Goal: Transaction & Acquisition: Purchase product/service

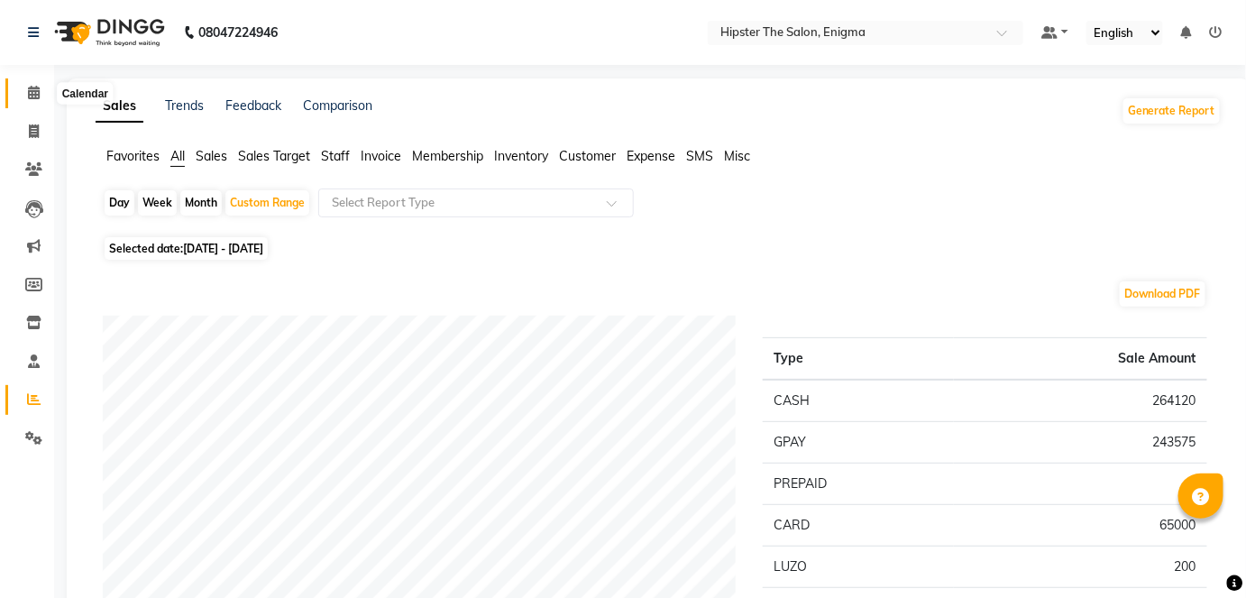
click at [43, 91] on span at bounding box center [34, 93] width 32 height 21
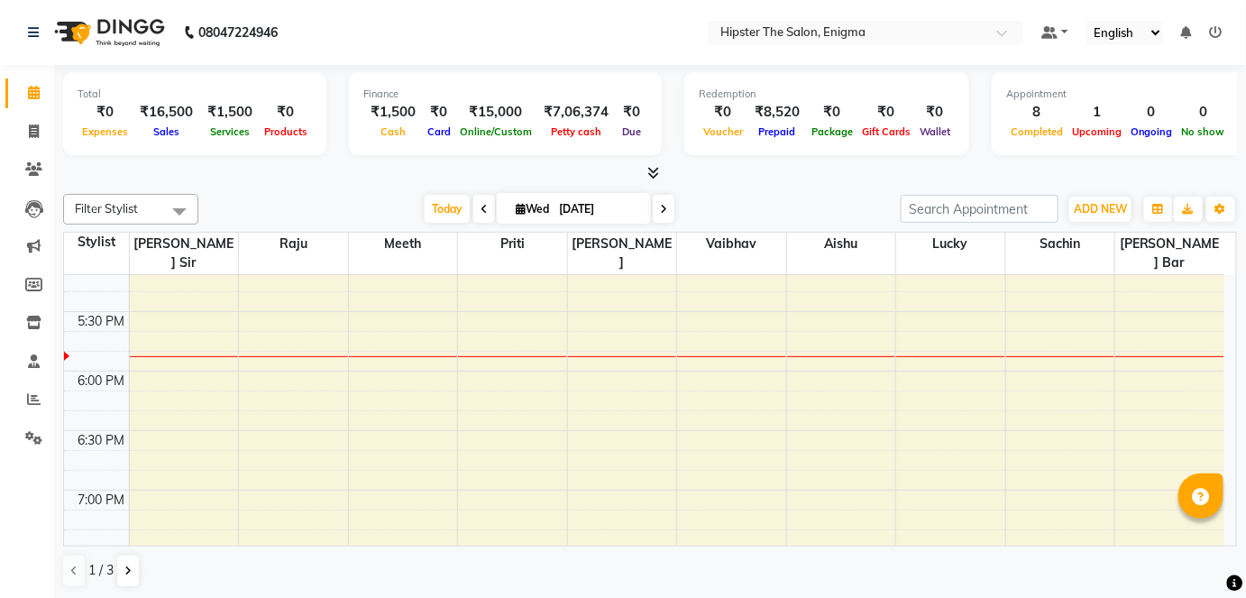
scroll to position [1092, 0]
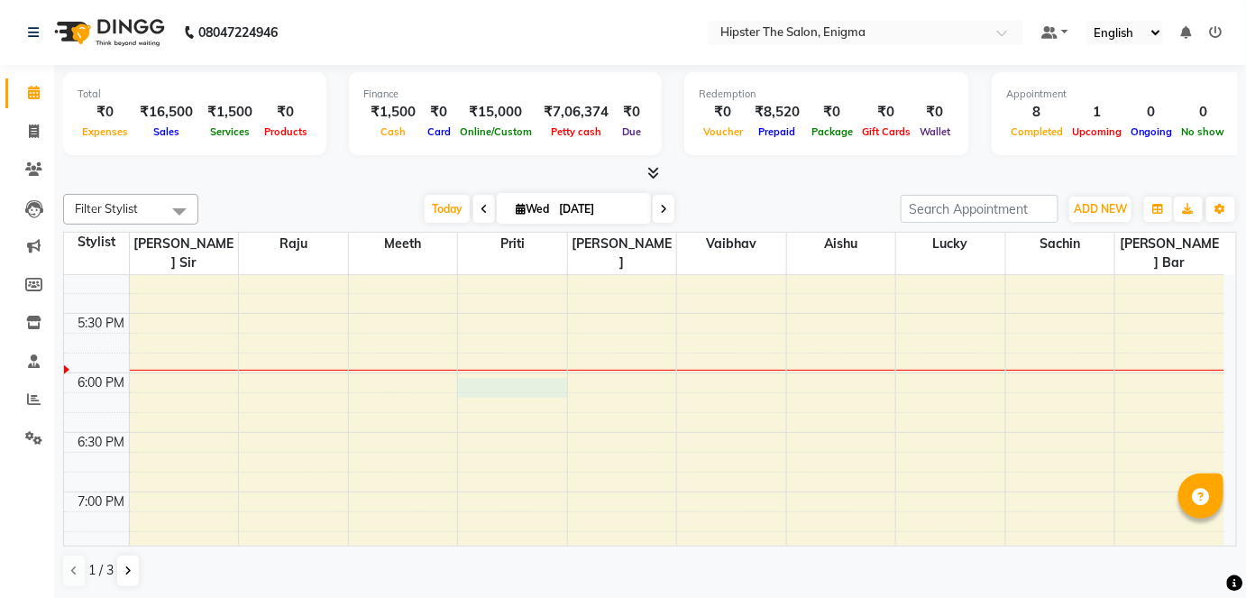
click at [518, 373] on div "8:00 AM 8:30 AM 9:00 AM 9:30 AM 10:00 AM 10:30 AM 11:00 AM 11:30 AM 12:00 PM 12…" at bounding box center [644, 15] width 1160 height 1665
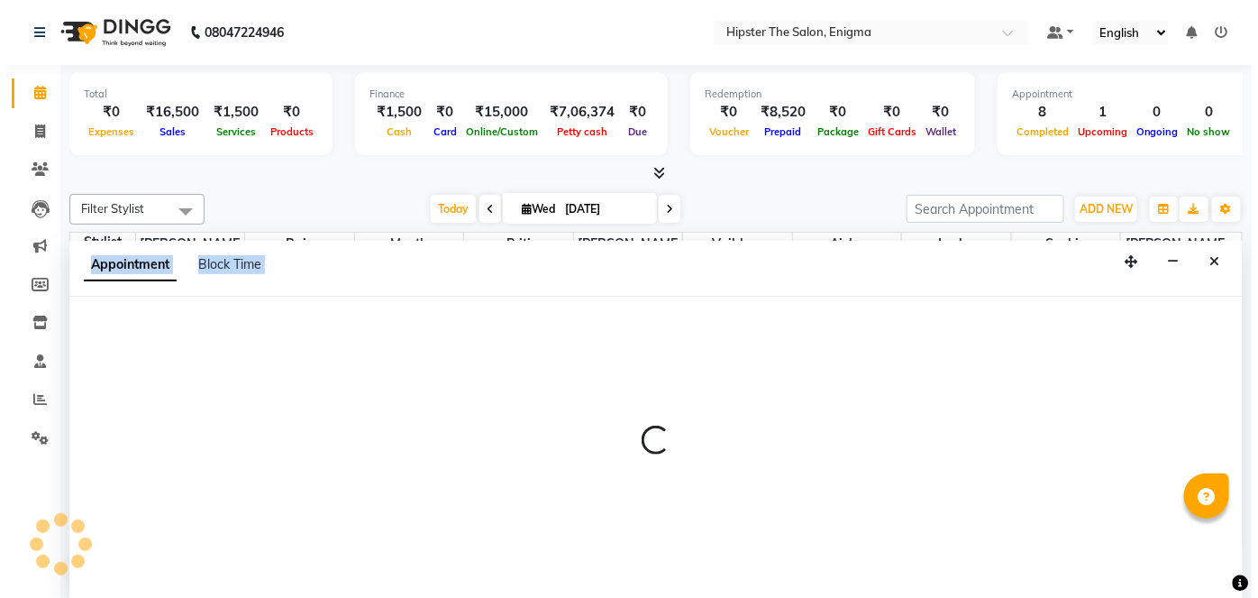
scroll to position [0, 0]
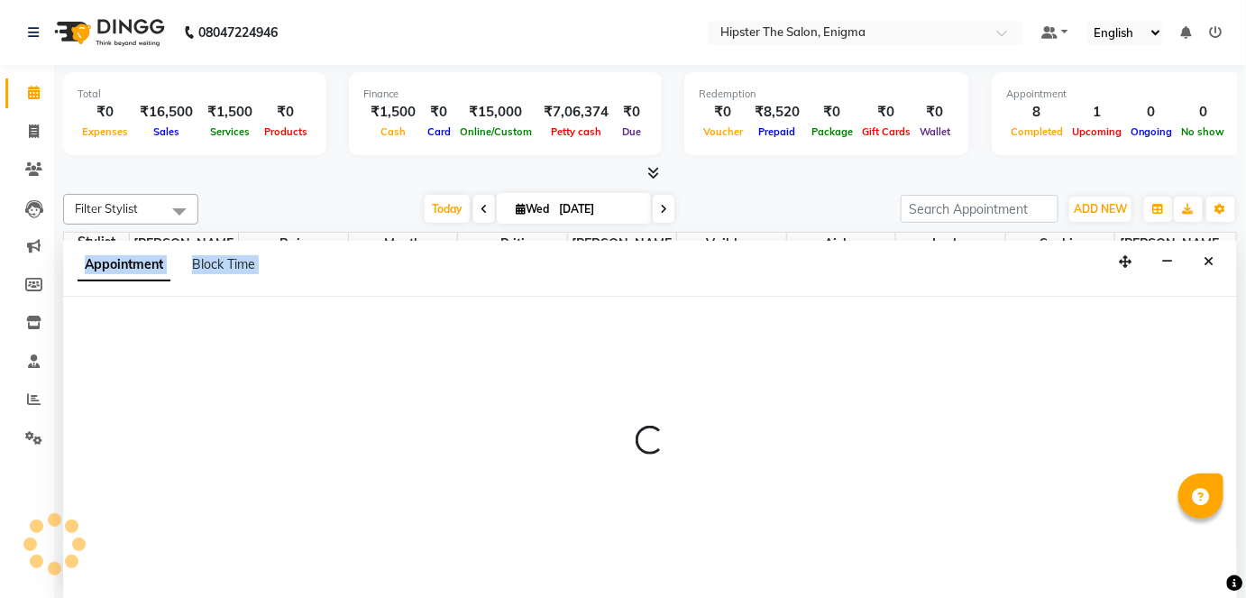
click at [518, 373] on div at bounding box center [650, 448] width 1174 height 303
select select "85574"
select select "1095"
select select "tentative"
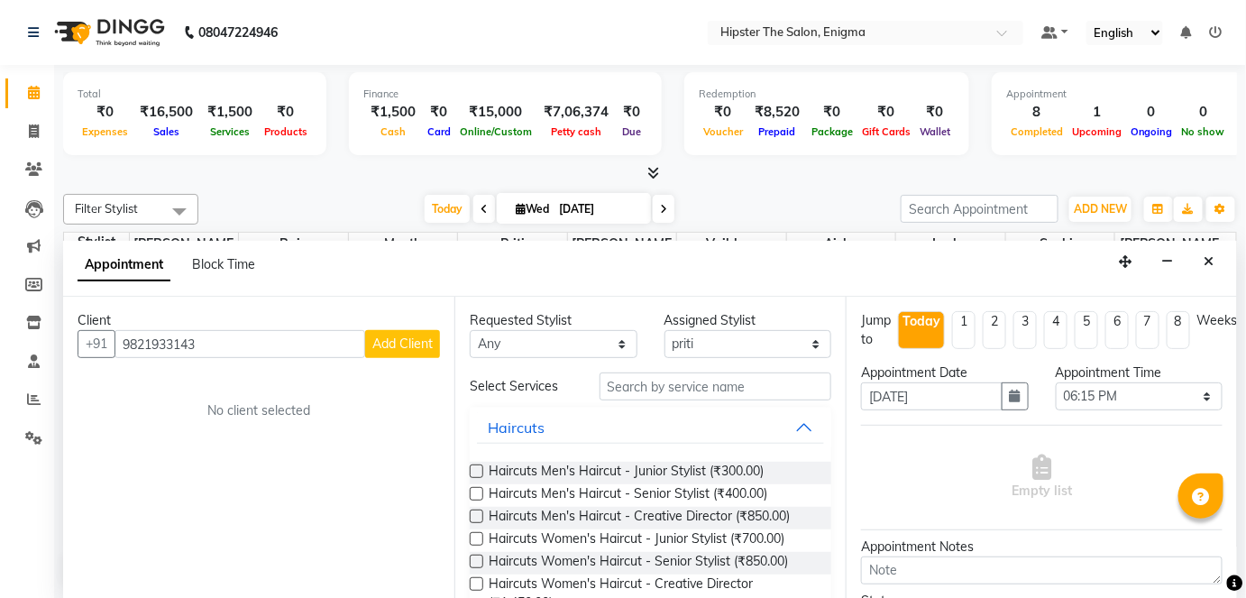
type input "9821933143"
click at [406, 335] on span "Add Client" at bounding box center [402, 343] width 60 height 16
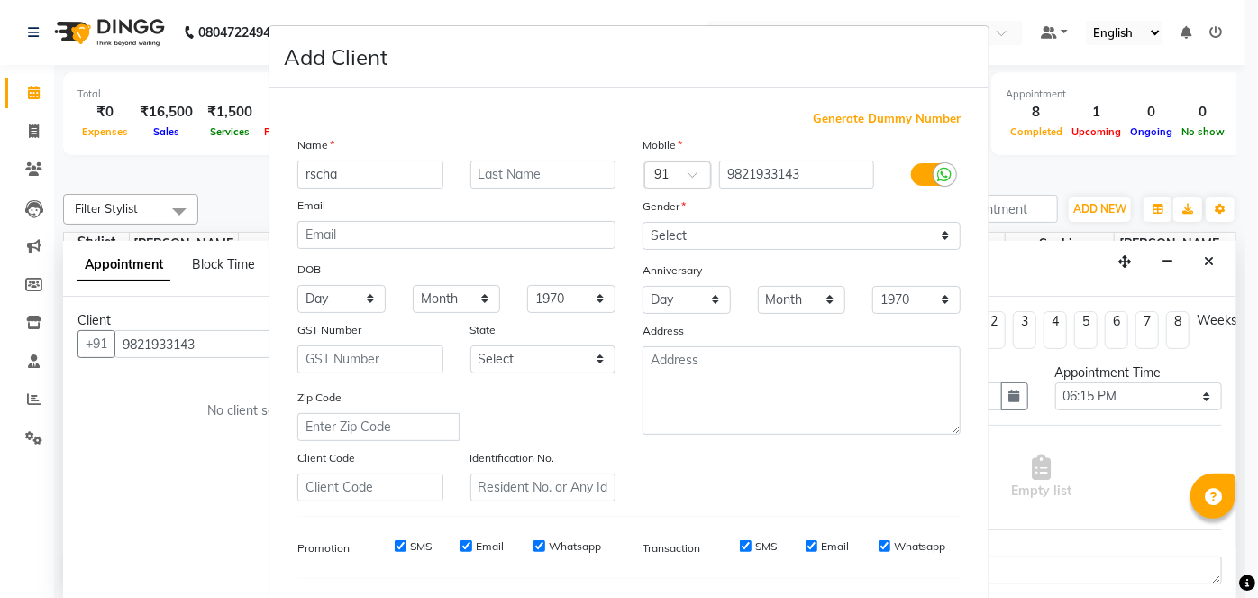
type input "rscha"
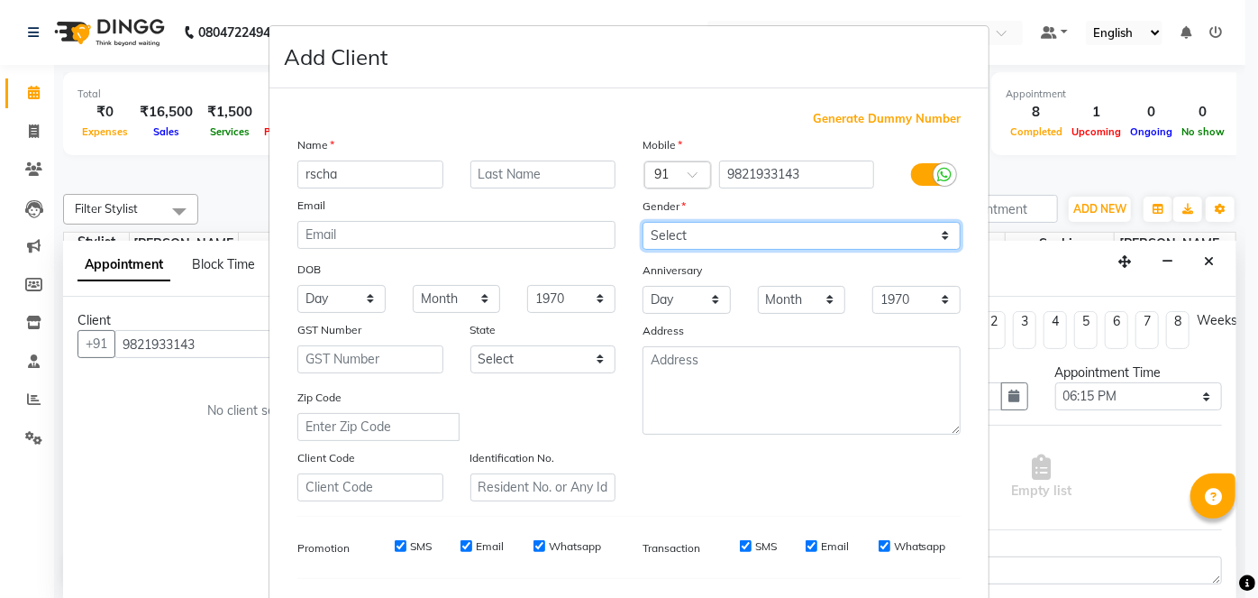
click at [945, 231] on select "Select [DEMOGRAPHIC_DATA] [DEMOGRAPHIC_DATA] Other Prefer Not To Say" at bounding box center [802, 236] width 318 height 28
select select "[DEMOGRAPHIC_DATA]"
click at [643, 222] on select "Select [DEMOGRAPHIC_DATA] [DEMOGRAPHIC_DATA] Other Prefer Not To Say" at bounding box center [802, 236] width 318 height 28
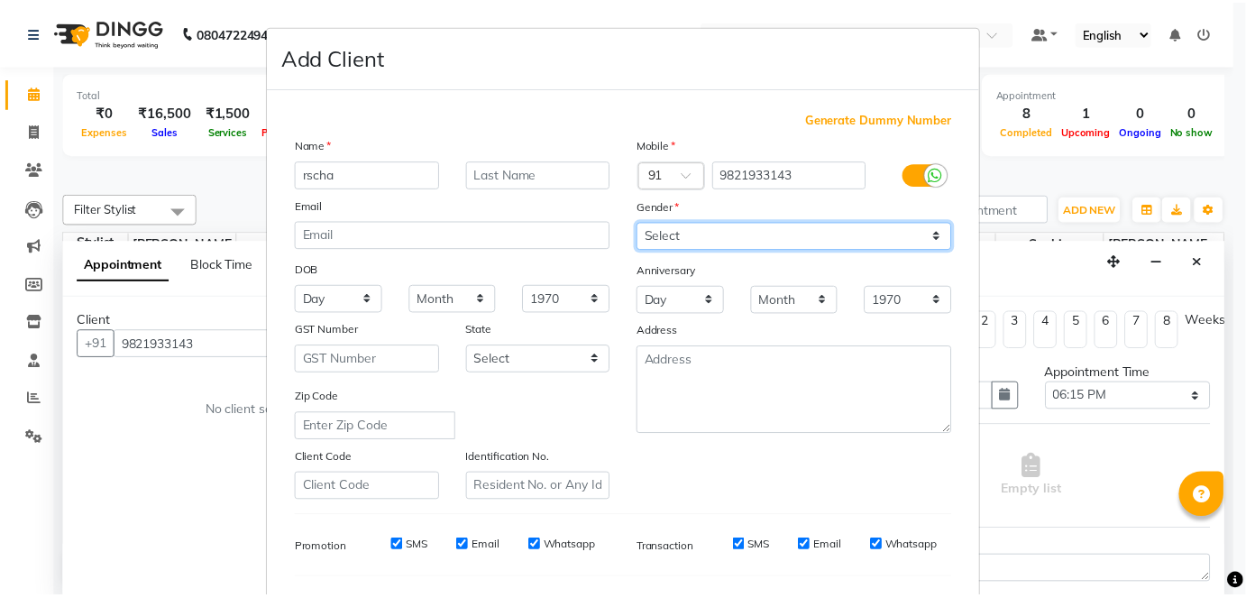
scroll to position [233, 0]
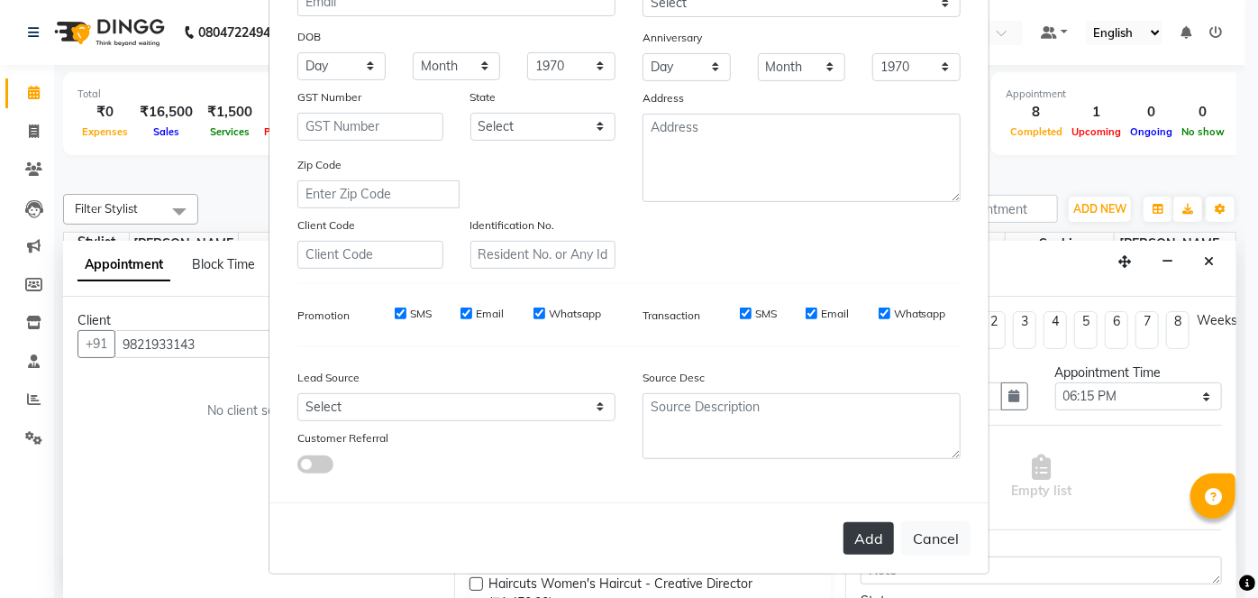
click at [867, 544] on button "Add" at bounding box center [869, 538] width 50 height 32
select select
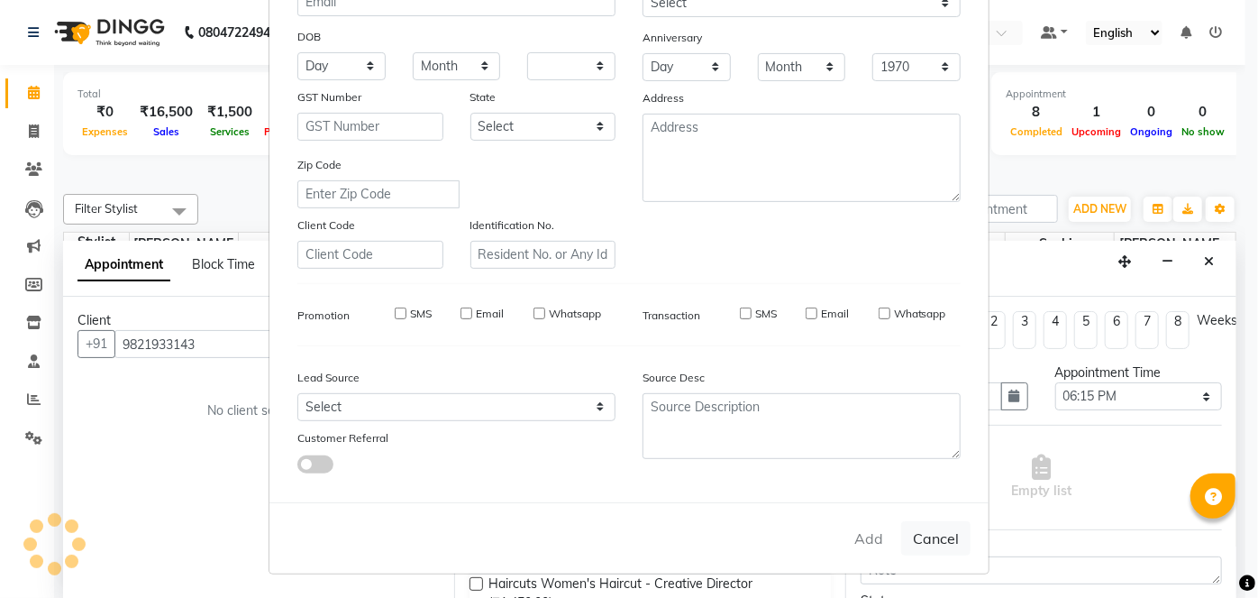
select select
checkbox input "false"
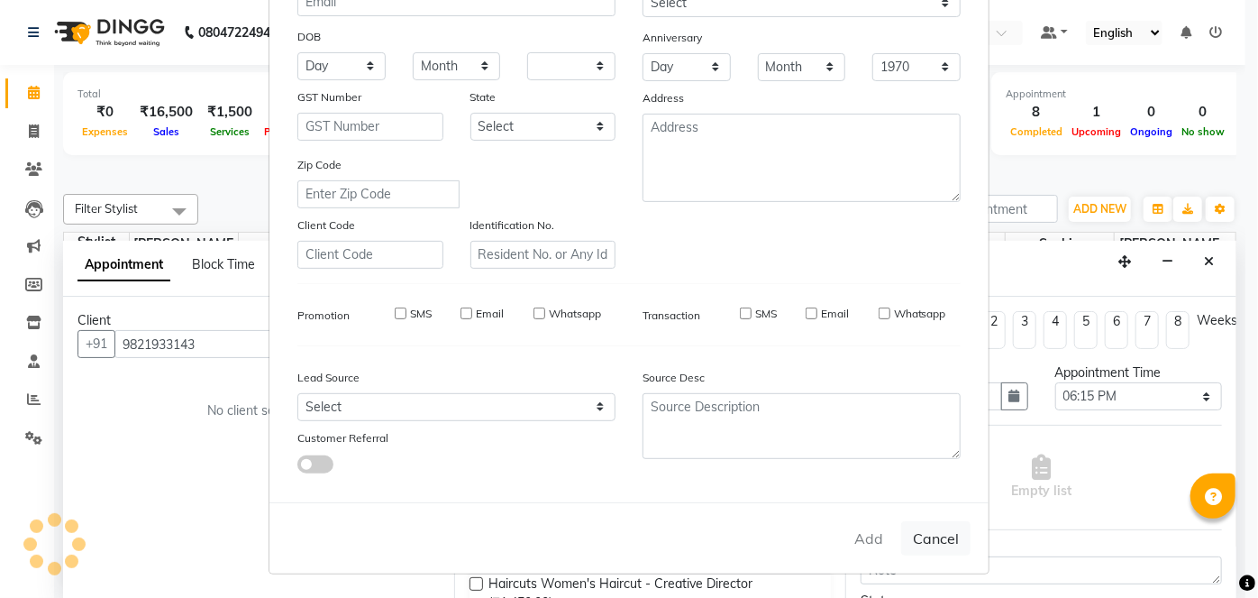
checkbox input "false"
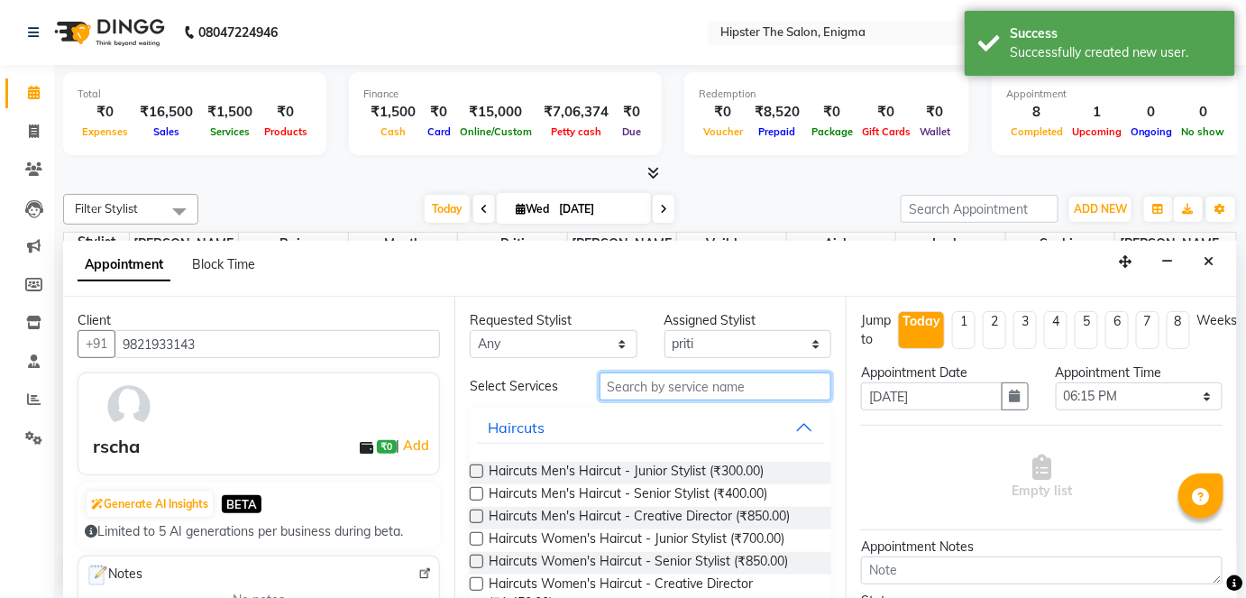
click at [672, 379] on input "text" at bounding box center [715, 386] width 232 height 28
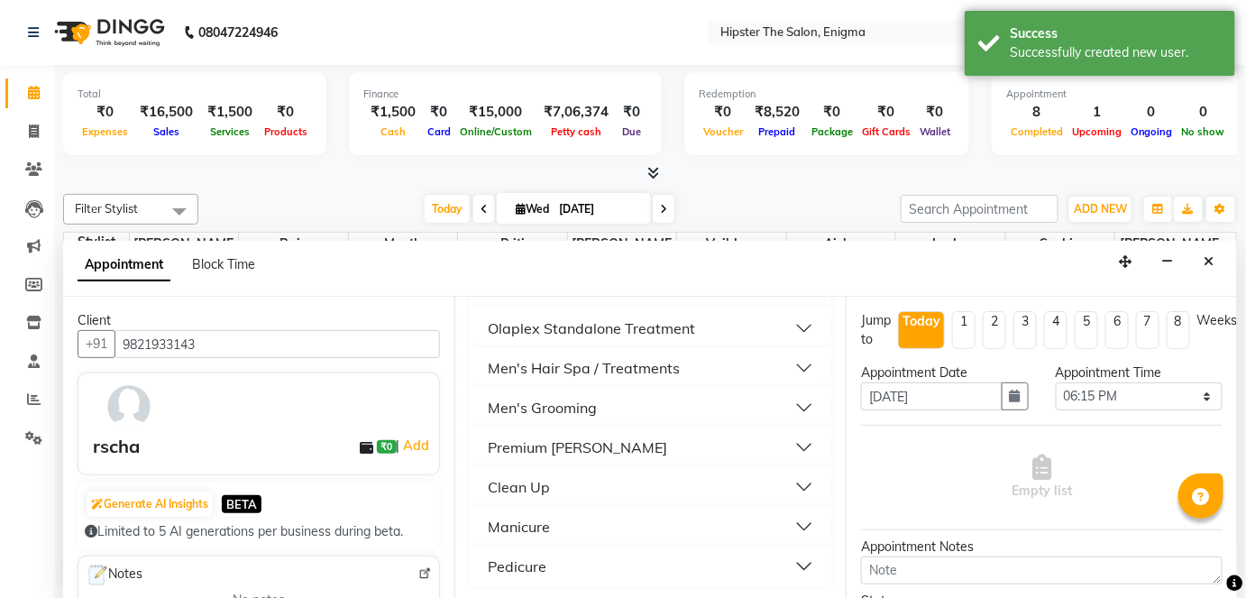
scroll to position [0, 0]
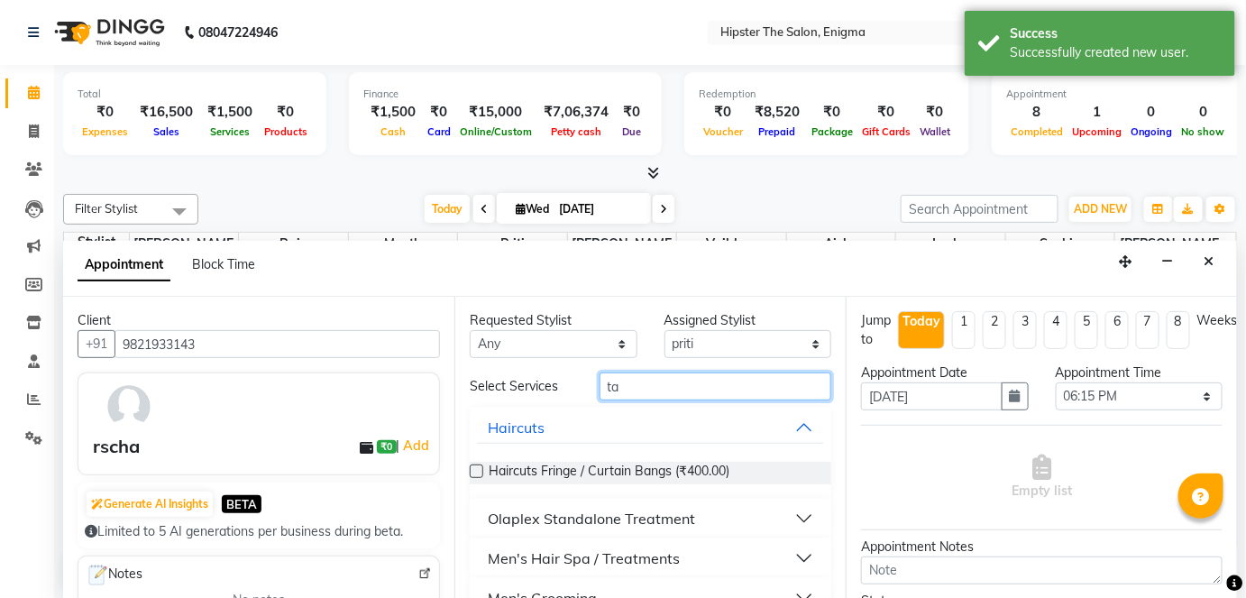
type input "t"
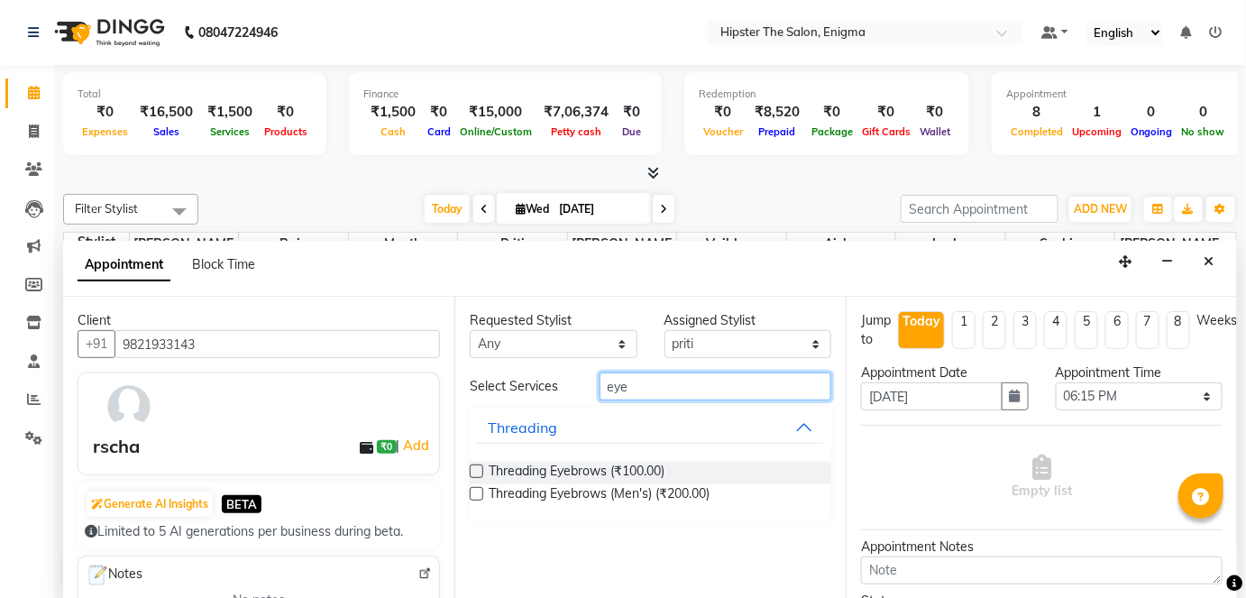
type input "eye"
click at [478, 466] on label at bounding box center [477, 471] width 14 height 14
click at [478, 467] on input "checkbox" at bounding box center [476, 473] width 12 height 12
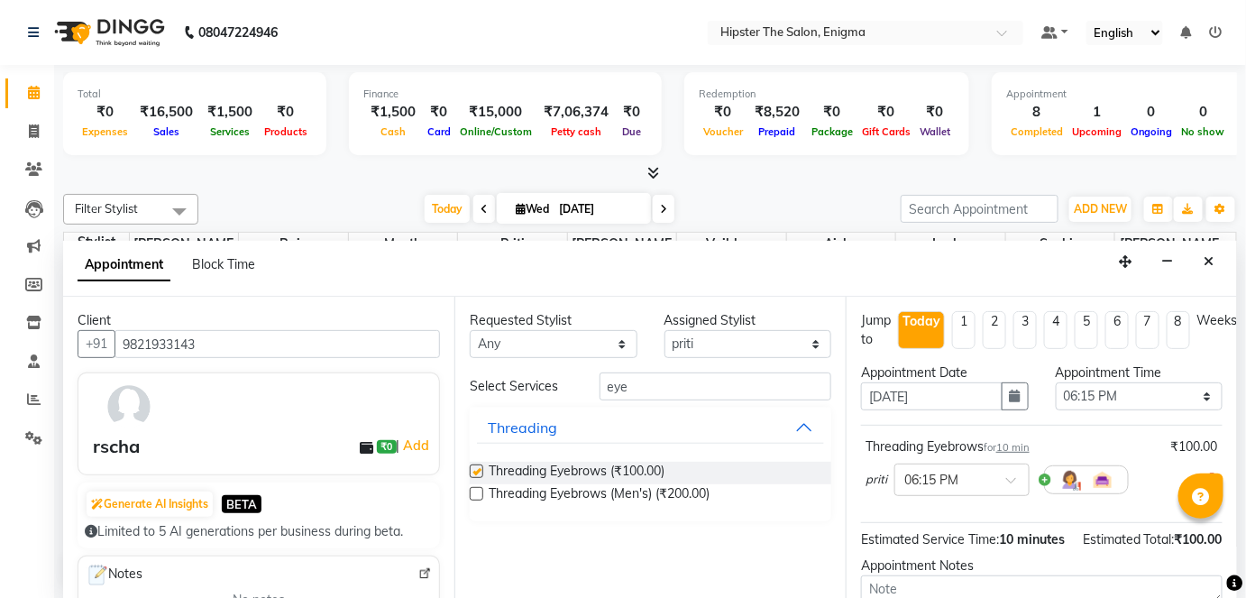
checkbox input "false"
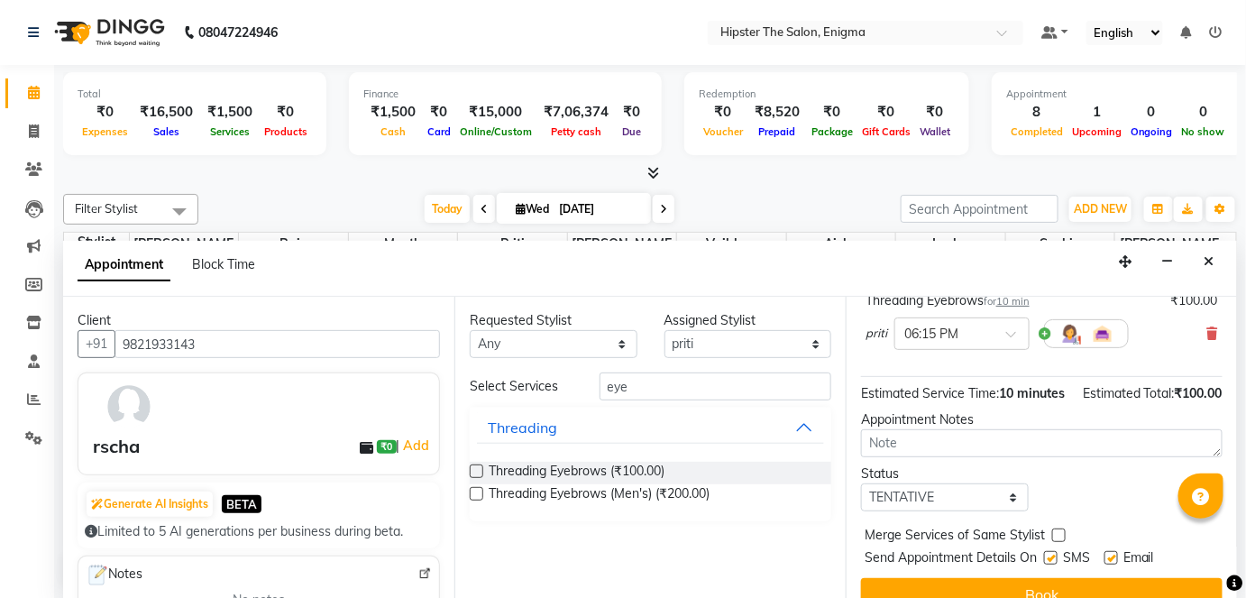
scroll to position [189, 0]
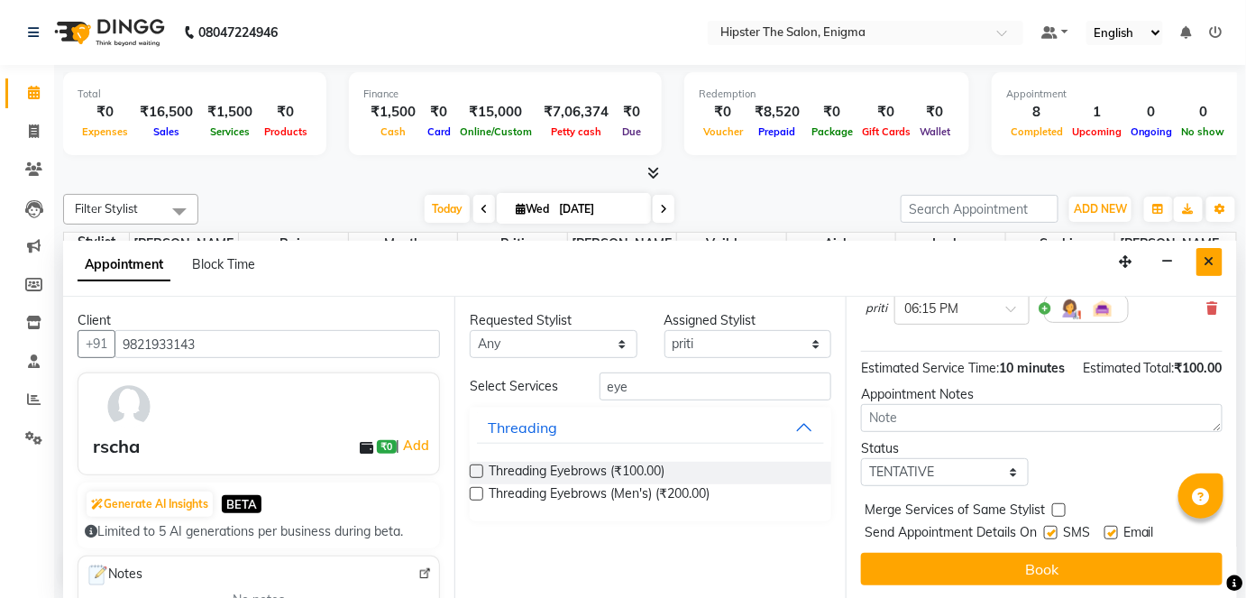
click at [1210, 257] on icon "Close" at bounding box center [1209, 261] width 10 height 13
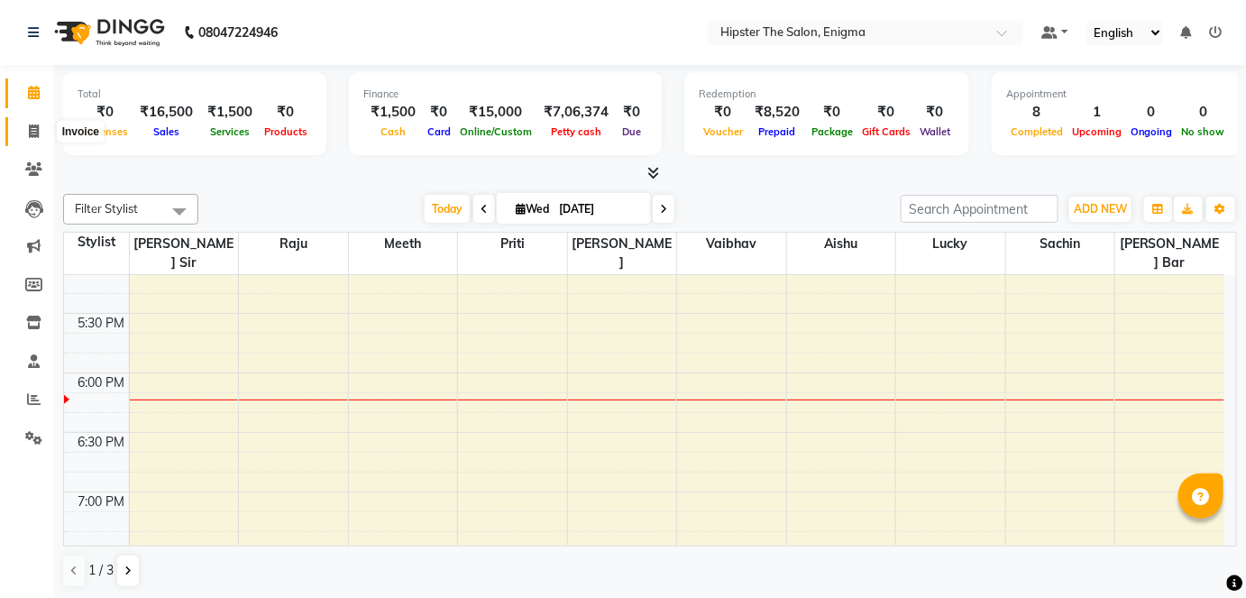
click at [32, 137] on icon at bounding box center [34, 131] width 10 height 14
select select "4468"
select select "service"
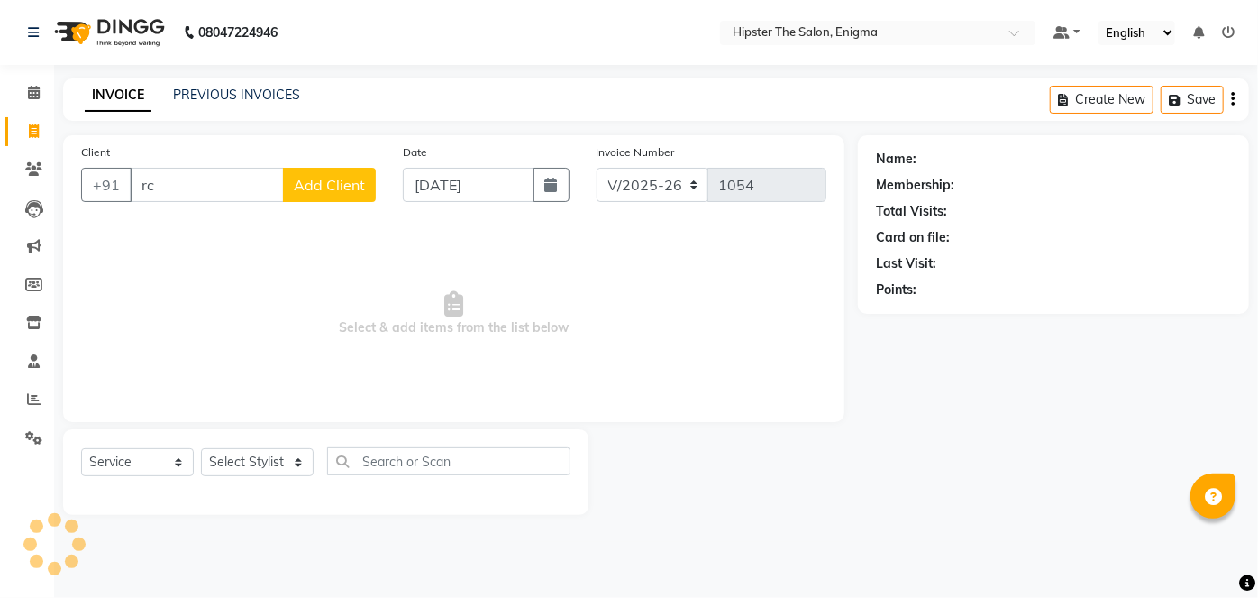
type input "r"
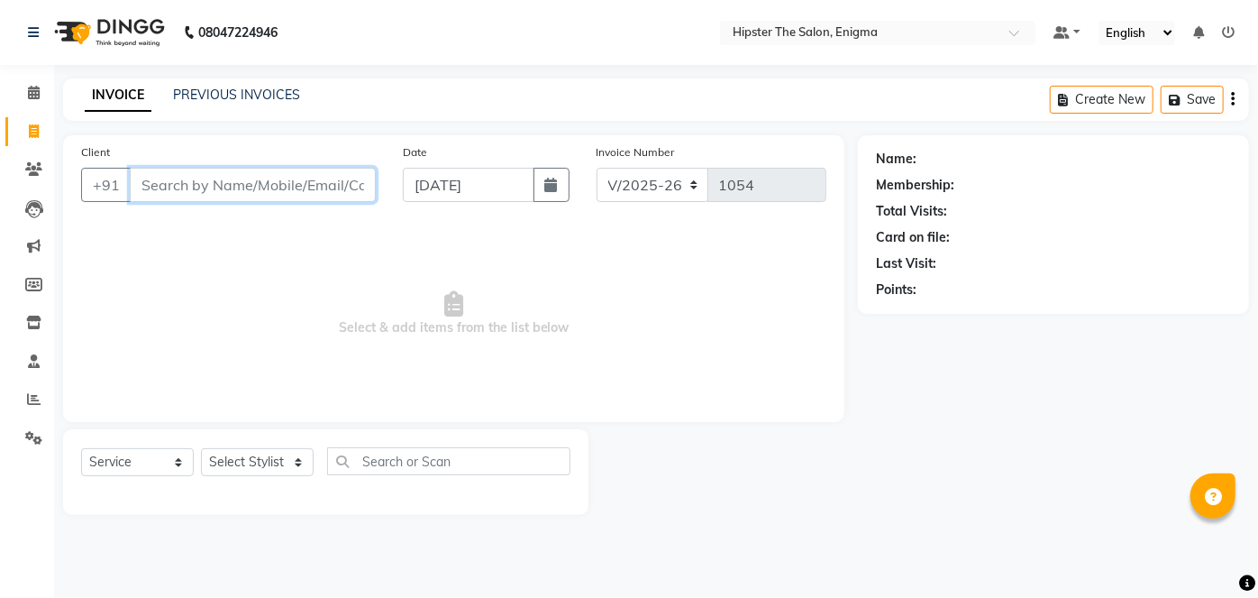
click at [163, 178] on input "Client" at bounding box center [253, 185] width 246 height 34
type input "b"
click at [36, 92] on icon at bounding box center [34, 93] width 12 height 14
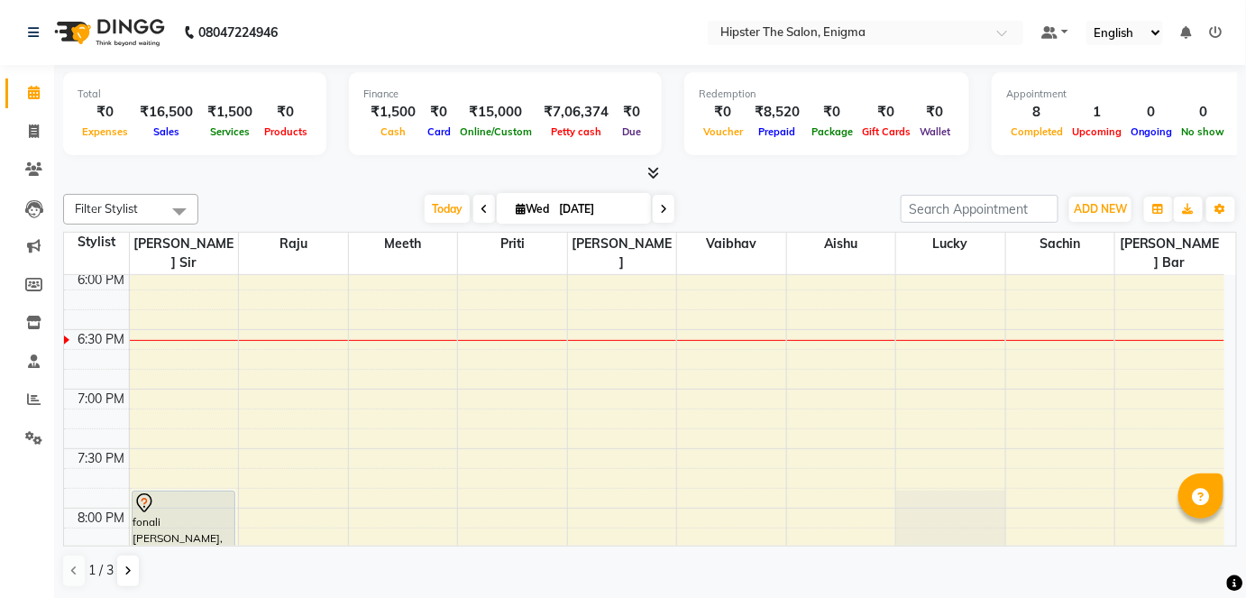
scroll to position [1190, 0]
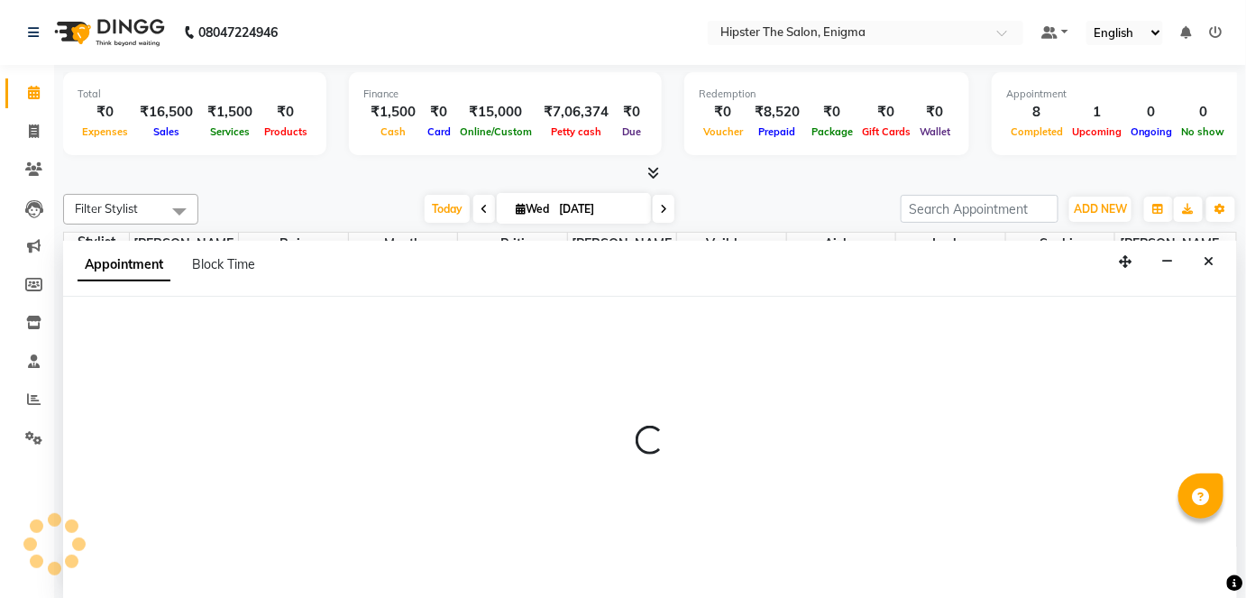
select select "85574"
select select "1095"
select select "tentative"
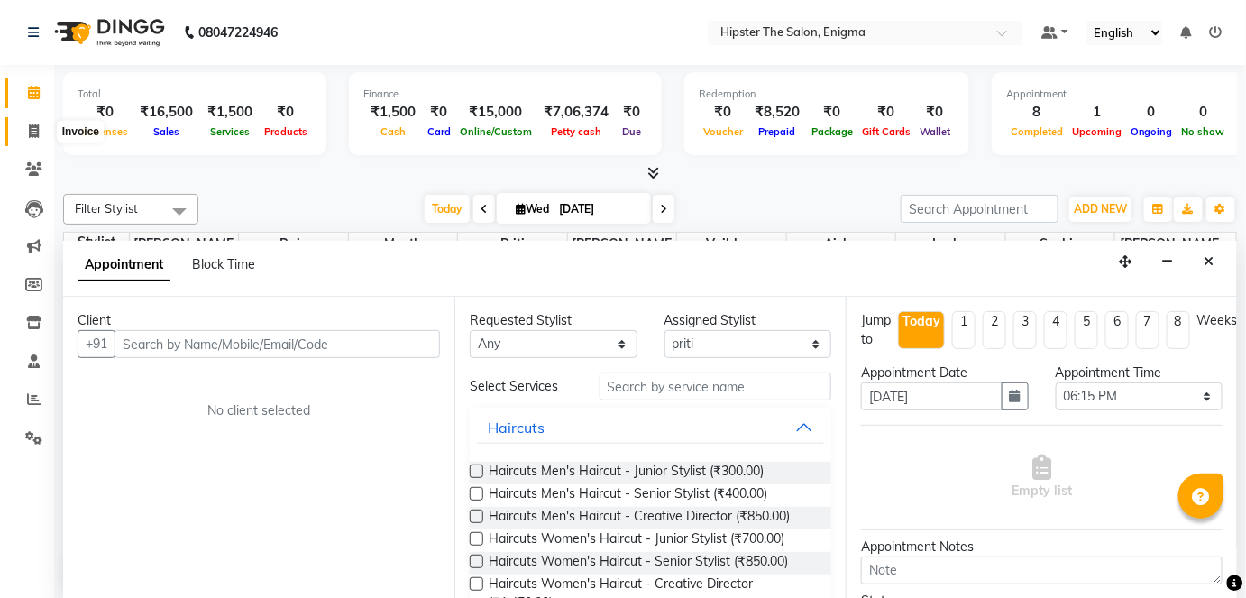
click at [30, 130] on icon at bounding box center [34, 131] width 10 height 14
select select "4468"
select select "service"
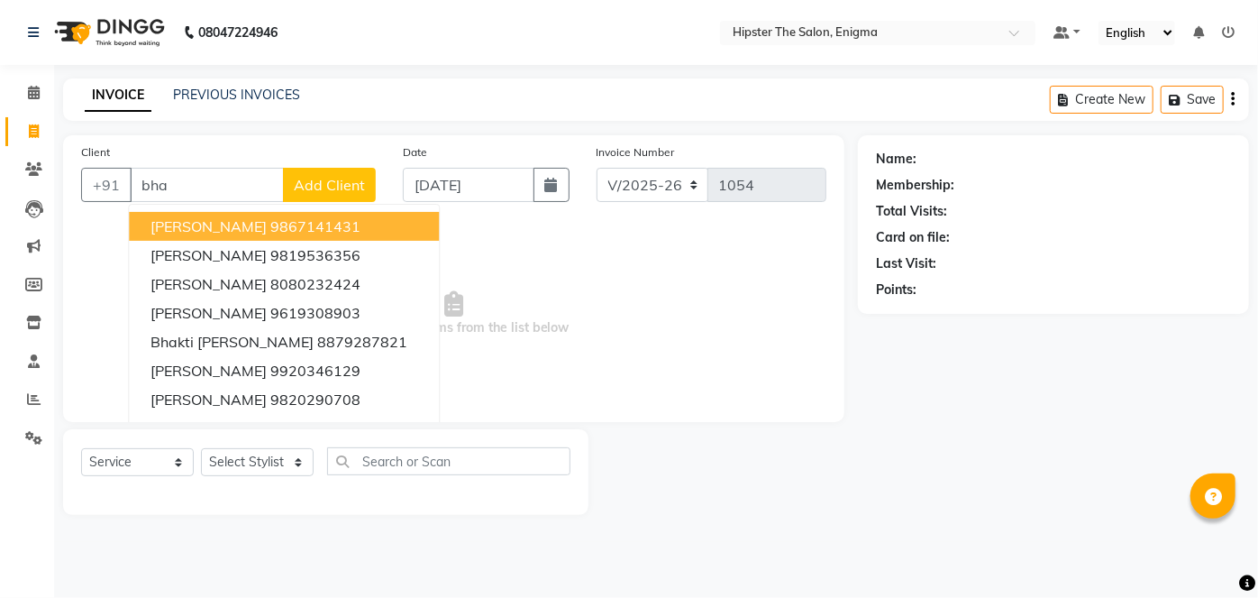
click at [255, 221] on span "[PERSON_NAME]" at bounding box center [209, 226] width 116 height 18
type input "9867141431"
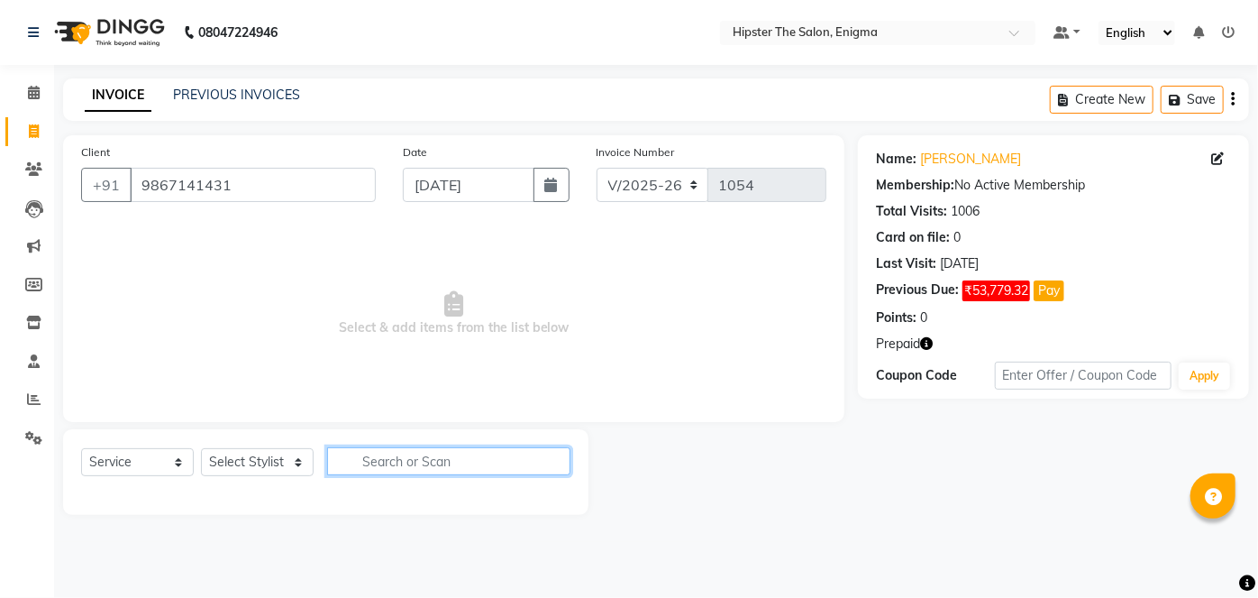
click at [382, 457] on input "text" at bounding box center [448, 461] width 243 height 28
type input "t"
type input "eye"
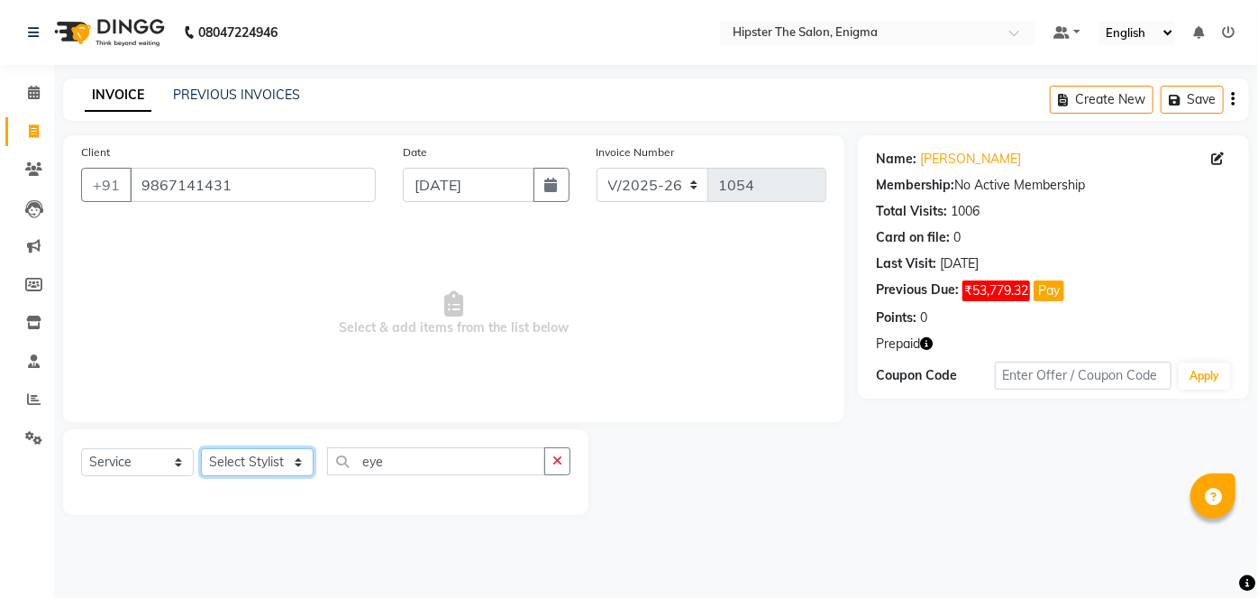
click at [301, 463] on select "Select Stylist [PERSON_NAME] [PERSON_NAME] [PERSON_NAME] [PERSON_NAME] poonam […" at bounding box center [257, 462] width 113 height 28
select select "85574"
click at [201, 448] on select "Select Stylist [PERSON_NAME] [PERSON_NAME] [PERSON_NAME] [PERSON_NAME] poonam […" at bounding box center [257, 462] width 113 height 28
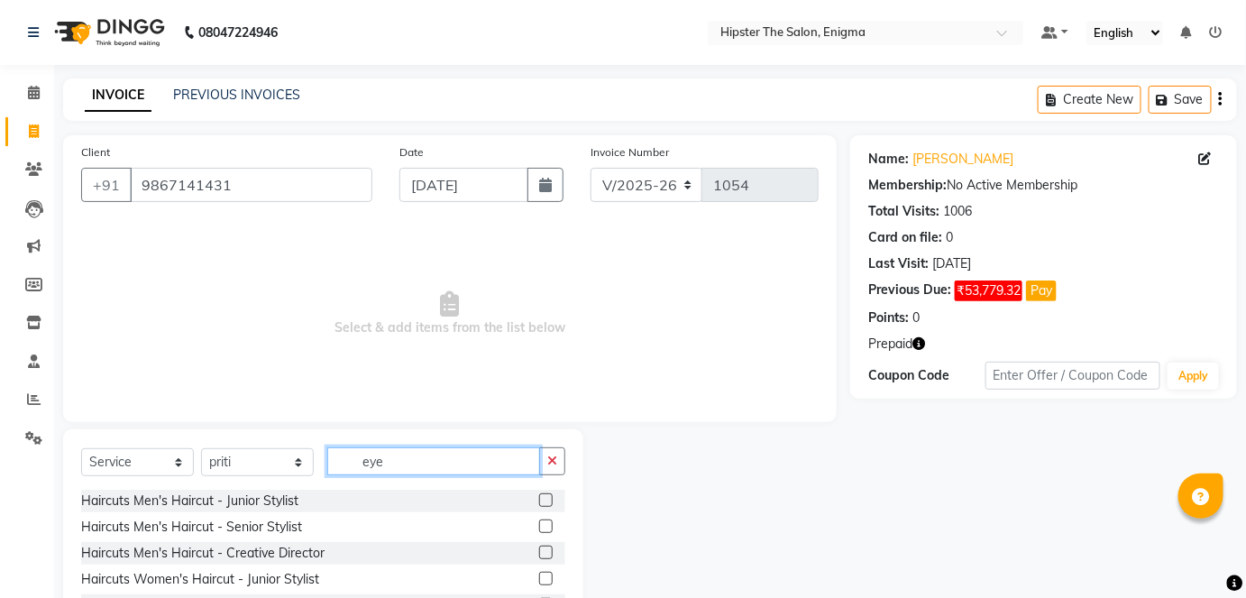
click at [399, 460] on input "eye" at bounding box center [433, 461] width 213 height 28
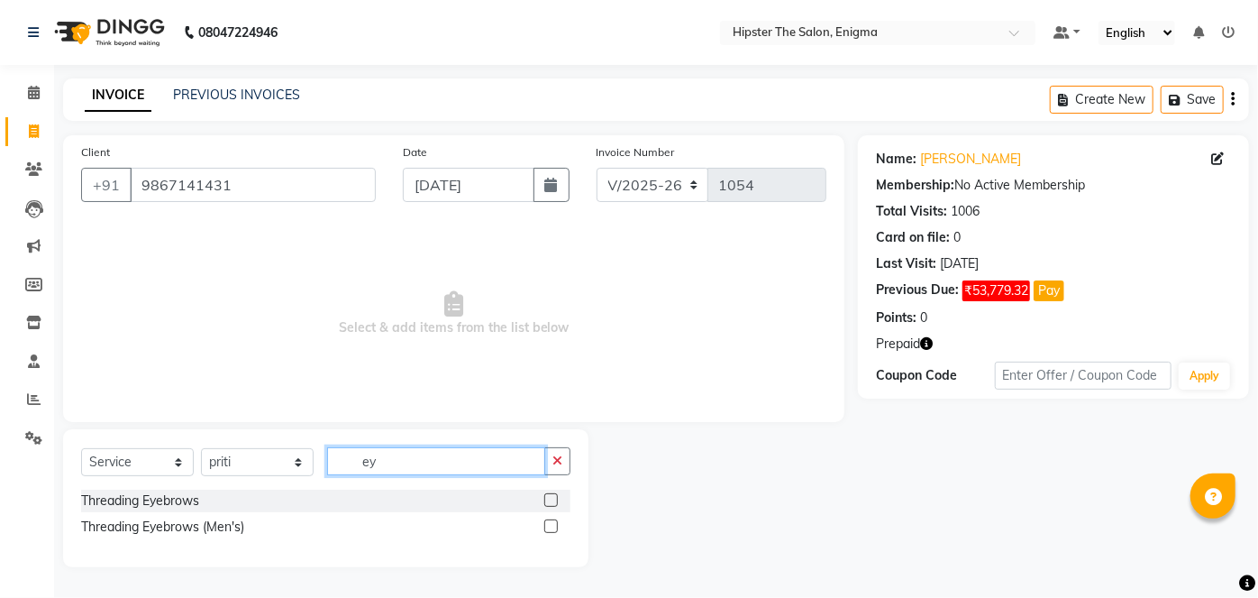
type input "ey"
click at [550, 502] on label at bounding box center [551, 500] width 14 height 14
click at [550, 502] on input "checkbox" at bounding box center [550, 501] width 12 height 12
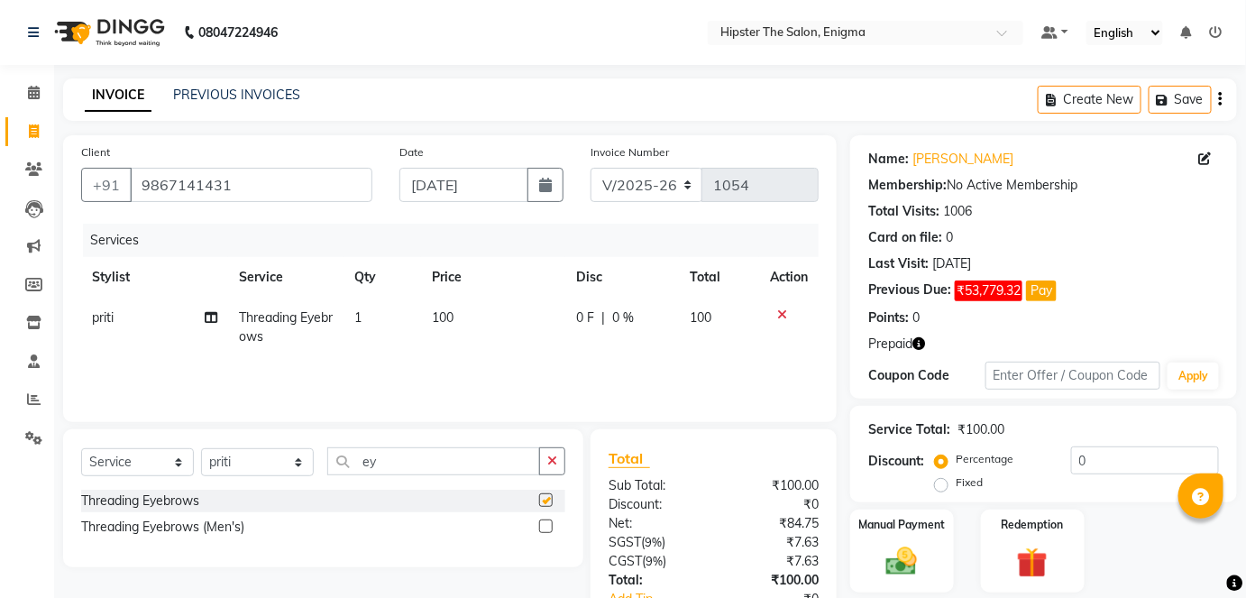
checkbox input "false"
click at [408, 467] on input "ey" at bounding box center [433, 461] width 213 height 28
type input "e"
type input "upp"
click at [546, 491] on div at bounding box center [552, 500] width 26 height 23
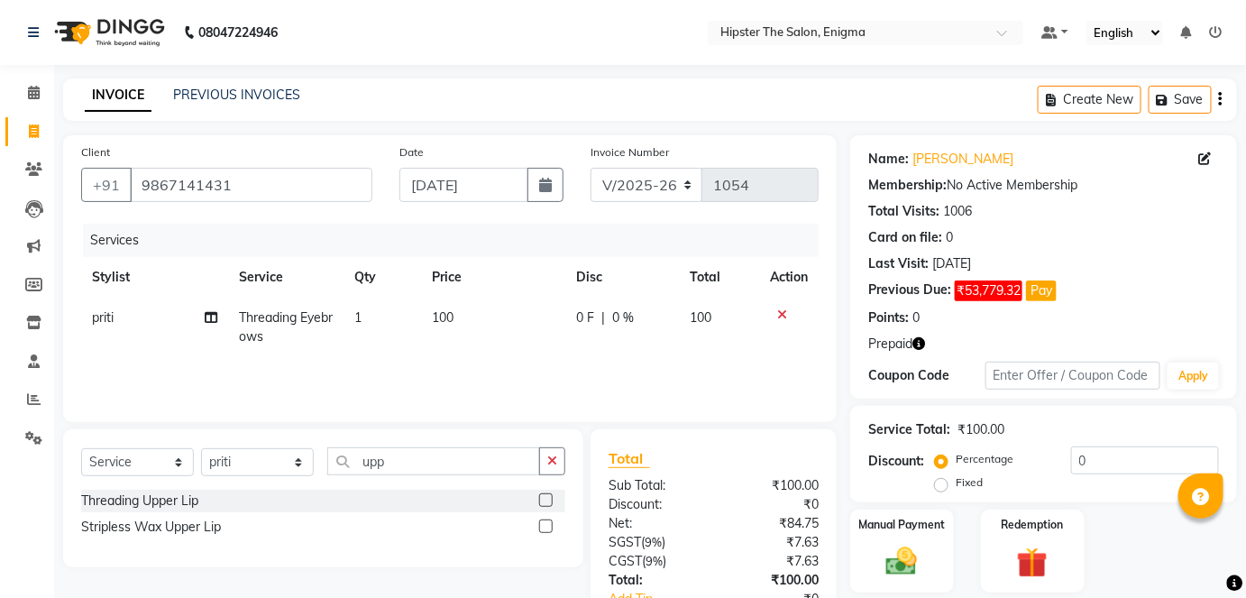
click at [546, 491] on div at bounding box center [552, 500] width 26 height 23
click at [546, 495] on label at bounding box center [546, 500] width 14 height 14
click at [546, 495] on input "checkbox" at bounding box center [545, 501] width 12 height 12
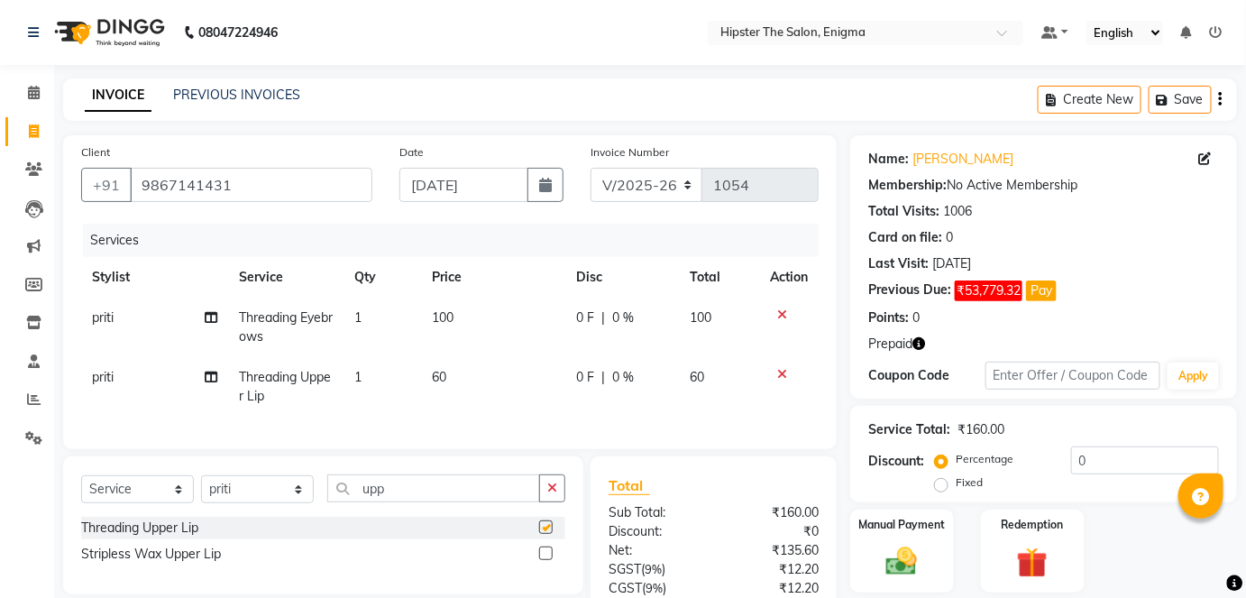
checkbox input "false"
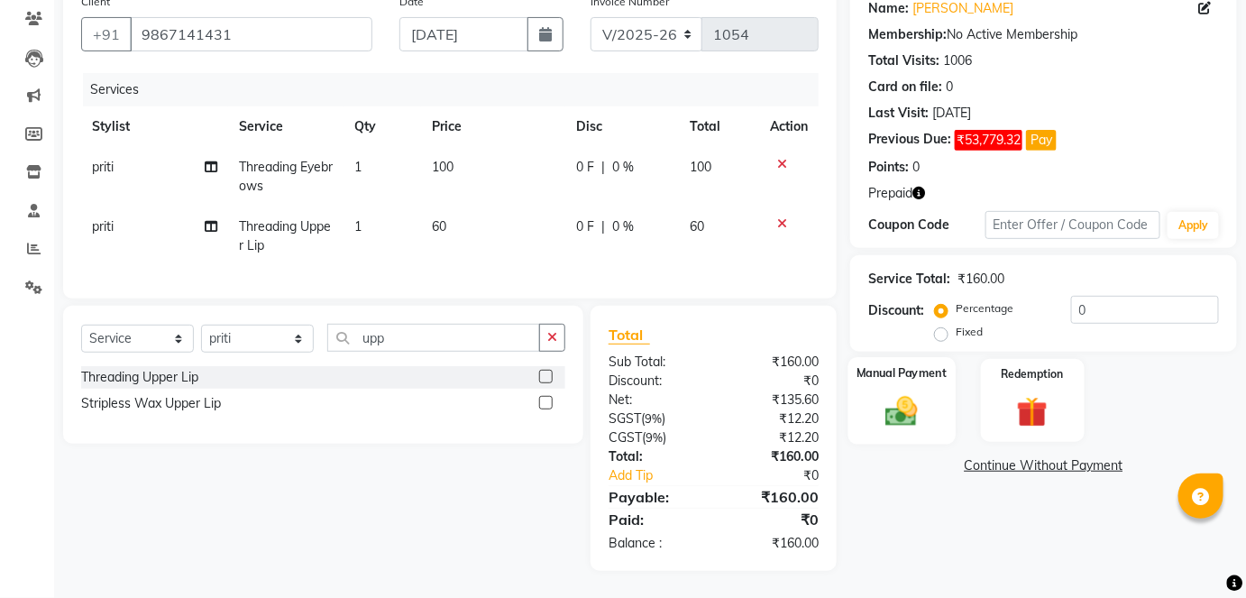
click at [925, 392] on img at bounding box center [901, 410] width 52 height 37
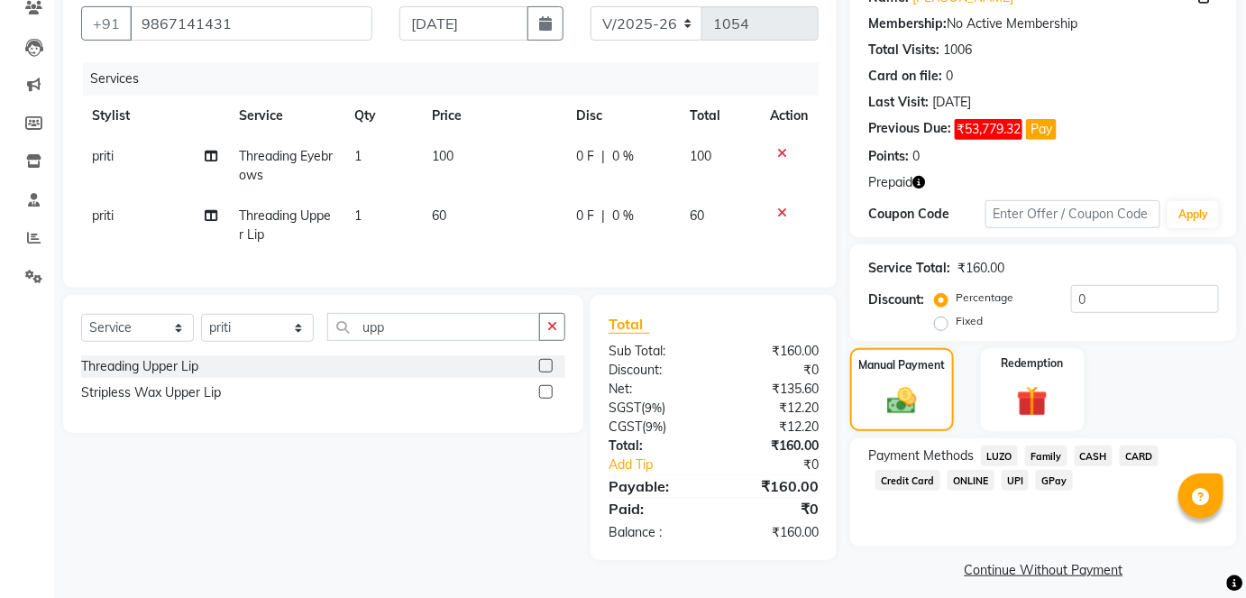
click at [1055, 479] on span "GPay" at bounding box center [1054, 480] width 37 height 21
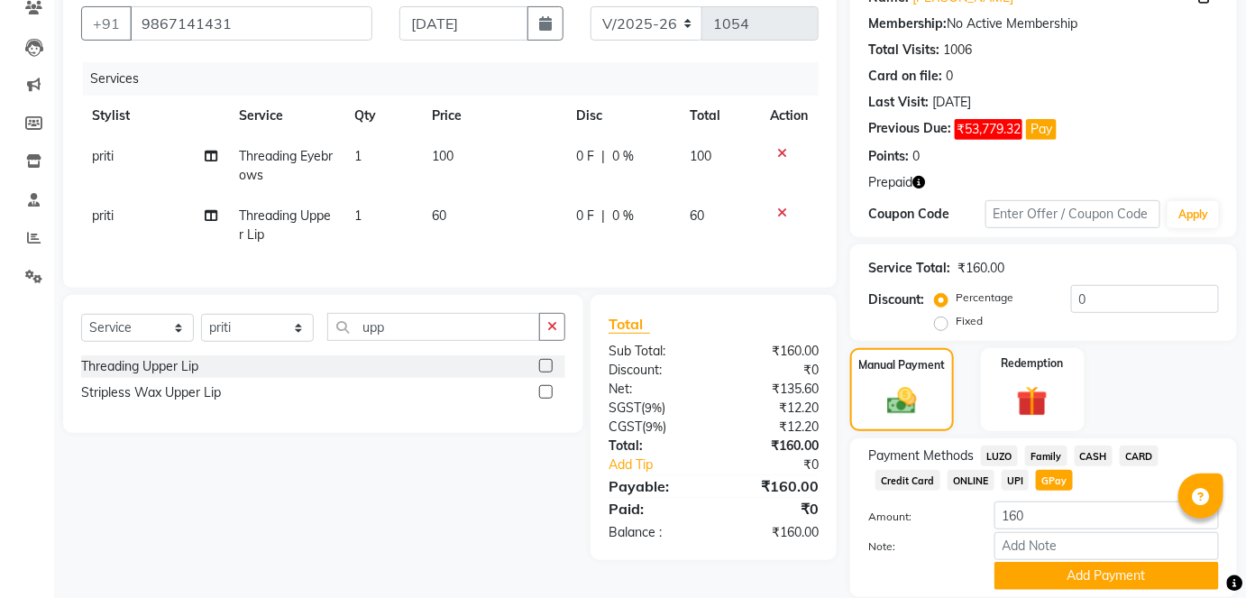
scroll to position [224, 0]
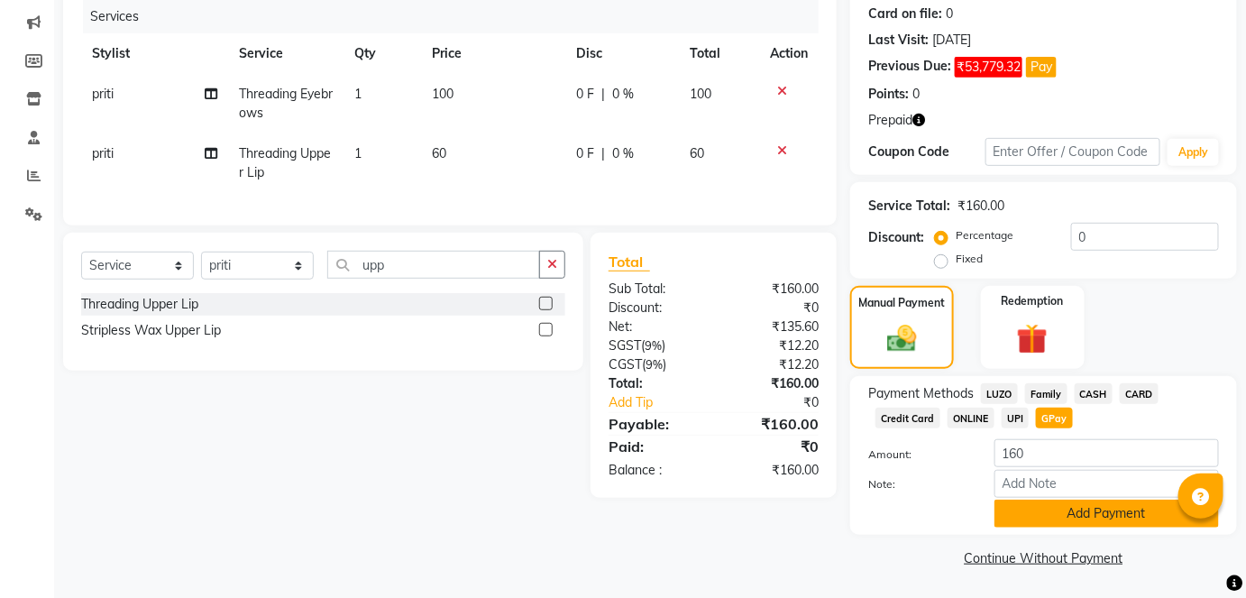
click at [1067, 514] on button "Add Payment" at bounding box center [1106, 513] width 224 height 28
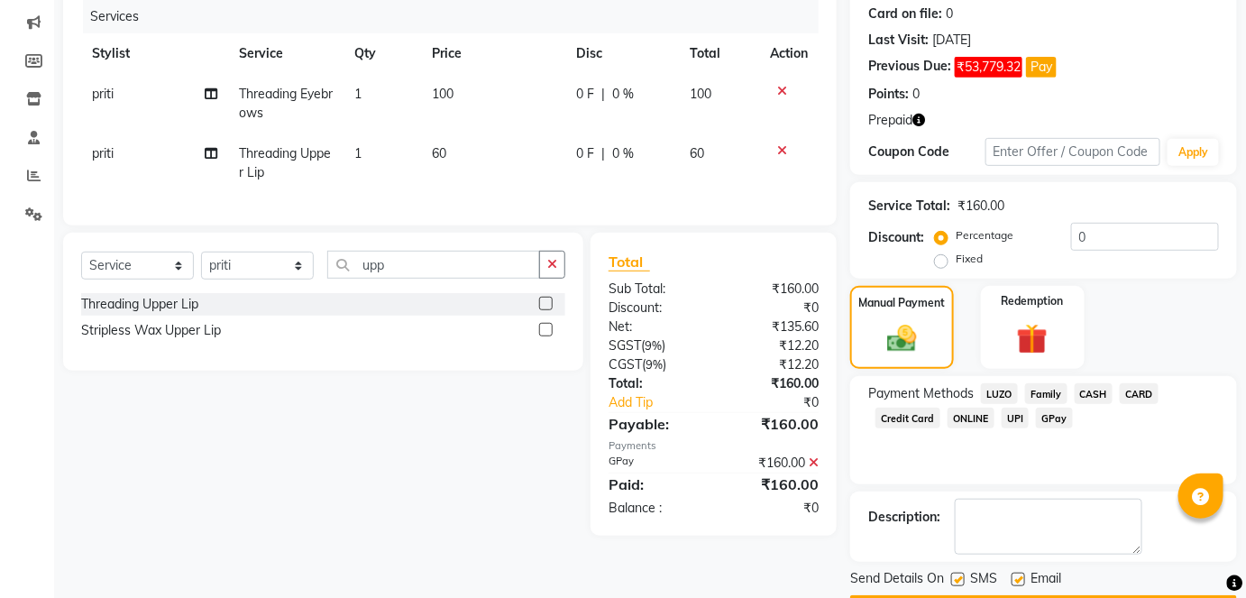
scroll to position [274, 0]
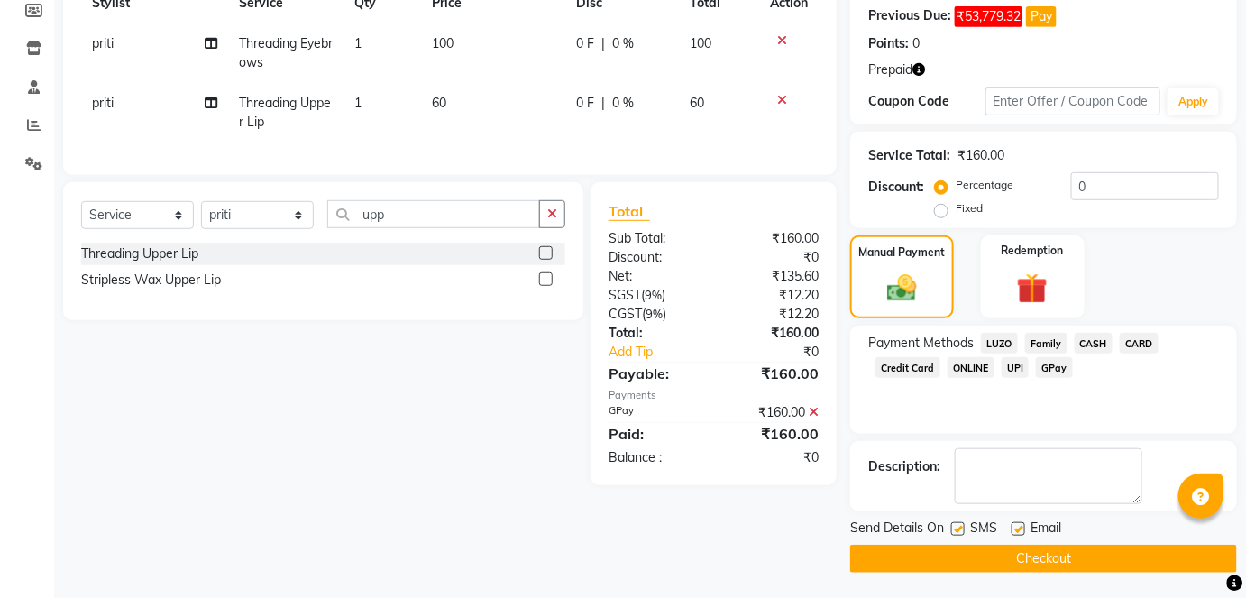
click at [962, 529] on label at bounding box center [958, 529] width 14 height 14
click at [962, 529] on input "checkbox" at bounding box center [957, 530] width 12 height 12
checkbox input "false"
click at [1015, 523] on label at bounding box center [1018, 529] width 14 height 14
click at [1015, 524] on input "checkbox" at bounding box center [1017, 530] width 12 height 12
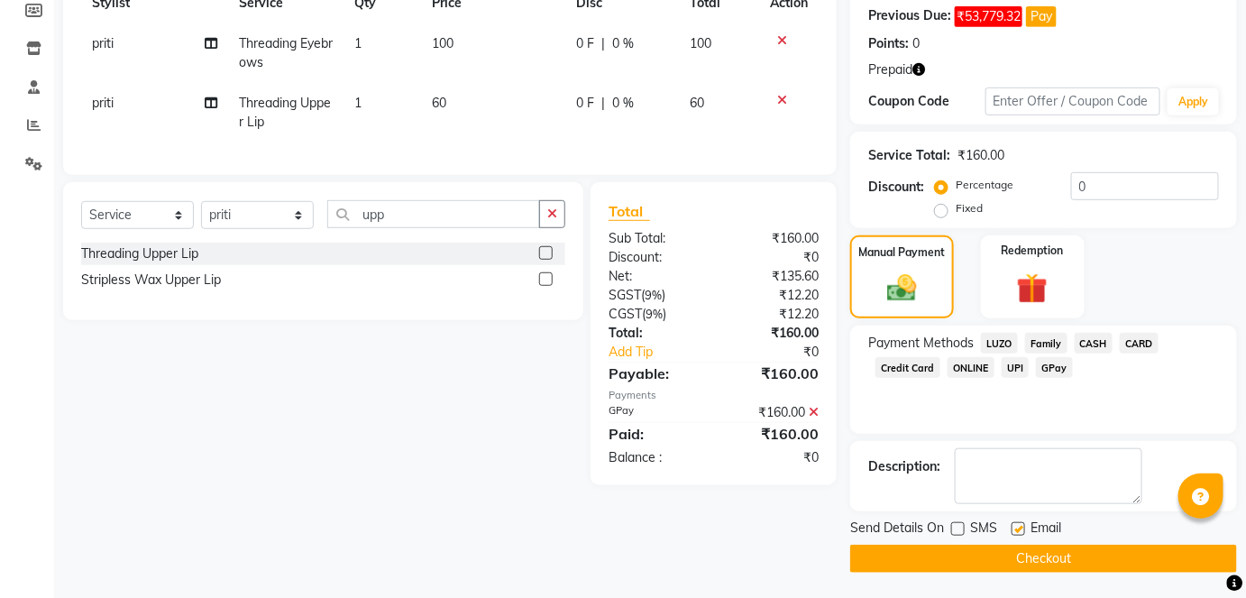
checkbox input "false"
click at [1017, 546] on button "Checkout" at bounding box center [1043, 558] width 387 height 28
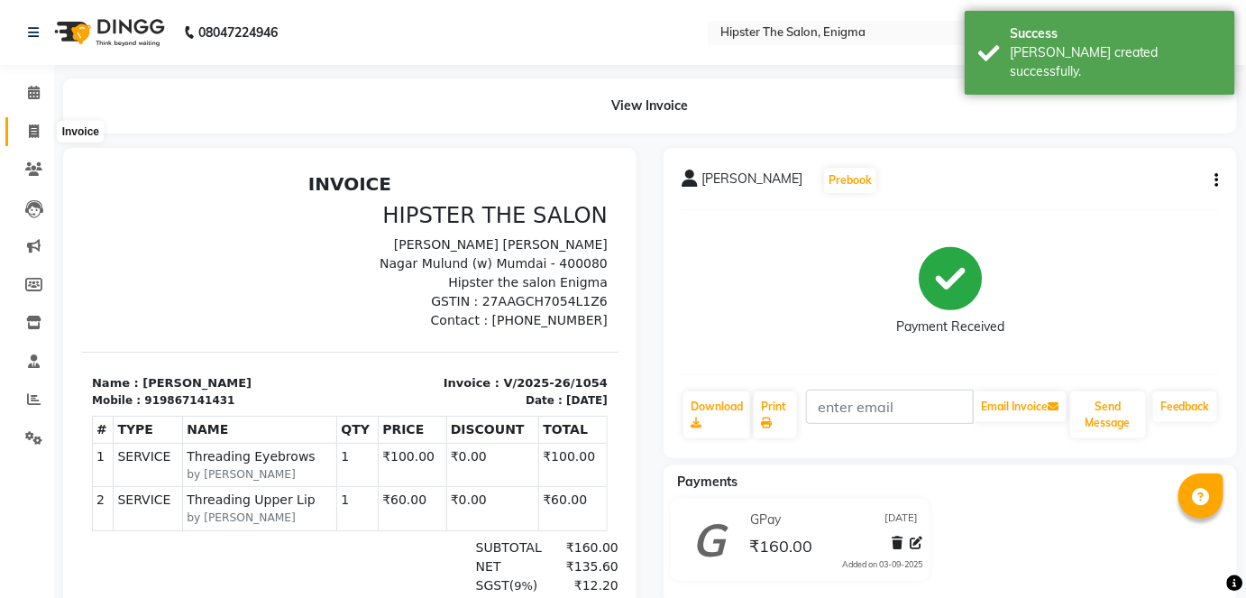
click at [35, 130] on icon at bounding box center [34, 131] width 10 height 14
select select "4468"
select select "service"
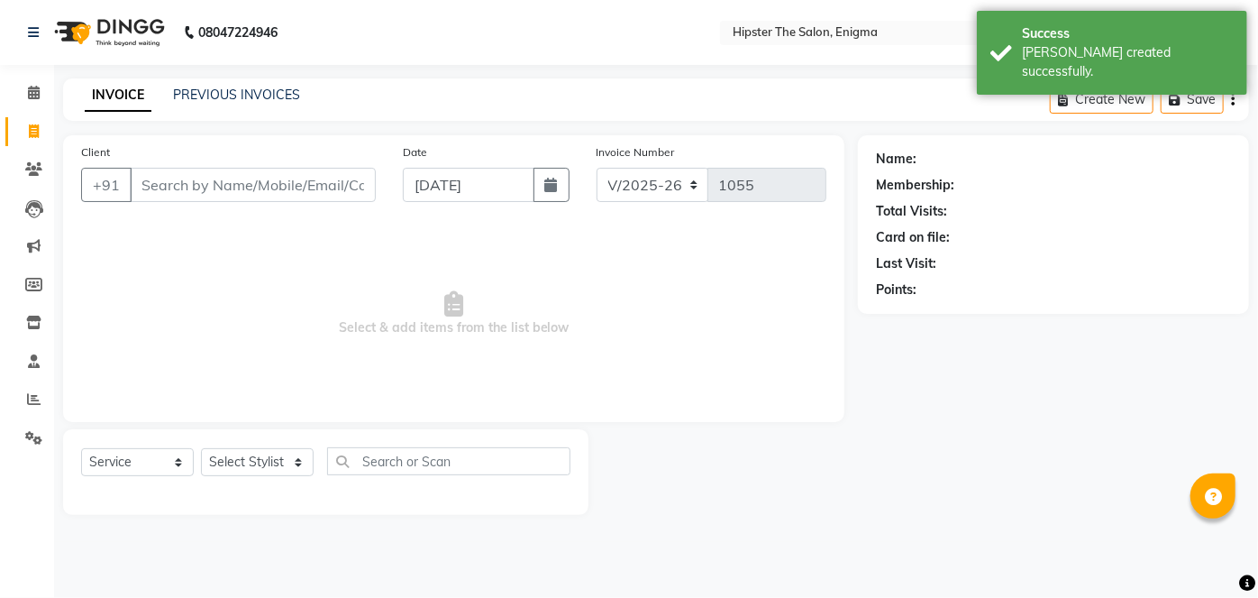
click at [153, 179] on input "Client" at bounding box center [253, 185] width 246 height 34
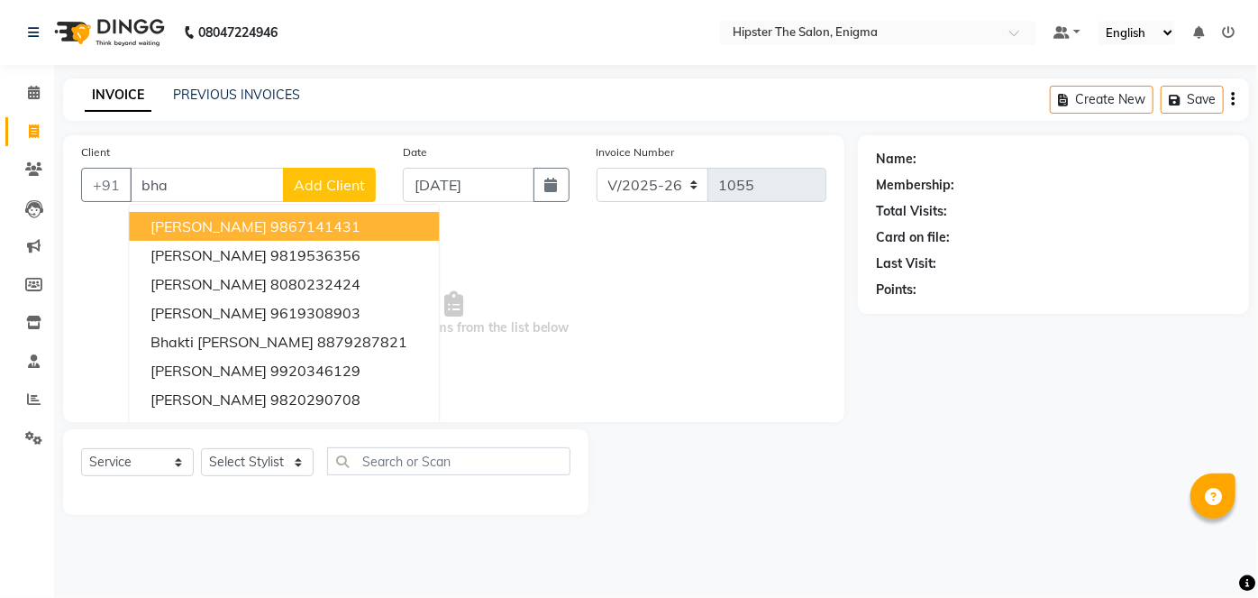
click at [242, 217] on span "[PERSON_NAME]" at bounding box center [209, 226] width 116 height 18
type input "9867141431"
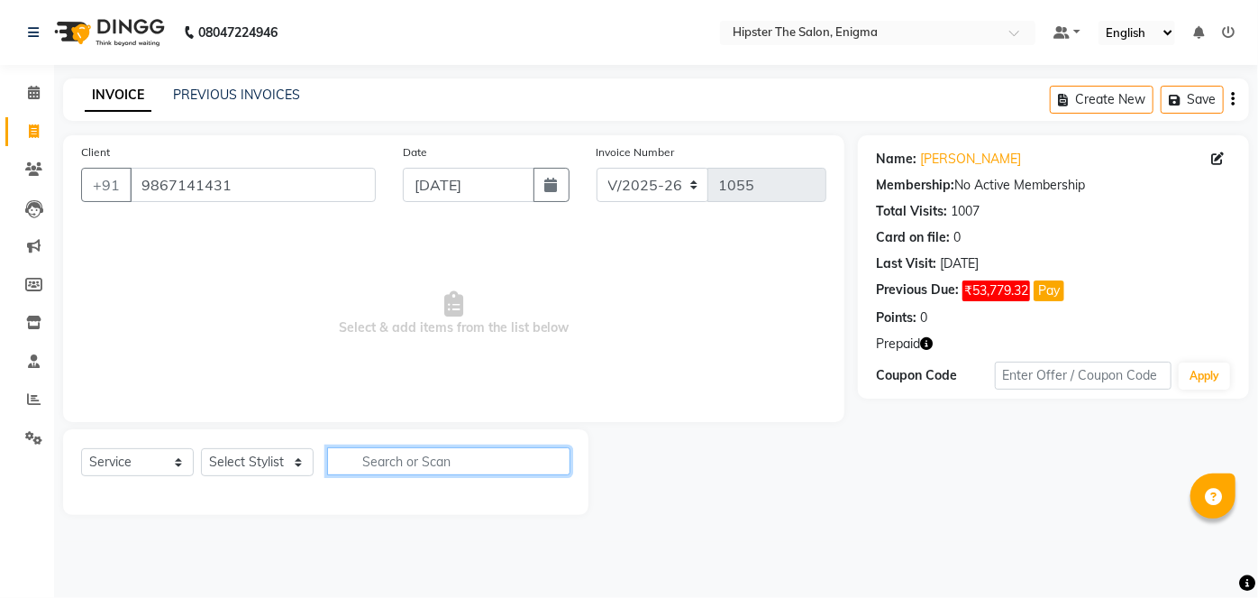
click at [379, 460] on input "text" at bounding box center [448, 461] width 243 height 28
type input "shvi"
click at [391, 457] on input "shvi" at bounding box center [436, 461] width 218 height 28
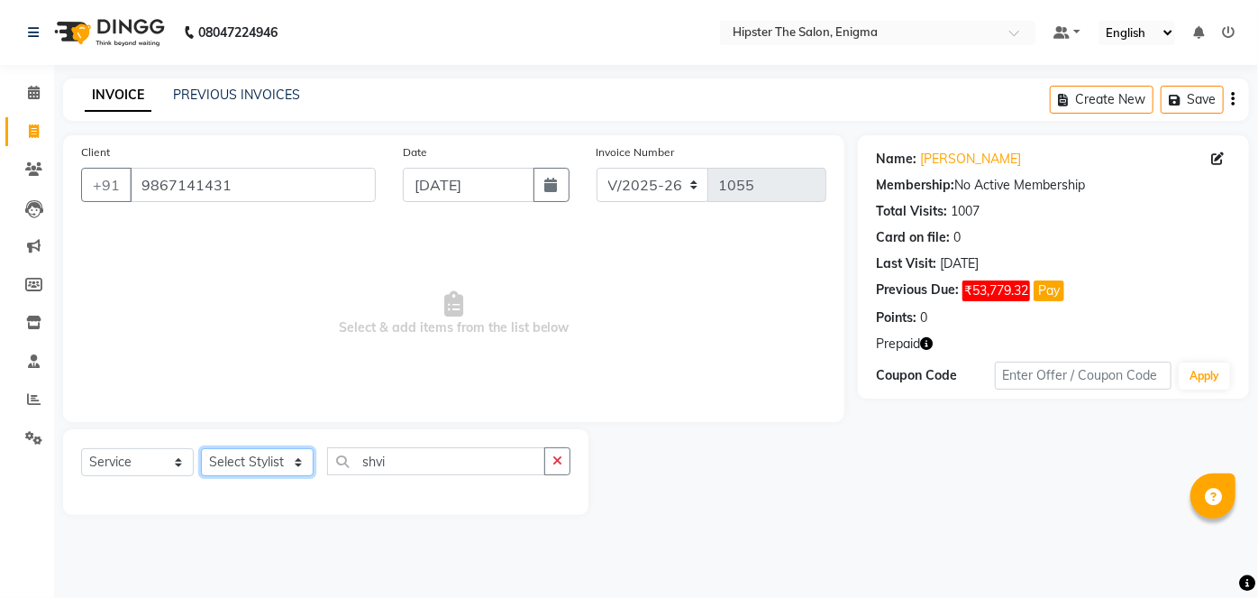
click at [298, 460] on select "Select Stylist [PERSON_NAME] [PERSON_NAME] [PERSON_NAME] [PERSON_NAME] poonam […" at bounding box center [257, 462] width 113 height 28
select select "85797"
click at [201, 448] on select "Select Stylist [PERSON_NAME] [PERSON_NAME] [PERSON_NAME] [PERSON_NAME] poonam […" at bounding box center [257, 462] width 113 height 28
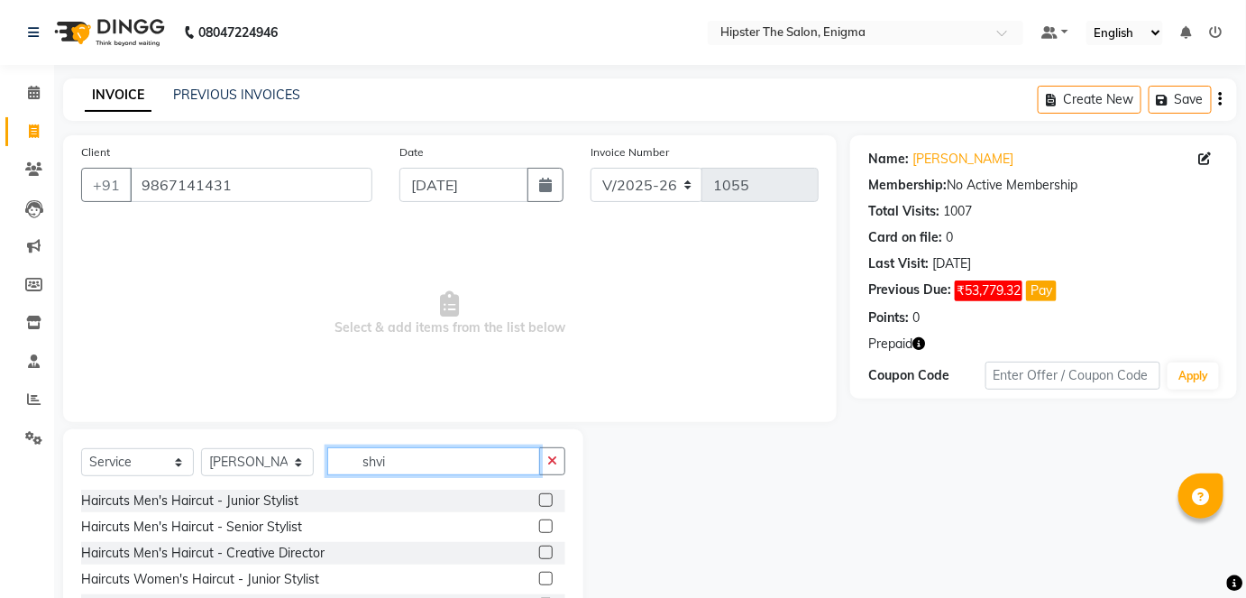
click at [396, 455] on input "shvi" at bounding box center [433, 461] width 213 height 28
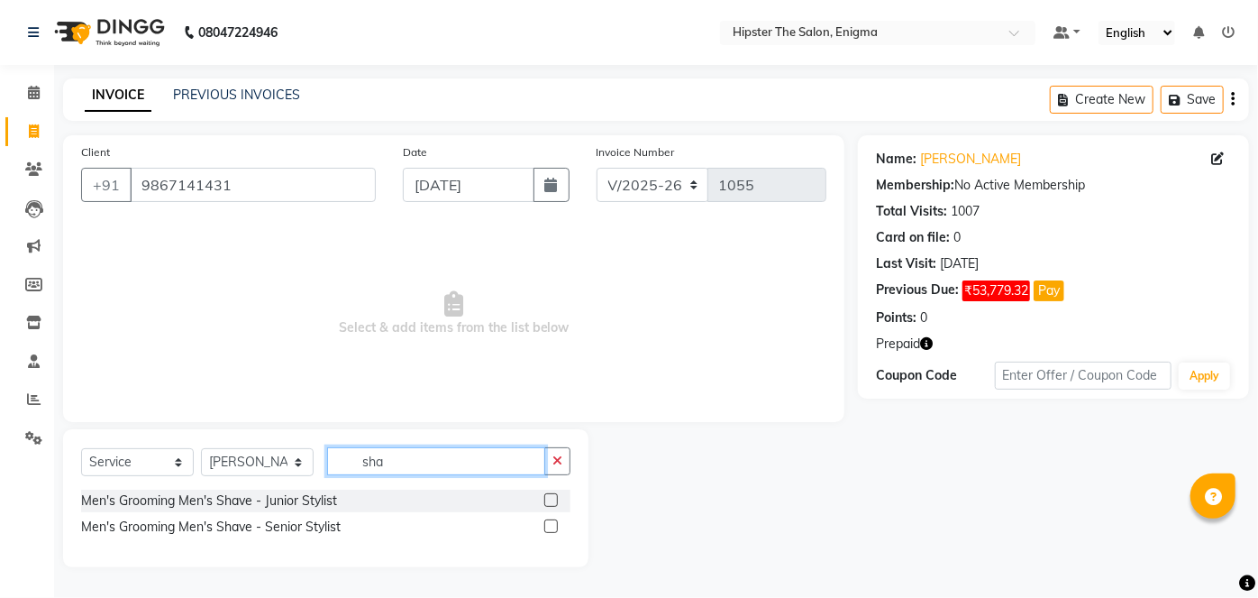
type input "sha"
click at [555, 496] on label at bounding box center [551, 500] width 14 height 14
click at [555, 496] on input "checkbox" at bounding box center [550, 501] width 12 height 12
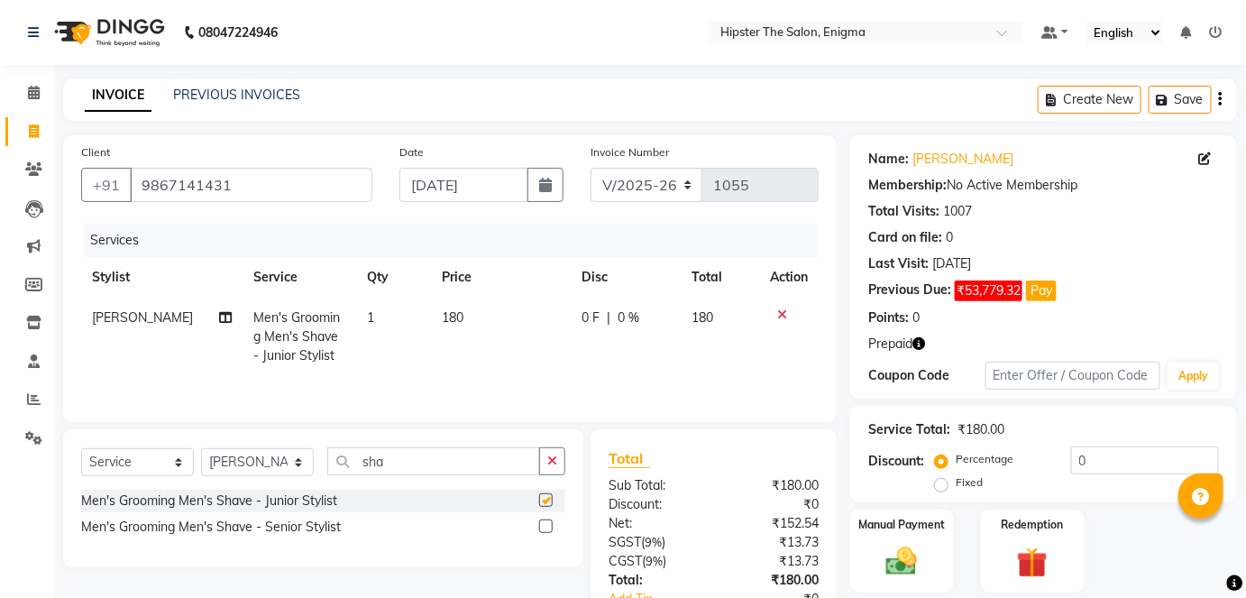
checkbox input "false"
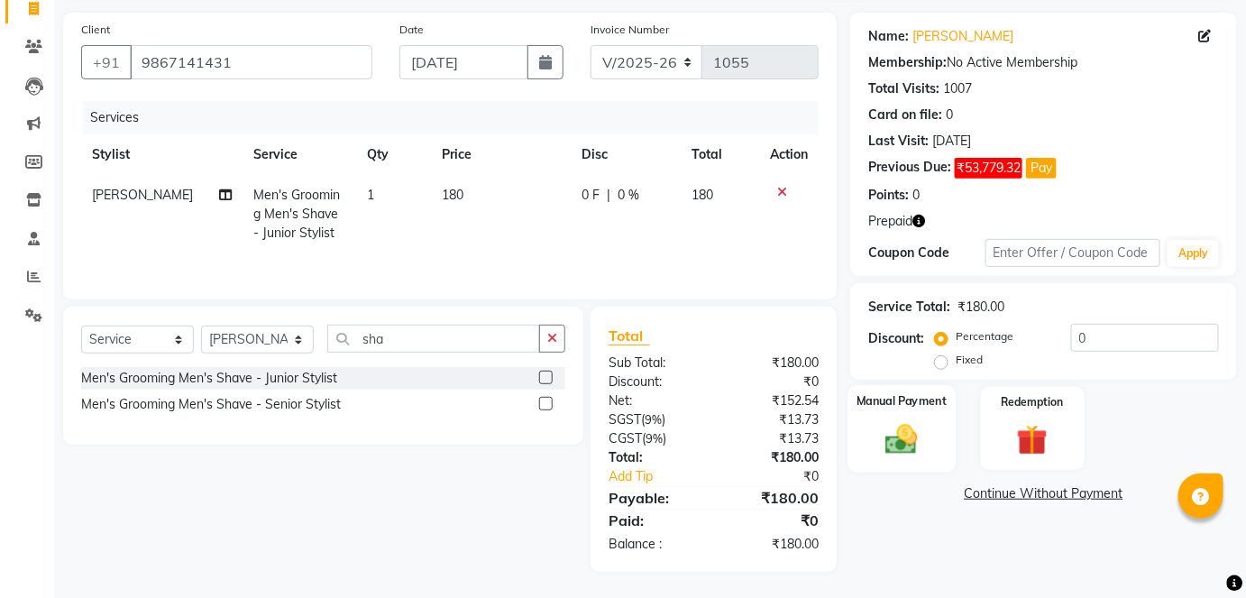
click at [910, 435] on img at bounding box center [901, 438] width 52 height 37
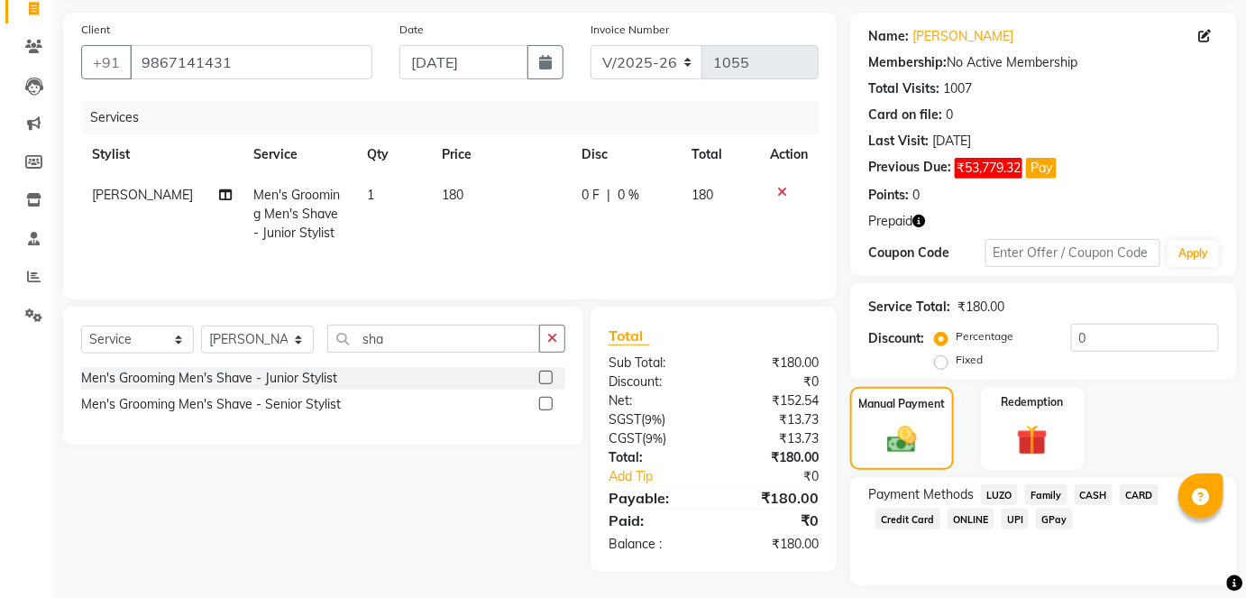
click at [920, 216] on icon "button" at bounding box center [918, 221] width 13 height 13
click at [965, 186] on div "Points: 0" at bounding box center [1043, 195] width 351 height 19
click at [898, 437] on img at bounding box center [902, 439] width 50 height 35
click at [1051, 516] on span "GPay" at bounding box center [1054, 518] width 37 height 21
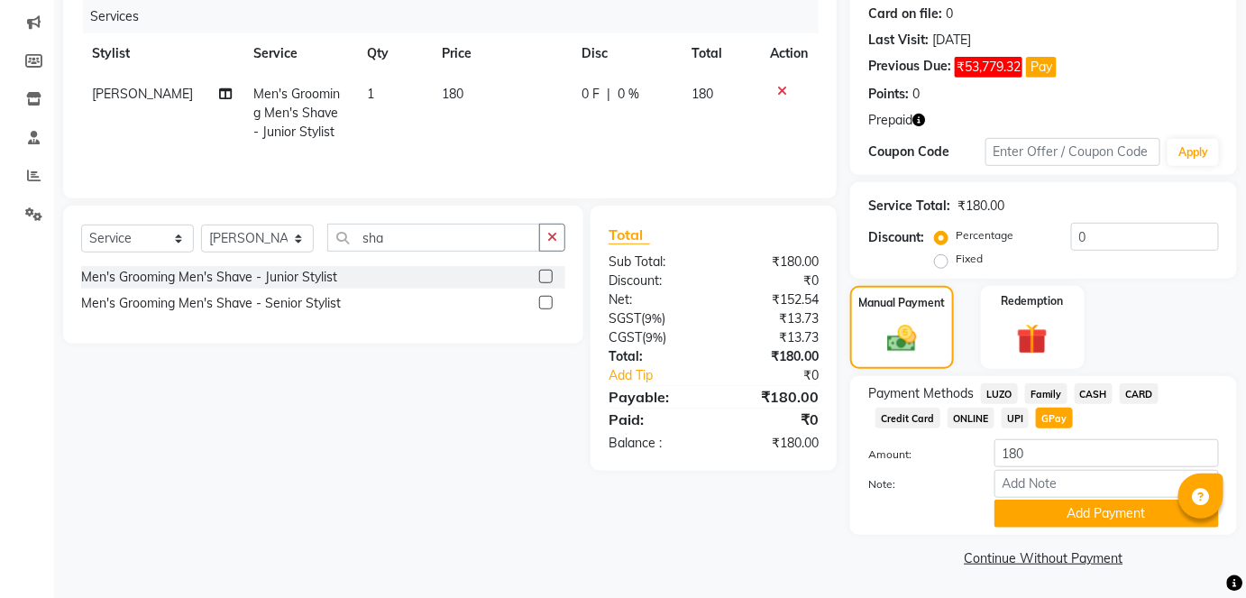
click at [1051, 516] on button "Add Payment" at bounding box center [1106, 513] width 224 height 28
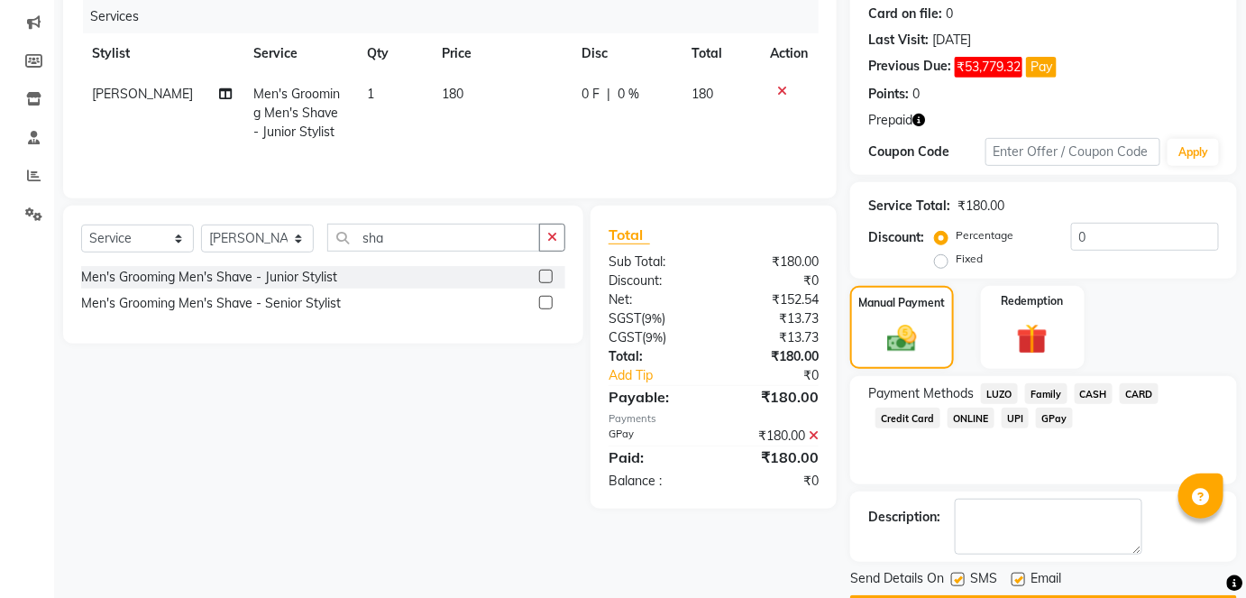
scroll to position [274, 0]
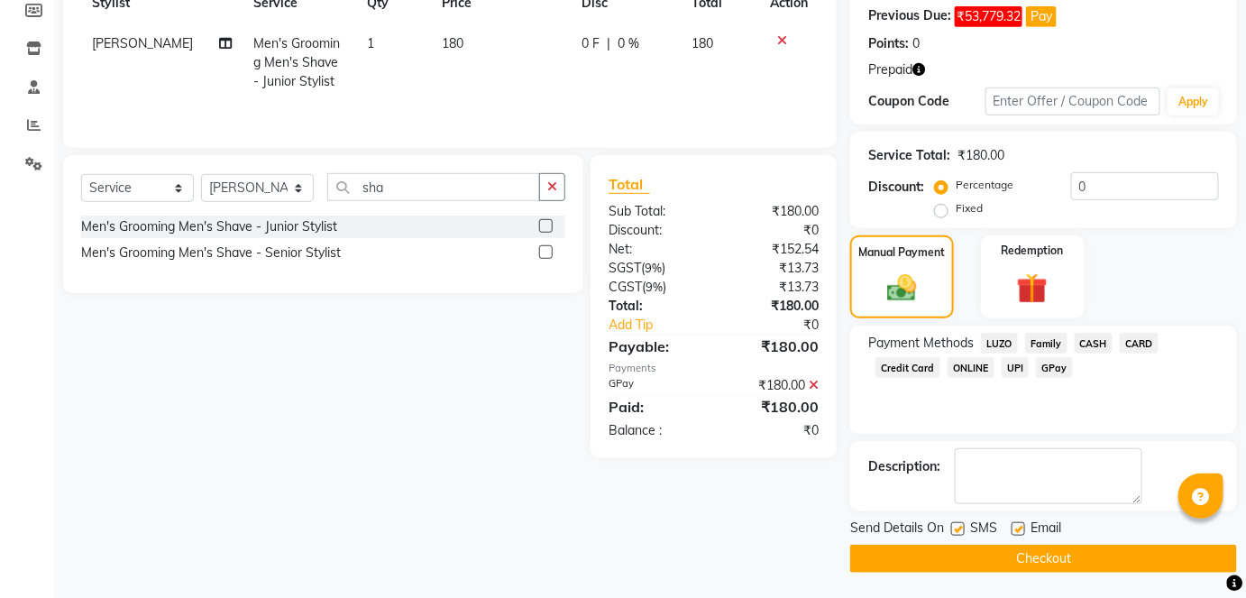
click at [960, 525] on label at bounding box center [958, 529] width 14 height 14
click at [960, 525] on input "checkbox" at bounding box center [957, 530] width 12 height 12
checkbox input "false"
click at [1025, 525] on div "Email" at bounding box center [1043, 529] width 64 height 23
click at [1021, 527] on label at bounding box center [1018, 529] width 14 height 14
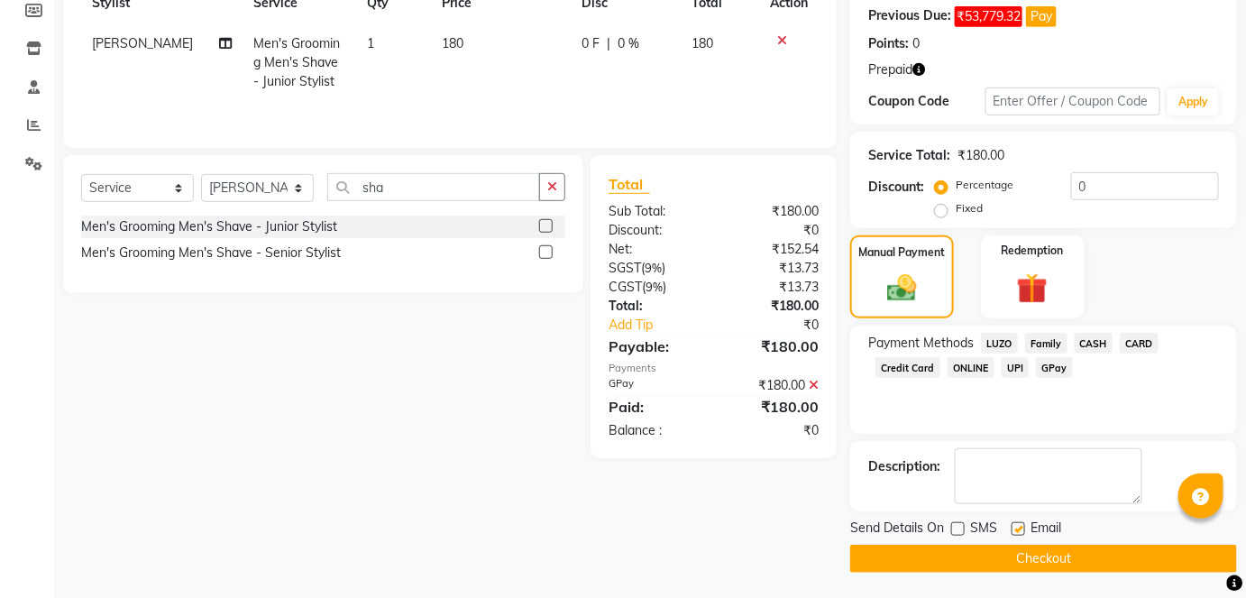
click at [1021, 527] on input "checkbox" at bounding box center [1017, 530] width 12 height 12
checkbox input "false"
click at [1017, 563] on button "Checkout" at bounding box center [1043, 558] width 387 height 28
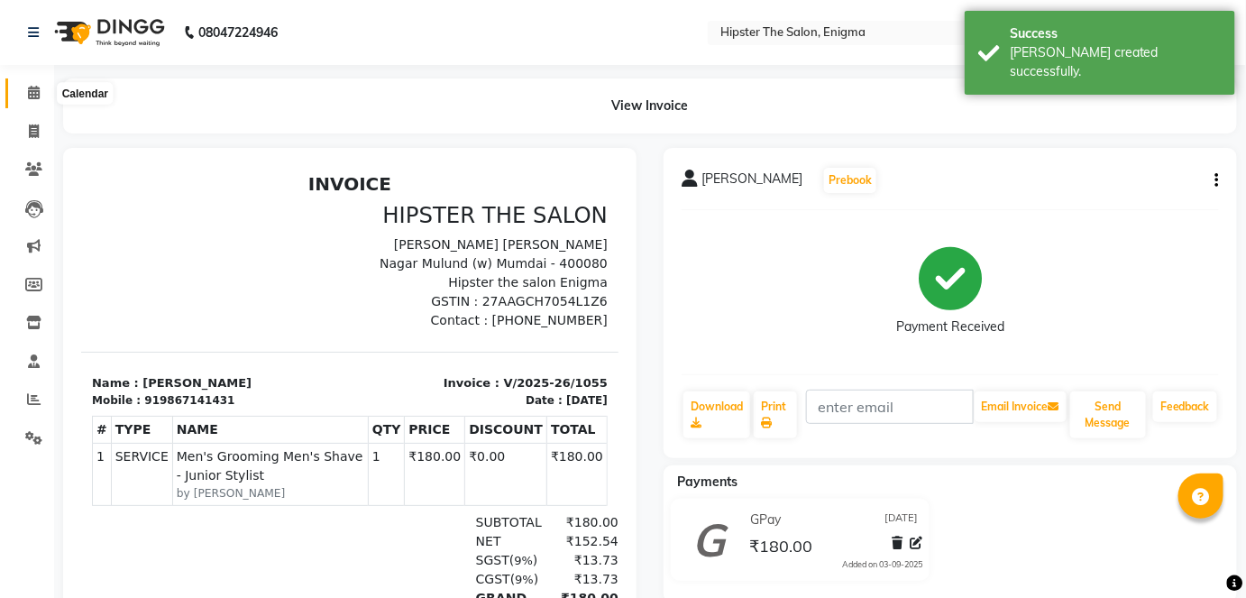
click at [33, 95] on icon at bounding box center [34, 93] width 12 height 14
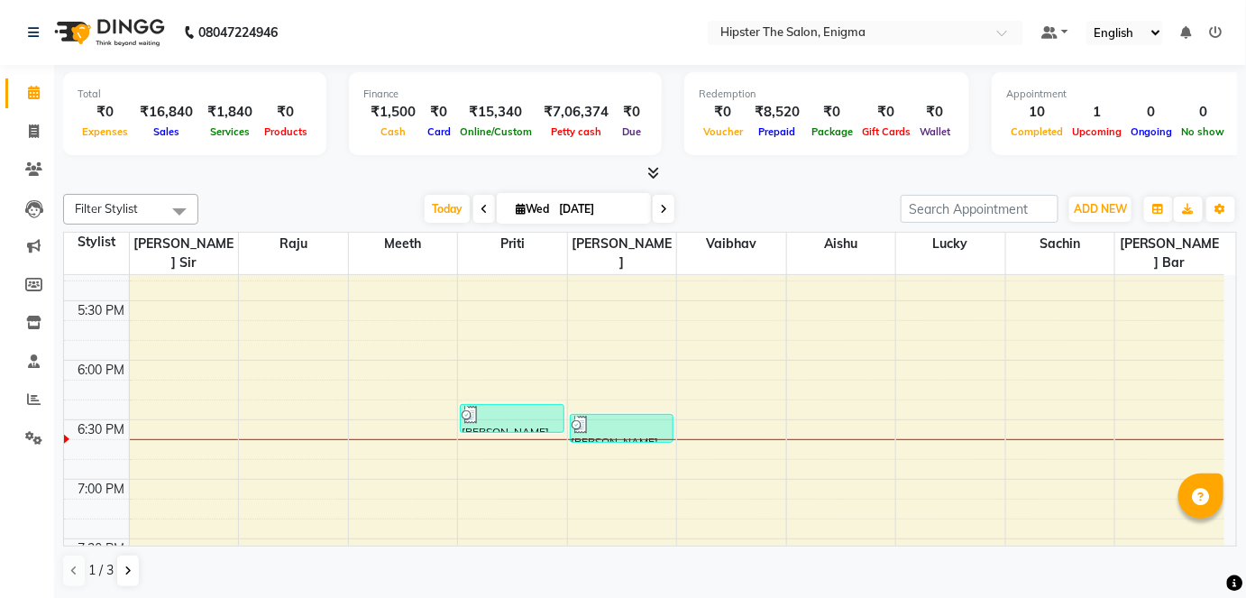
scroll to position [1105, 0]
click at [30, 398] on icon at bounding box center [34, 399] width 14 height 14
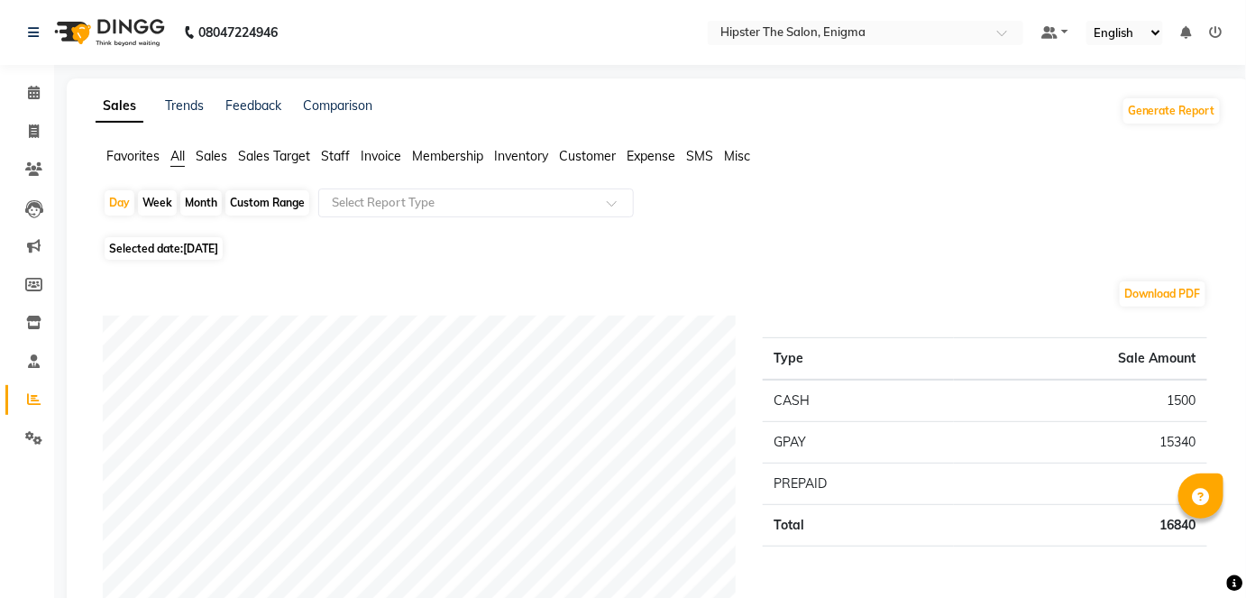
click at [238, 200] on div "Custom Range" at bounding box center [267, 202] width 84 height 25
select select "9"
select select "2025"
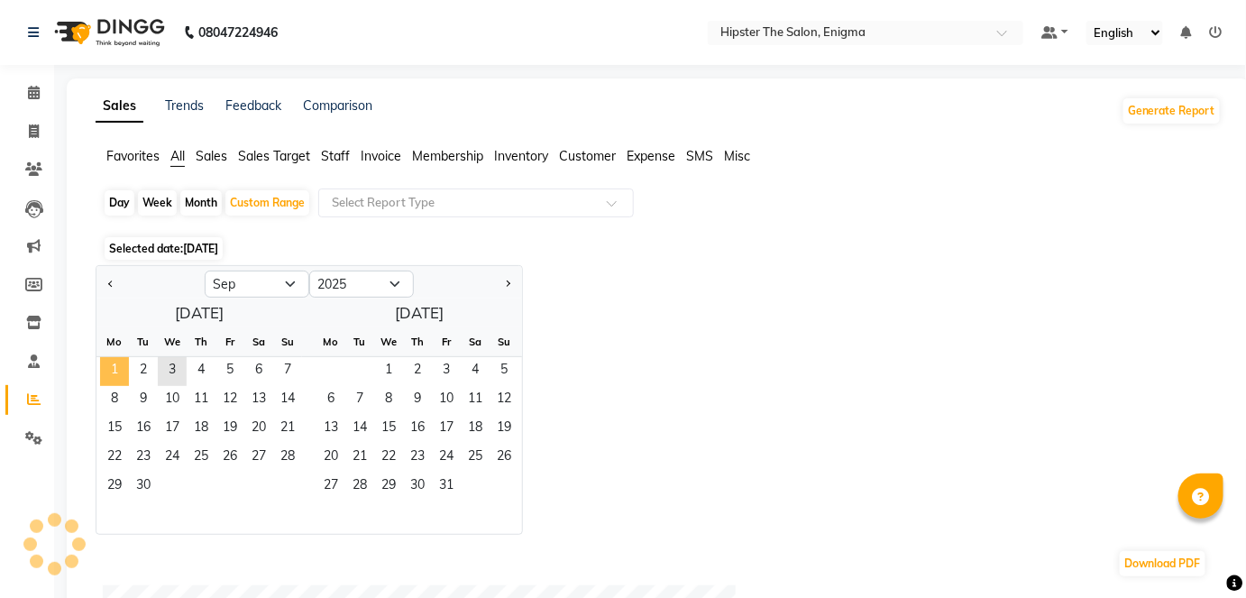
click at [113, 361] on span "1" at bounding box center [114, 371] width 29 height 29
click at [172, 365] on span "3" at bounding box center [172, 371] width 29 height 29
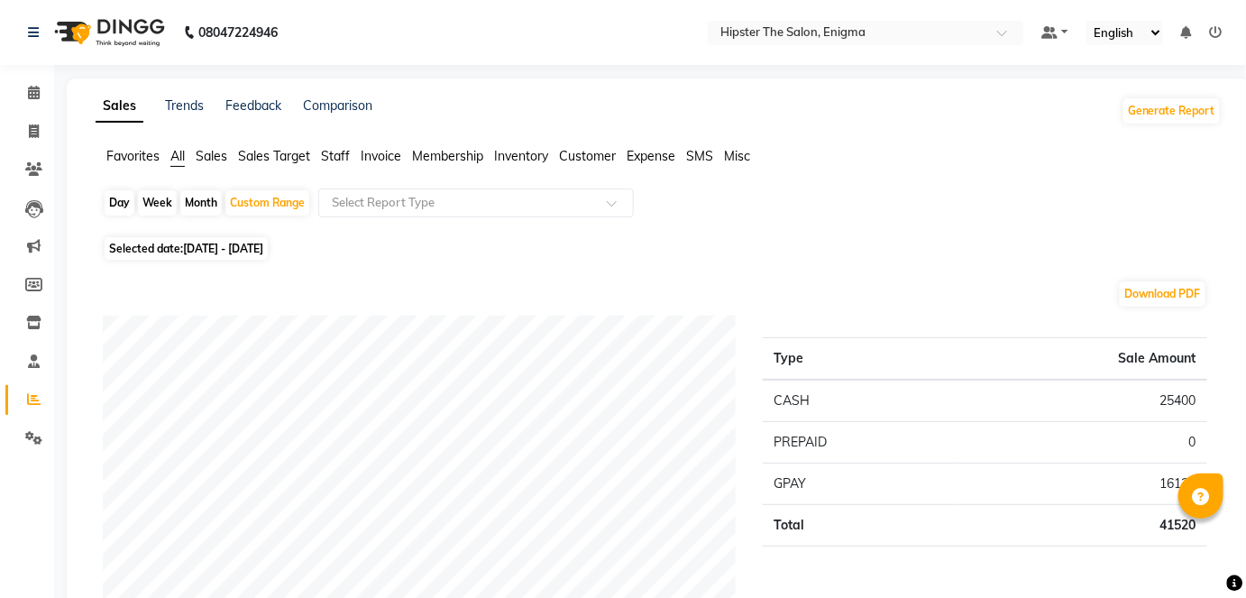
click at [336, 151] on span "Staff" at bounding box center [335, 156] width 29 height 16
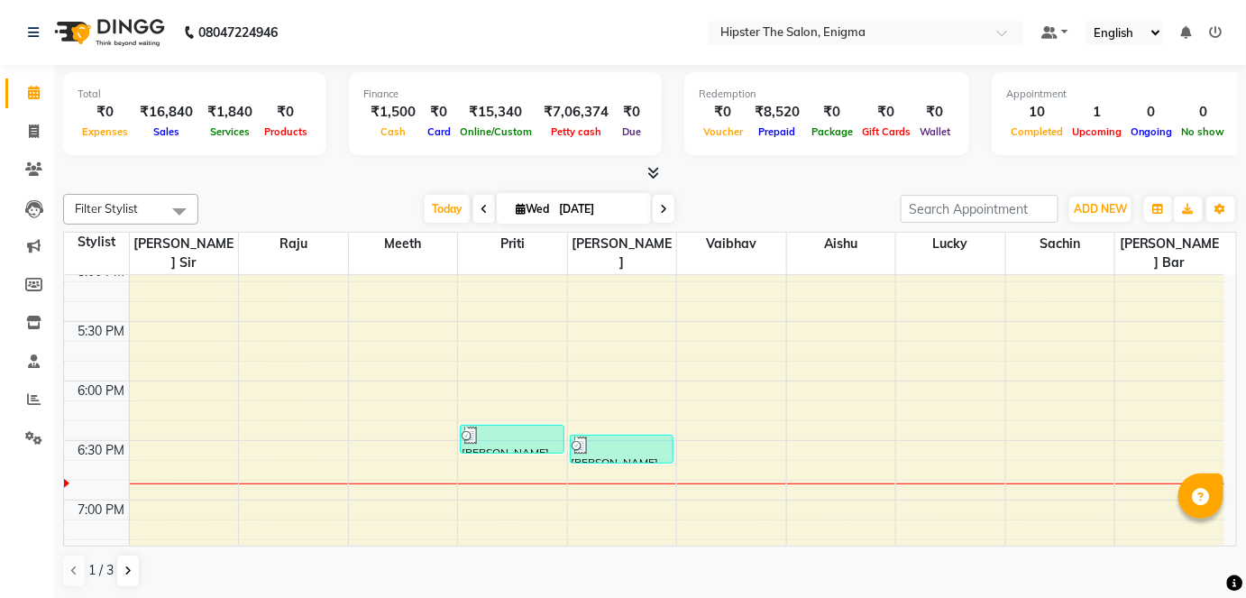
scroll to position [1083, 0]
click at [623, 209] on input "[DATE]" at bounding box center [598, 209] width 90 height 27
select select "9"
select select "2025"
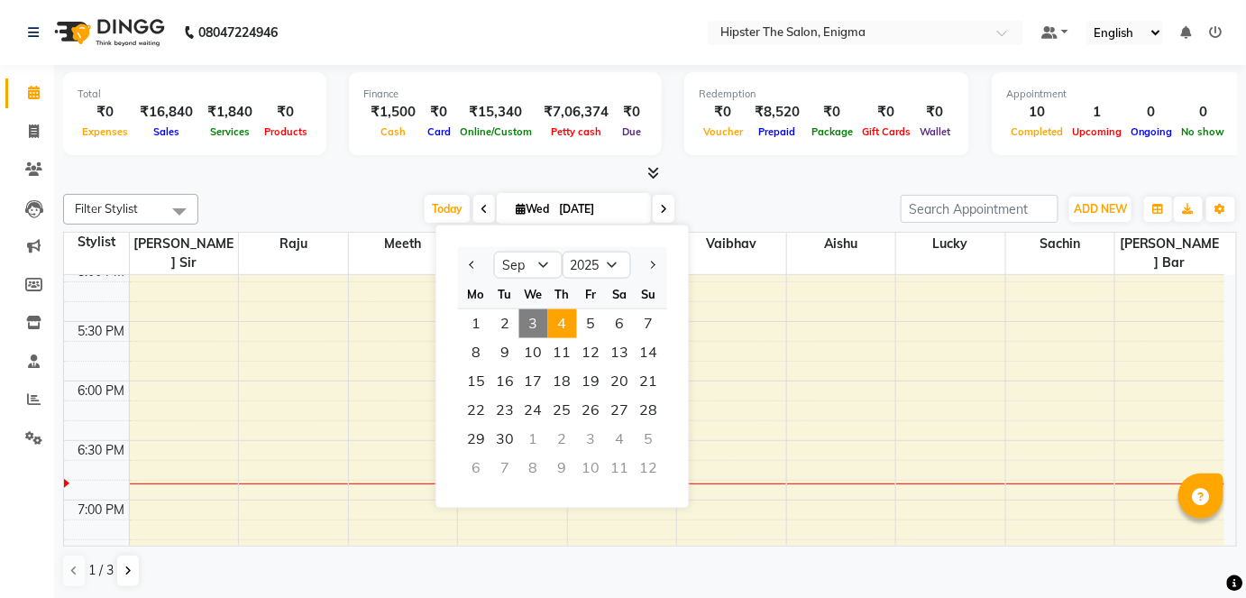
click at [564, 325] on span "4" at bounding box center [562, 323] width 29 height 29
type input "[DATE]"
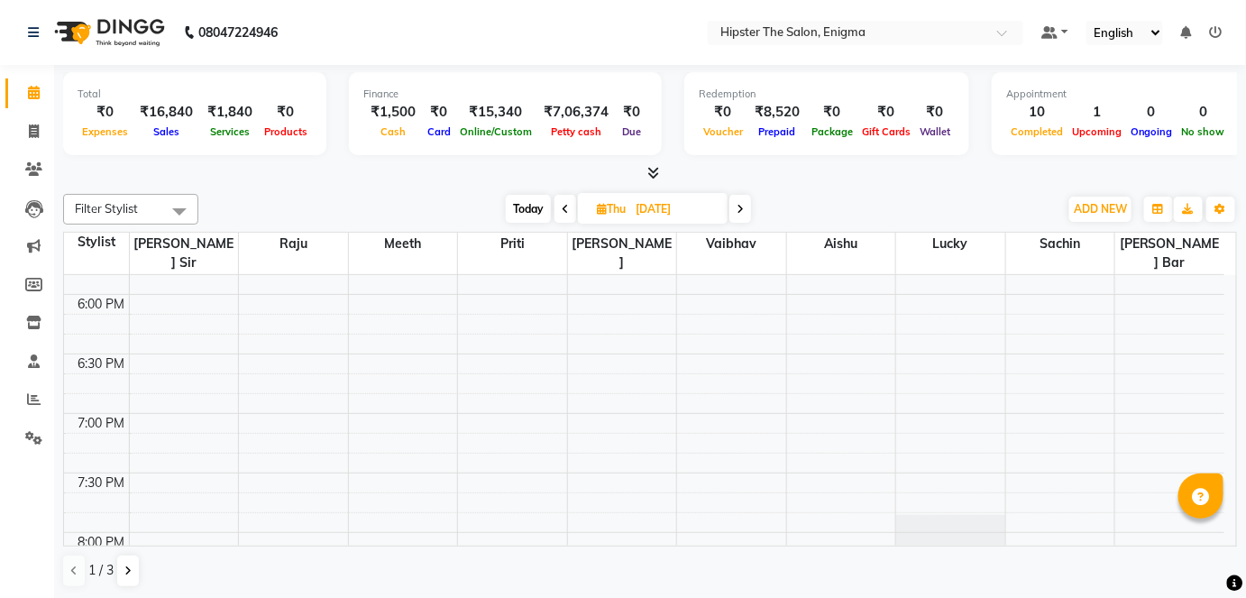
scroll to position [1168, 0]
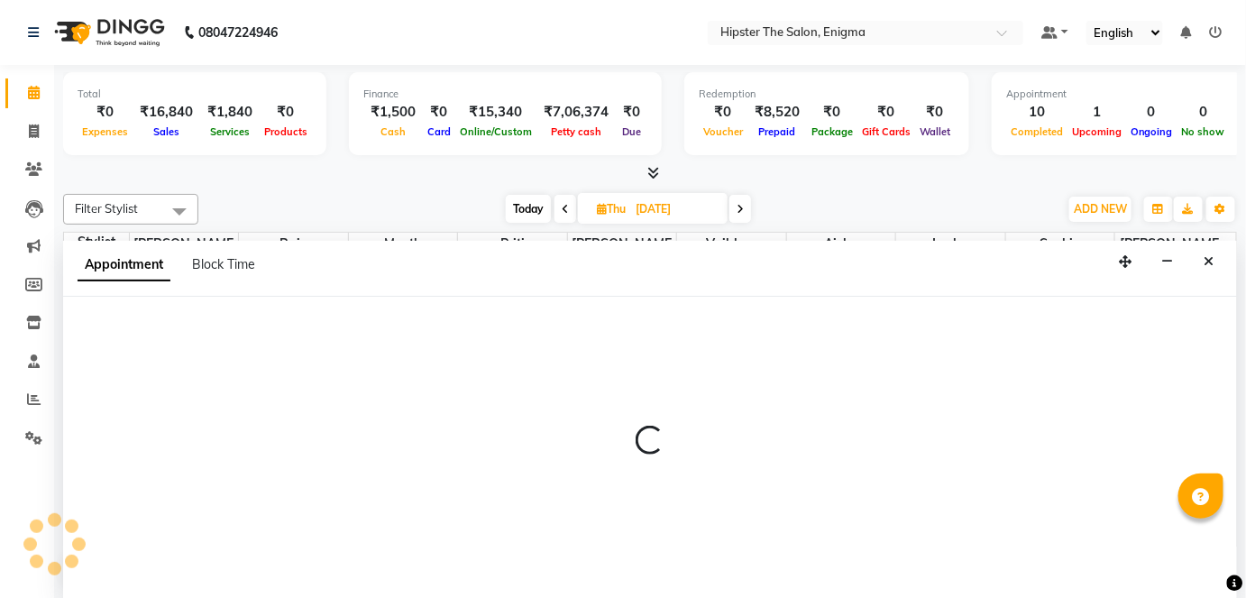
select select "85797"
select select "1110"
select select "tentative"
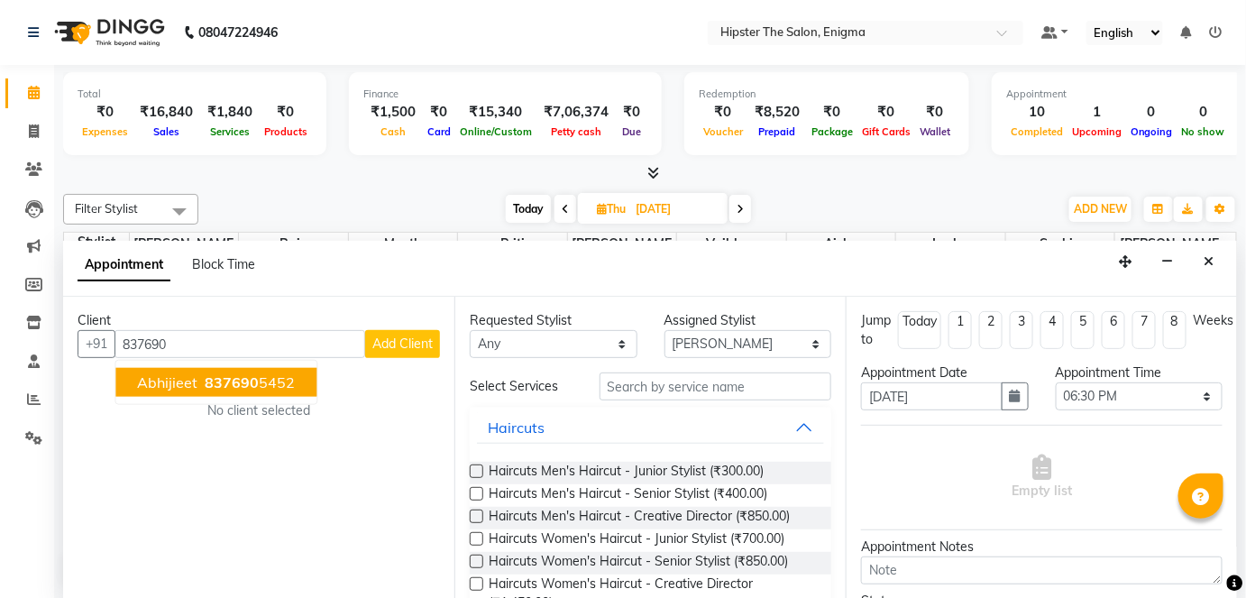
click at [183, 381] on span "Abhijieet" at bounding box center [167, 382] width 60 height 18
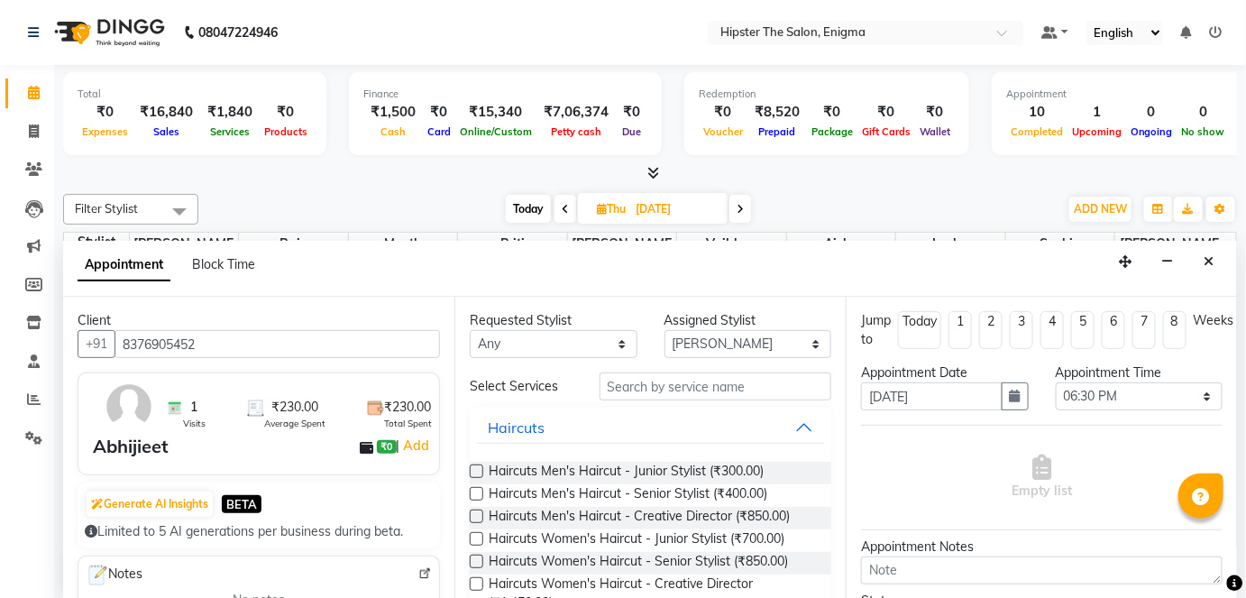
type input "8376905452"
click at [647, 387] on input "text" at bounding box center [715, 386] width 232 height 28
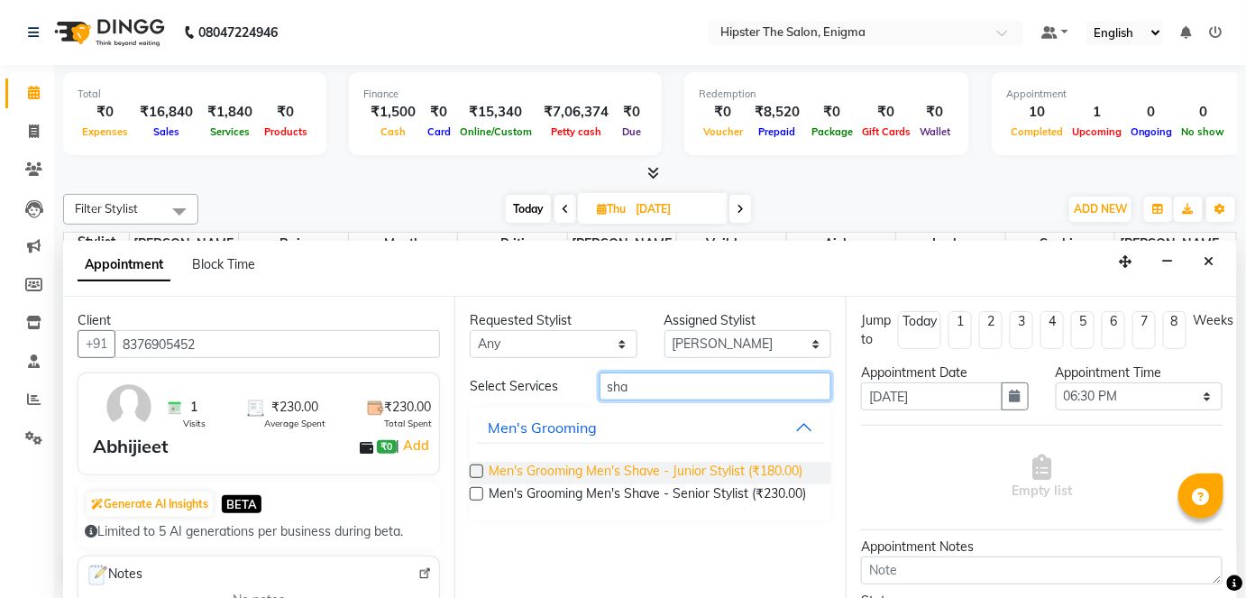
type input "sha"
click at [728, 462] on span "Men's Grooming Men's Shave - Junior Stylist (₹180.00)" at bounding box center [646, 472] width 314 height 23
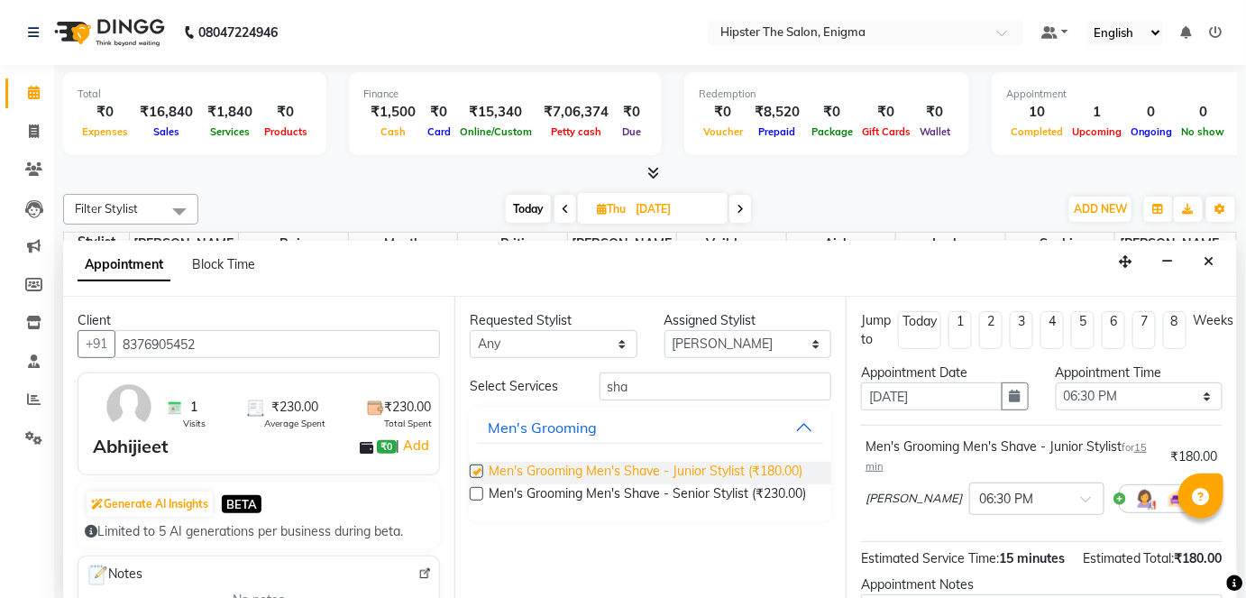
checkbox input "false"
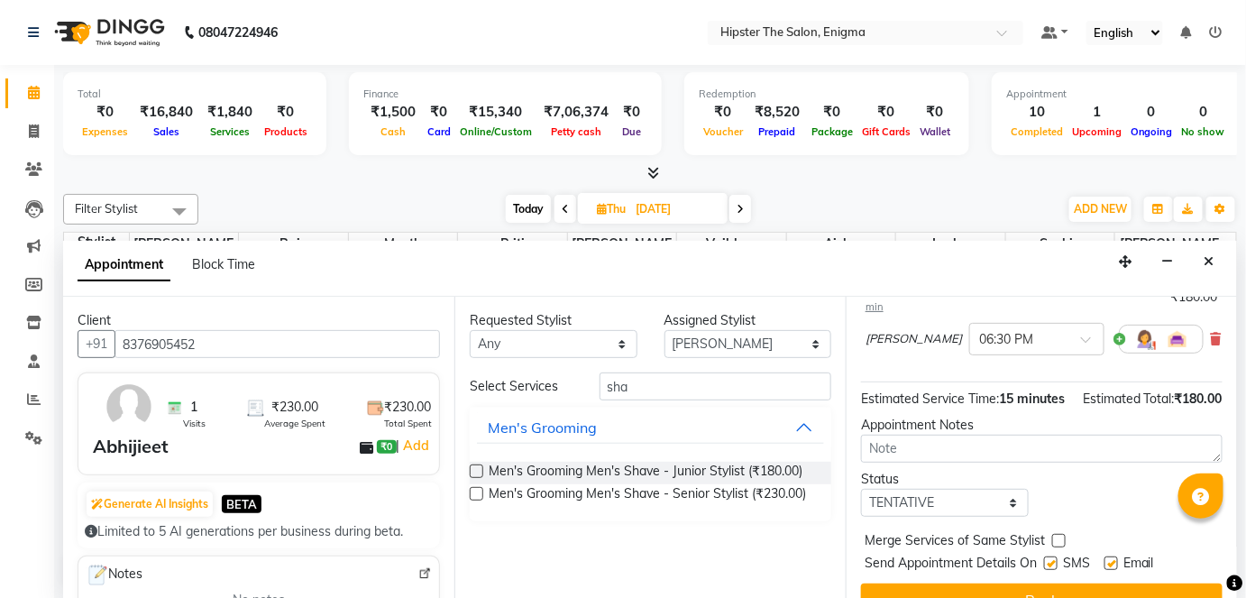
scroll to position [208, 0]
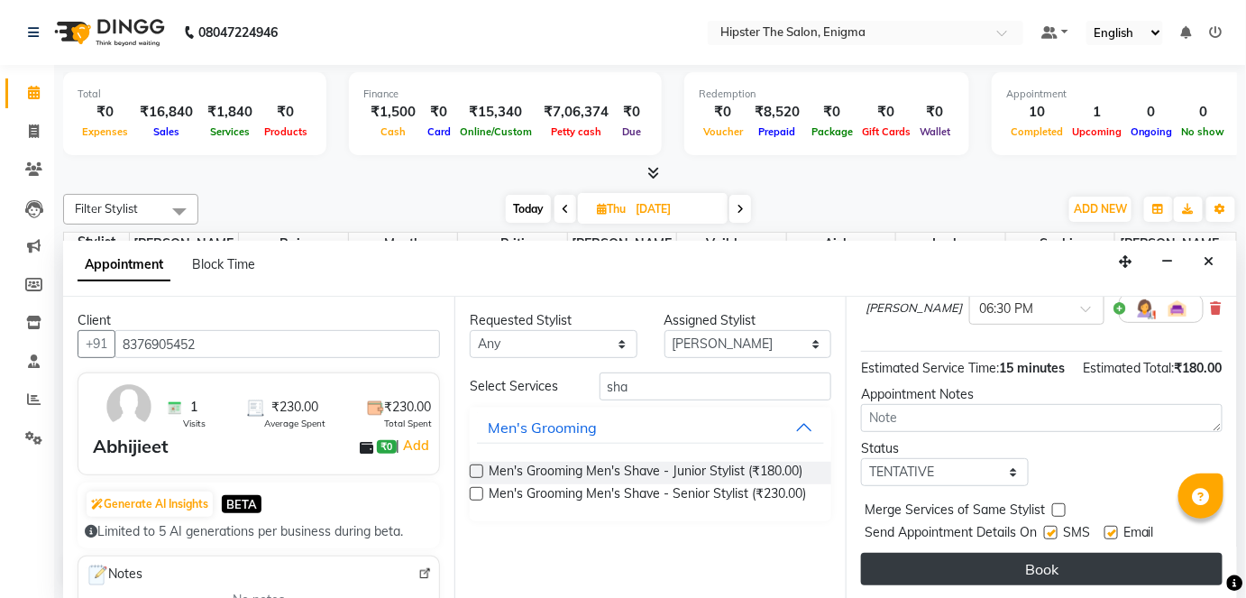
click at [975, 561] on button "Book" at bounding box center [1041, 569] width 361 height 32
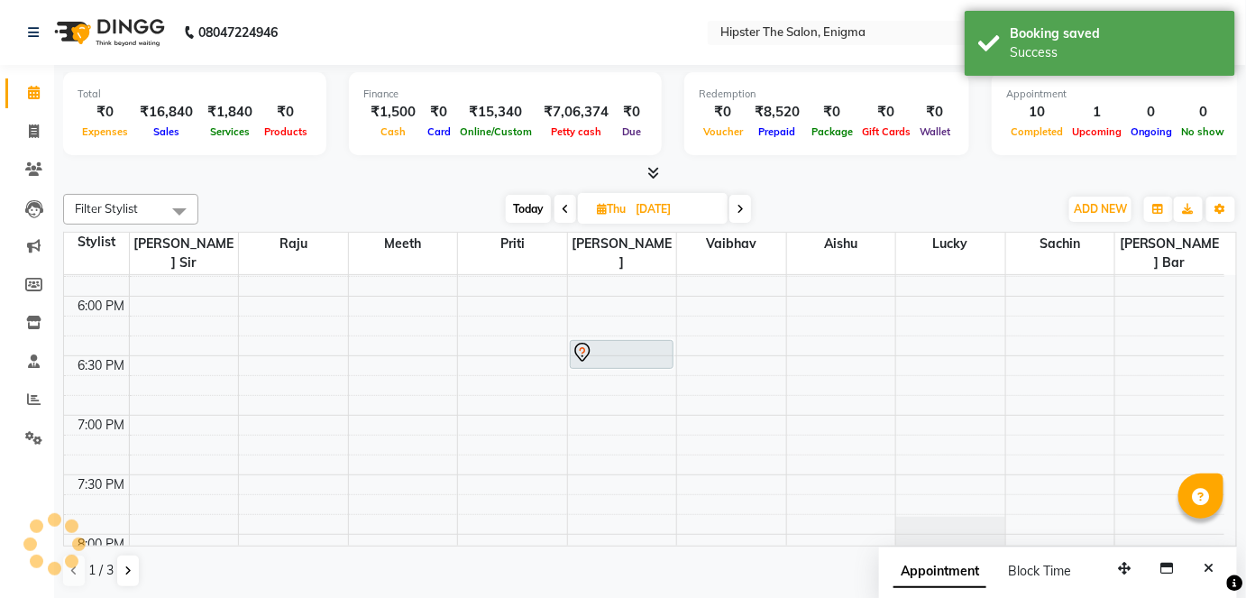
scroll to position [0, 0]
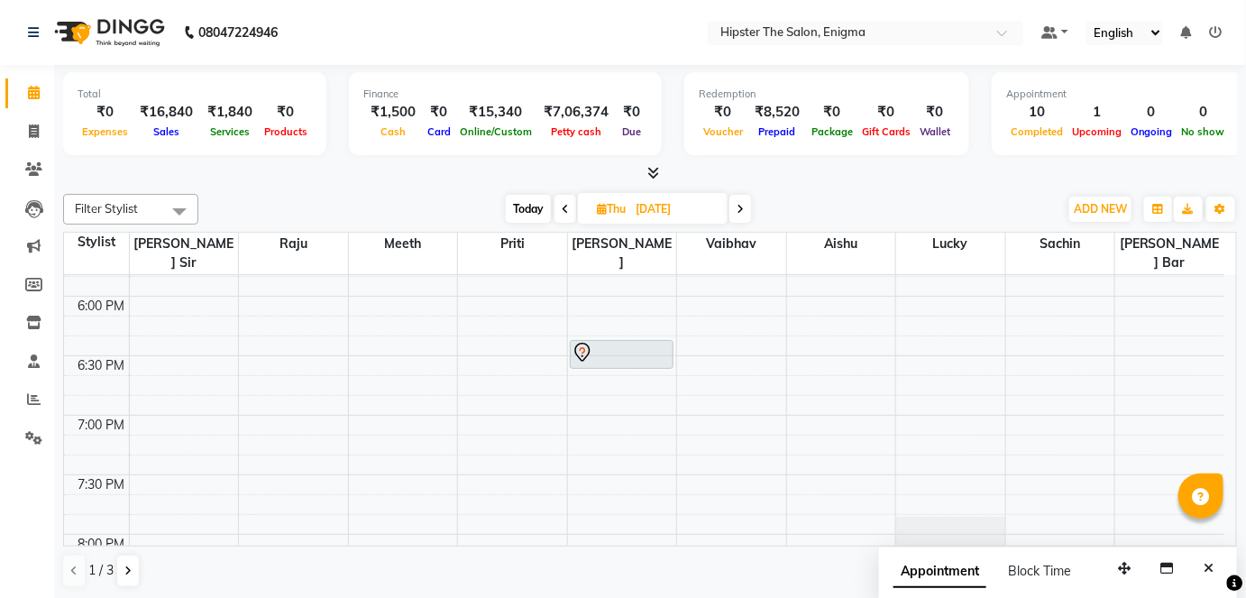
click at [702, 208] on input "[DATE]" at bounding box center [675, 209] width 90 height 27
select select "9"
select select "2025"
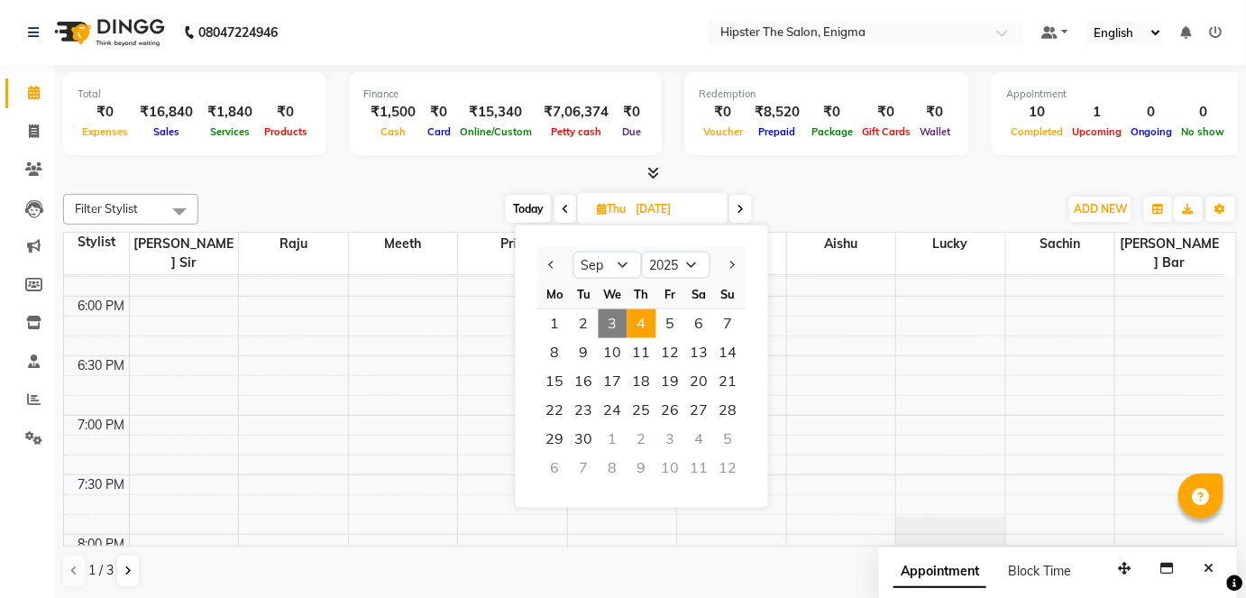
click at [611, 317] on span "3" at bounding box center [612, 323] width 29 height 29
type input "[DATE]"
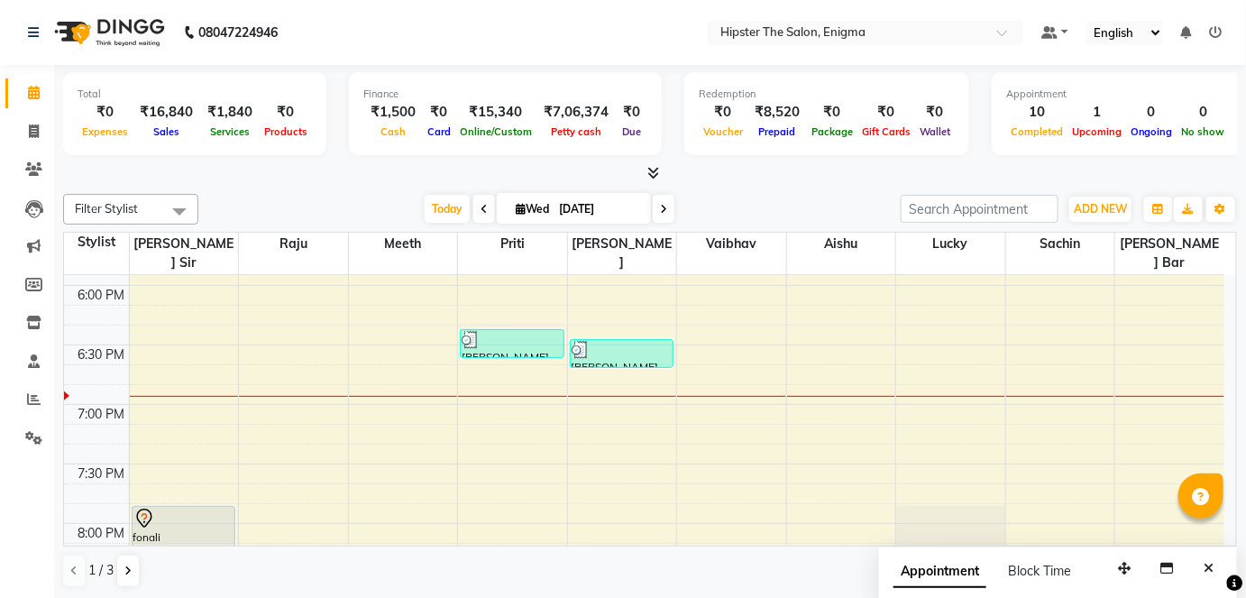
scroll to position [1175, 0]
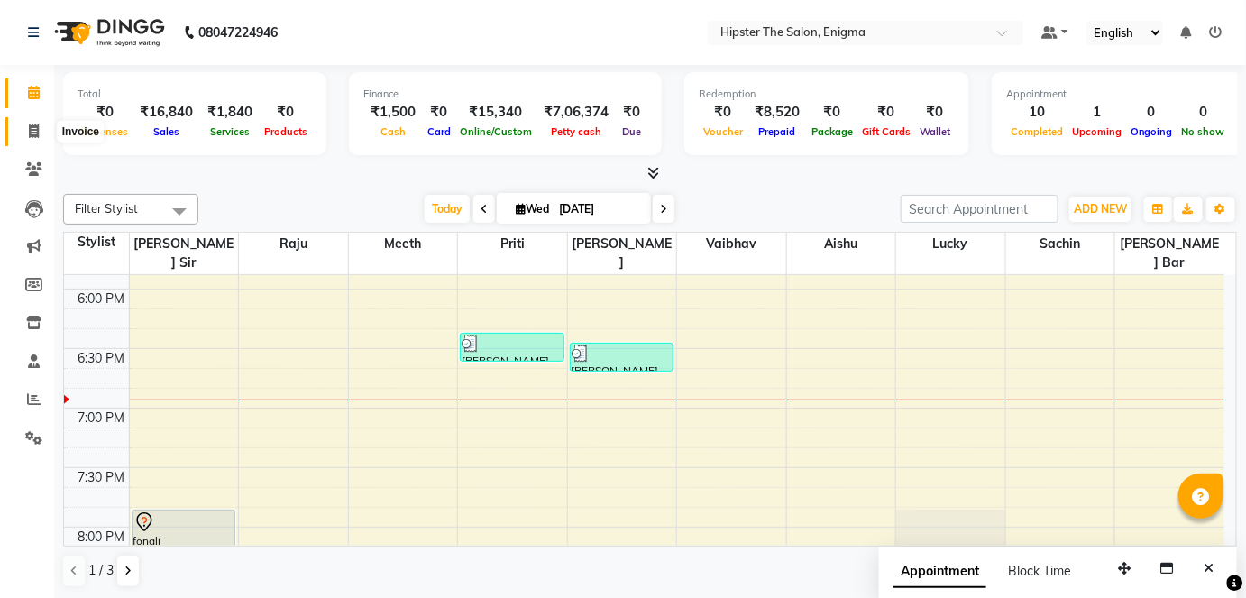
click at [31, 135] on icon at bounding box center [34, 131] width 10 height 14
select select "4468"
select select "service"
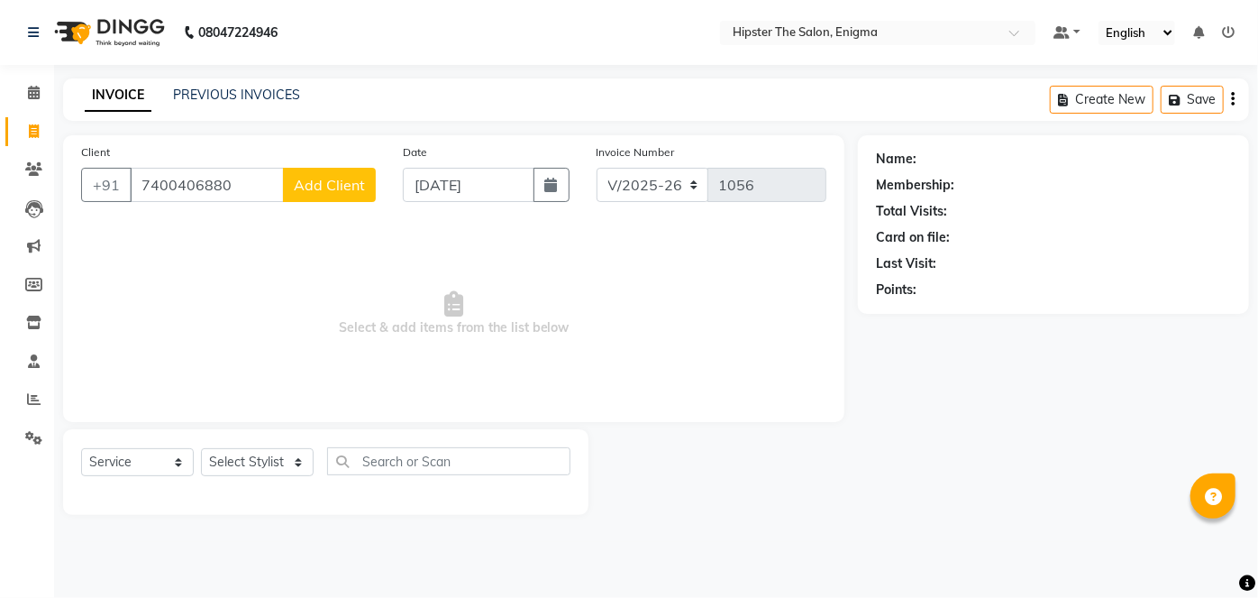
type input "7400406880"
click at [316, 183] on span "Add Client" at bounding box center [329, 185] width 71 height 18
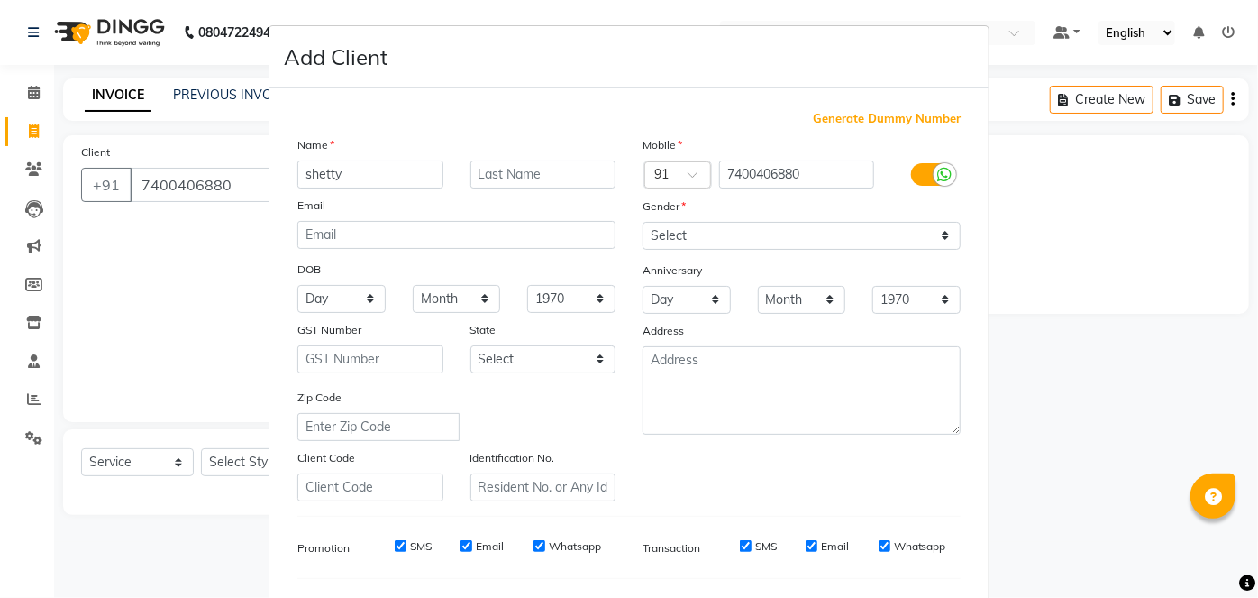
type input "shetty"
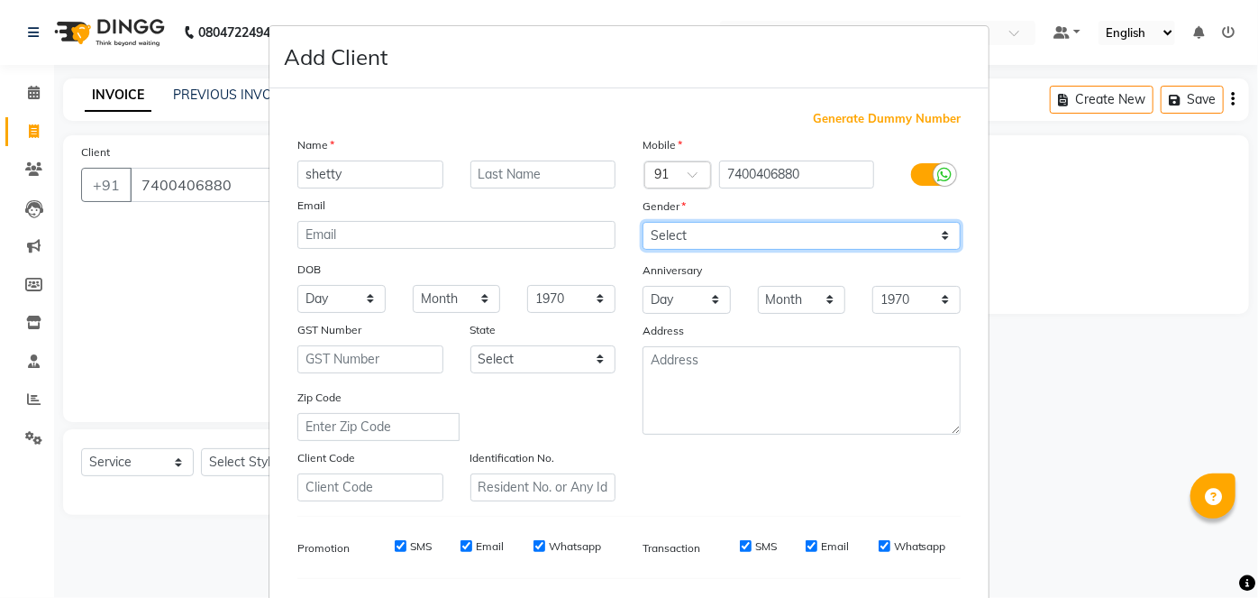
click at [714, 232] on select "Select [DEMOGRAPHIC_DATA] [DEMOGRAPHIC_DATA] Other Prefer Not To Say" at bounding box center [802, 236] width 318 height 28
select select "[DEMOGRAPHIC_DATA]"
click at [643, 222] on select "Select [DEMOGRAPHIC_DATA] [DEMOGRAPHIC_DATA] Other Prefer Not To Say" at bounding box center [802, 236] width 318 height 28
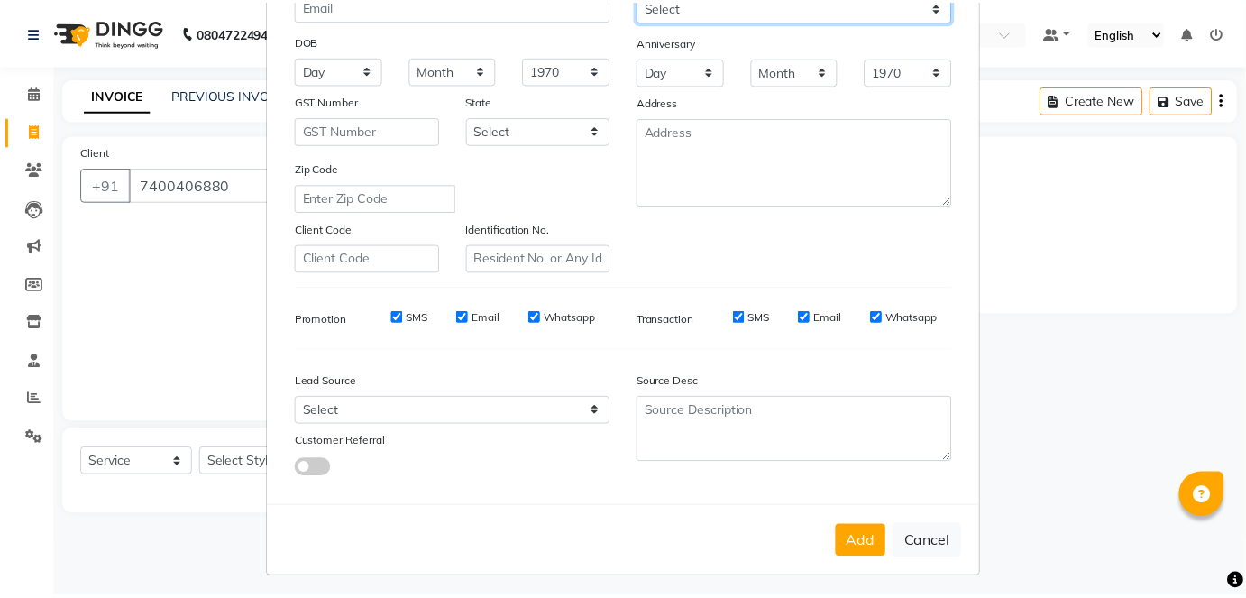
scroll to position [233, 0]
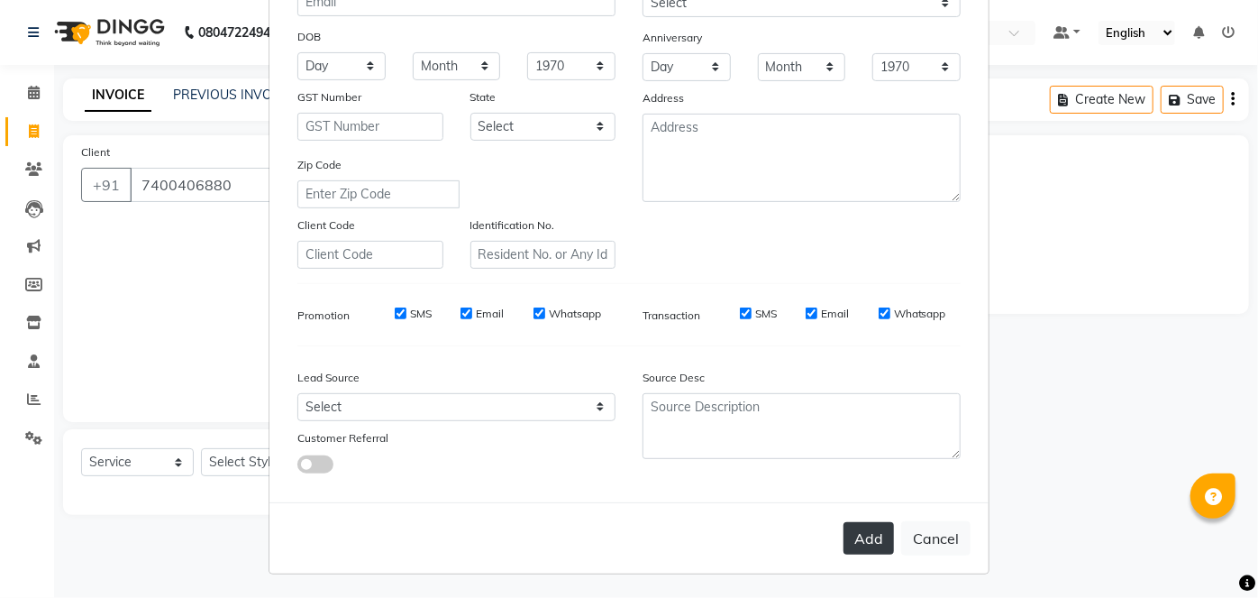
click at [858, 539] on button "Add" at bounding box center [869, 538] width 50 height 32
select select
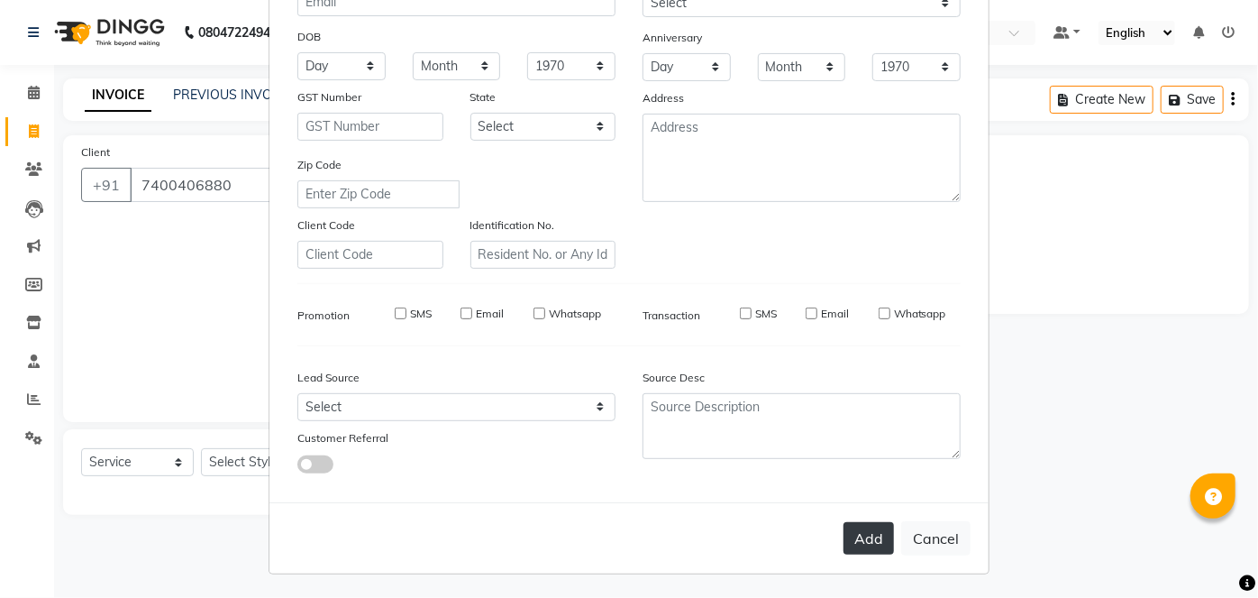
select select
checkbox input "false"
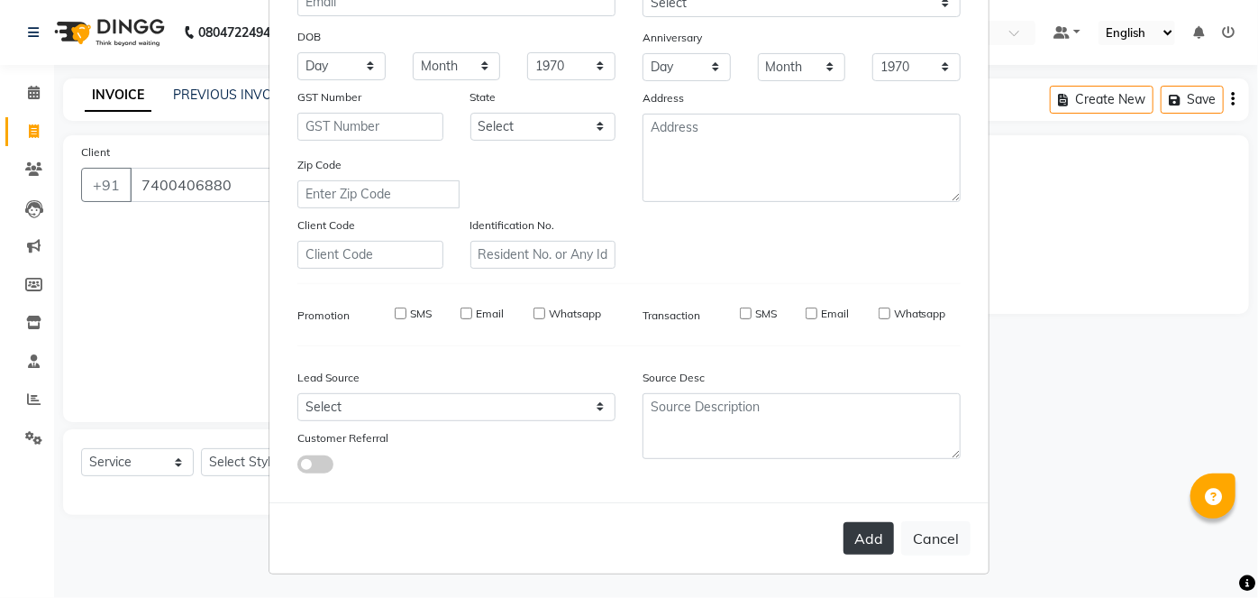
checkbox input "false"
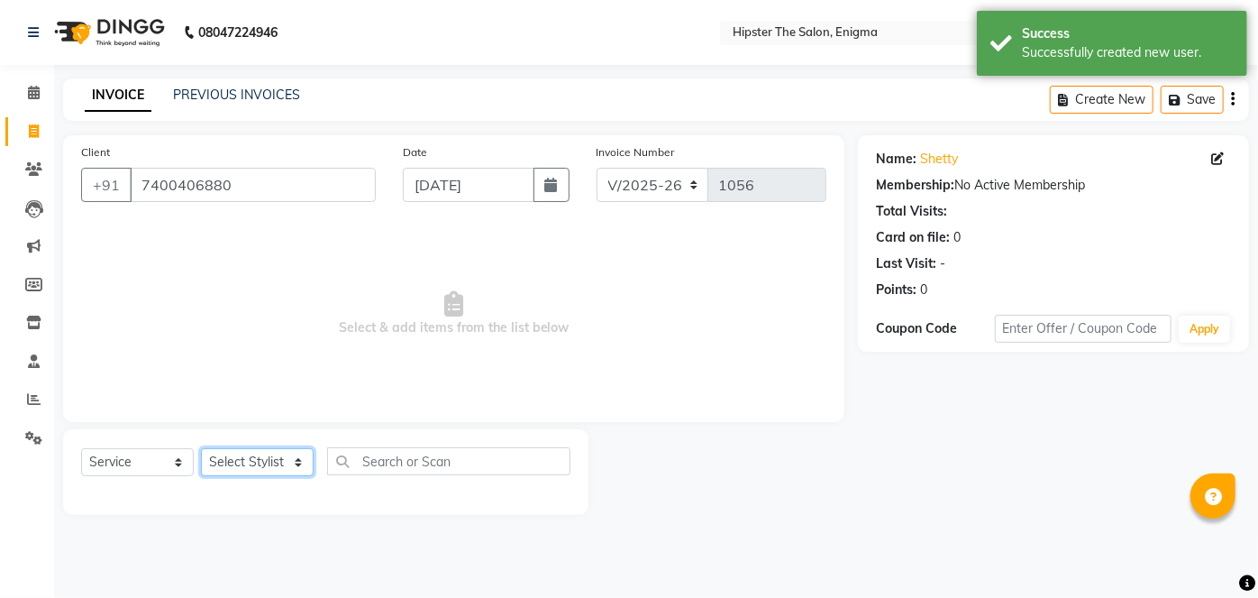
drag, startPoint x: 262, startPoint y: 462, endPoint x: 248, endPoint y: 464, distance: 14.5
click at [248, 464] on select "Select Stylist [PERSON_NAME] [PERSON_NAME] [PERSON_NAME] [PERSON_NAME] poonam […" at bounding box center [257, 462] width 113 height 28
select select "85797"
click at [201, 448] on select "Select Stylist [PERSON_NAME] [PERSON_NAME] [PERSON_NAME] [PERSON_NAME] poonam […" at bounding box center [257, 462] width 113 height 28
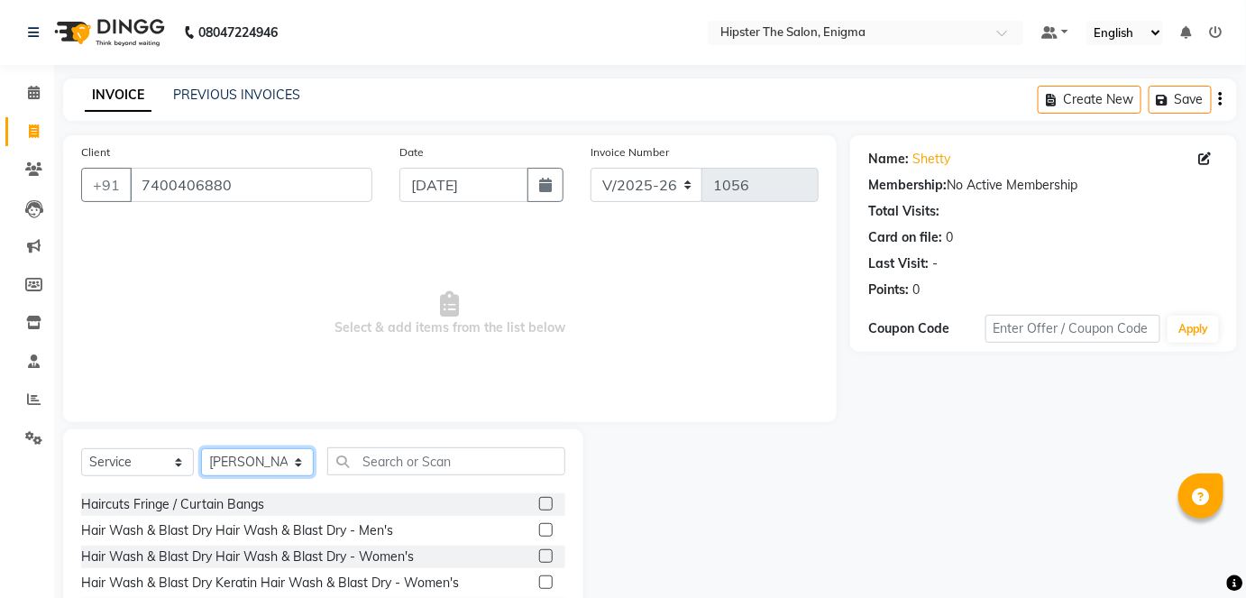
scroll to position [156, 0]
click at [539, 551] on label at bounding box center [546, 553] width 14 height 14
click at [539, 551] on input "checkbox" at bounding box center [545, 554] width 12 height 12
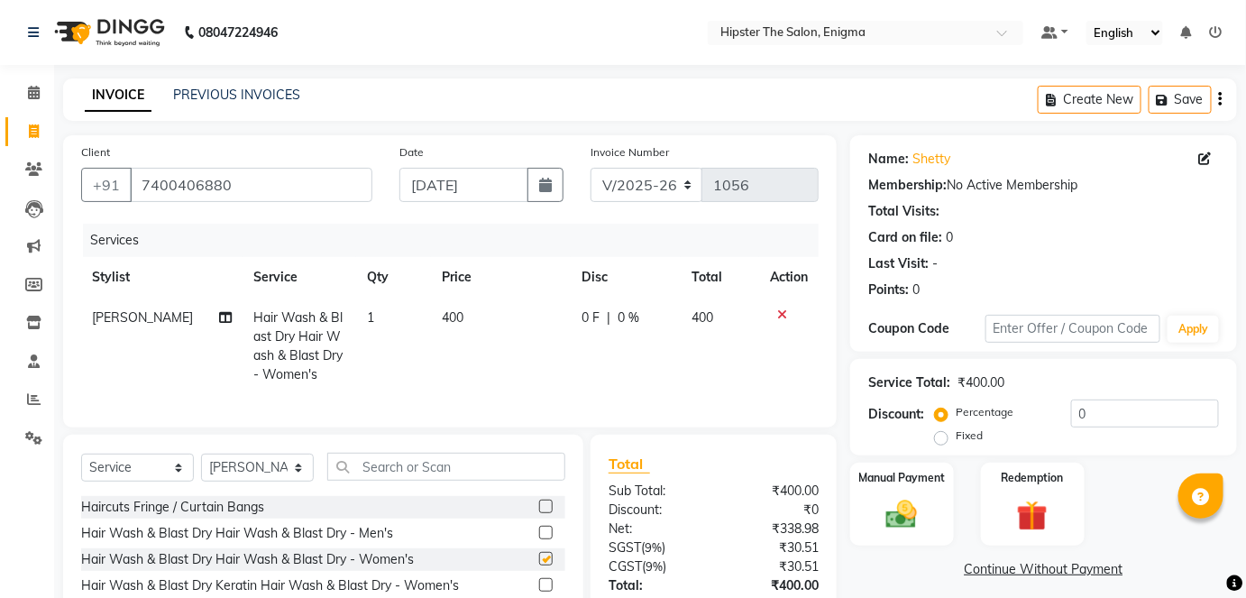
checkbox input "false"
click at [898, 518] on img at bounding box center [901, 514] width 52 height 37
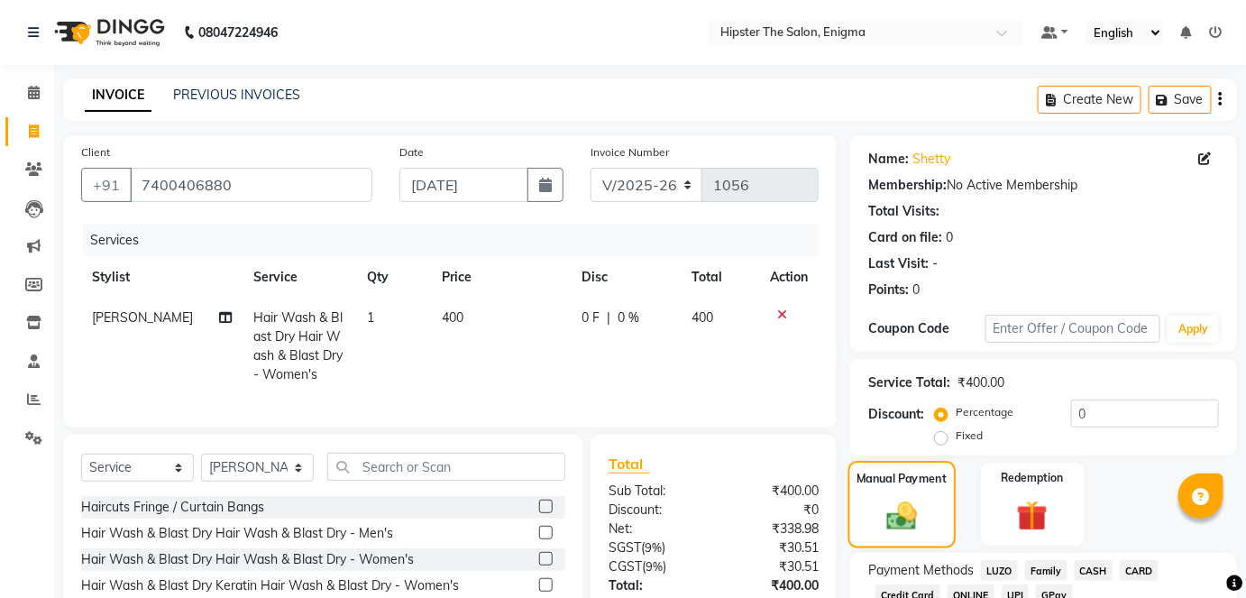
scroll to position [142, 0]
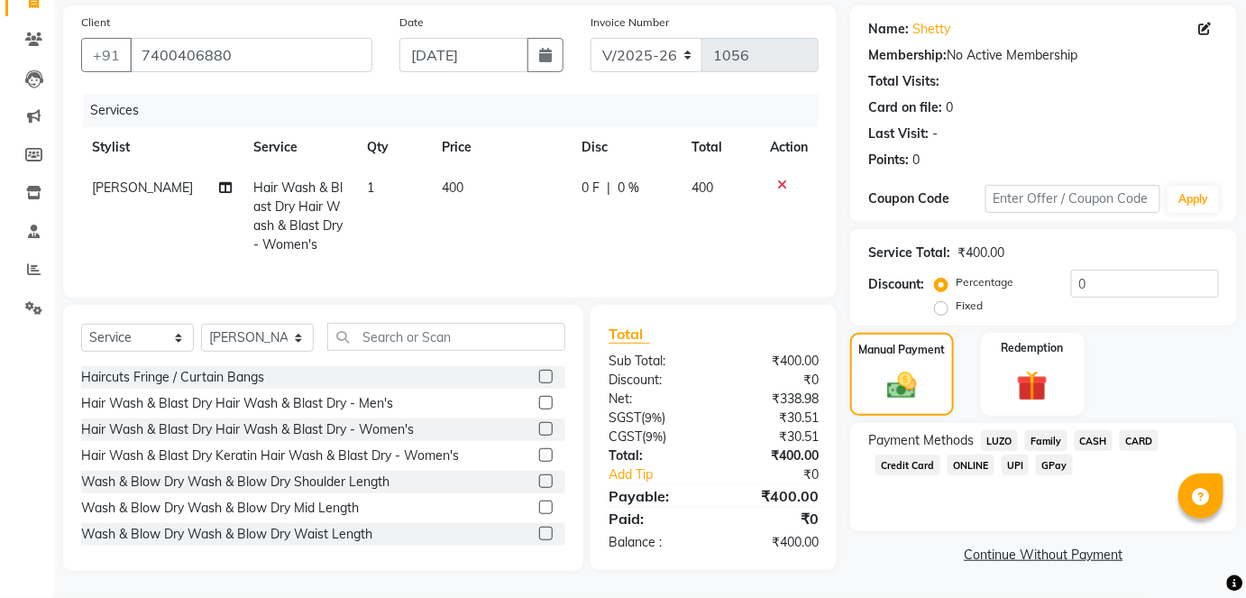
click at [1050, 454] on span "GPay" at bounding box center [1054, 464] width 37 height 21
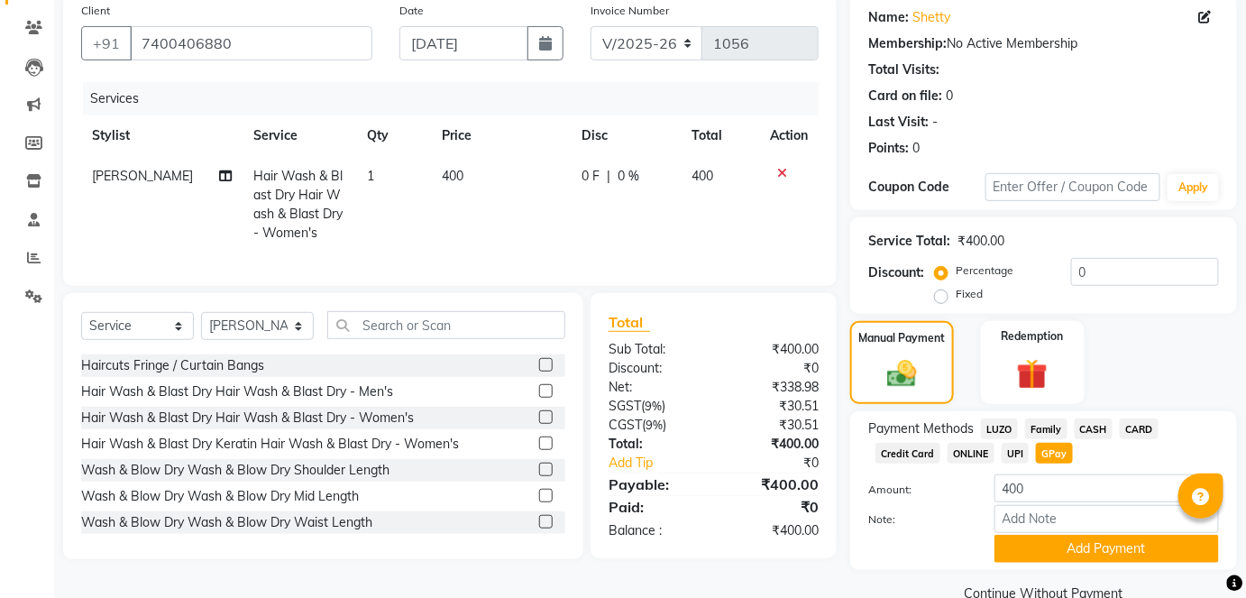
scroll to position [177, 0]
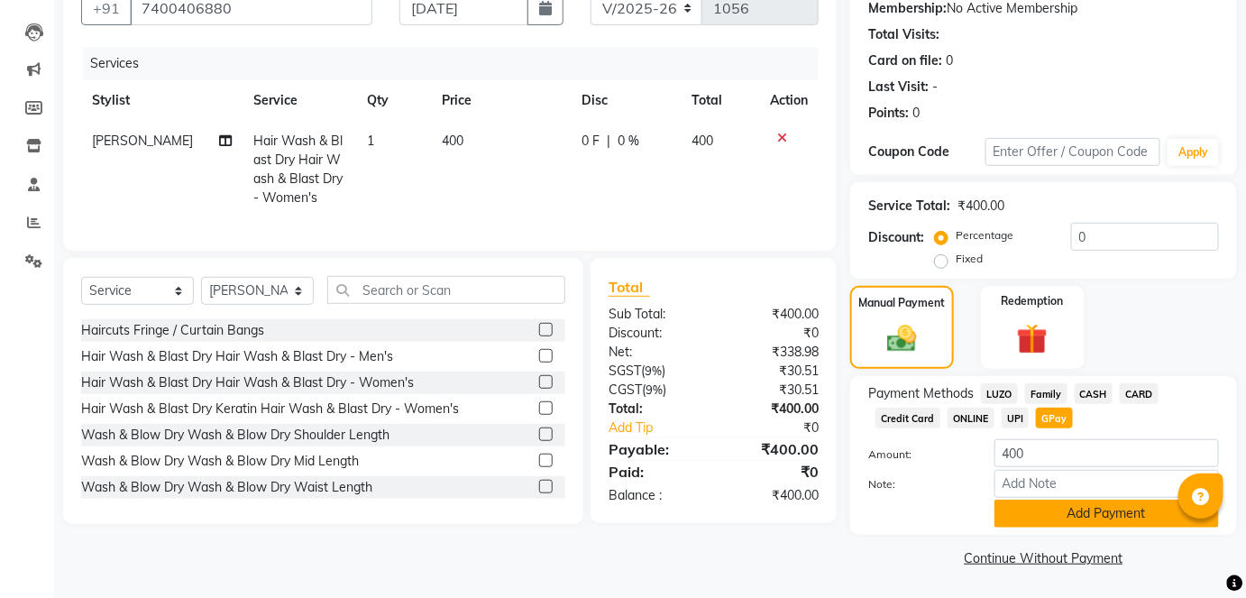
click at [1046, 507] on button "Add Payment" at bounding box center [1106, 513] width 224 height 28
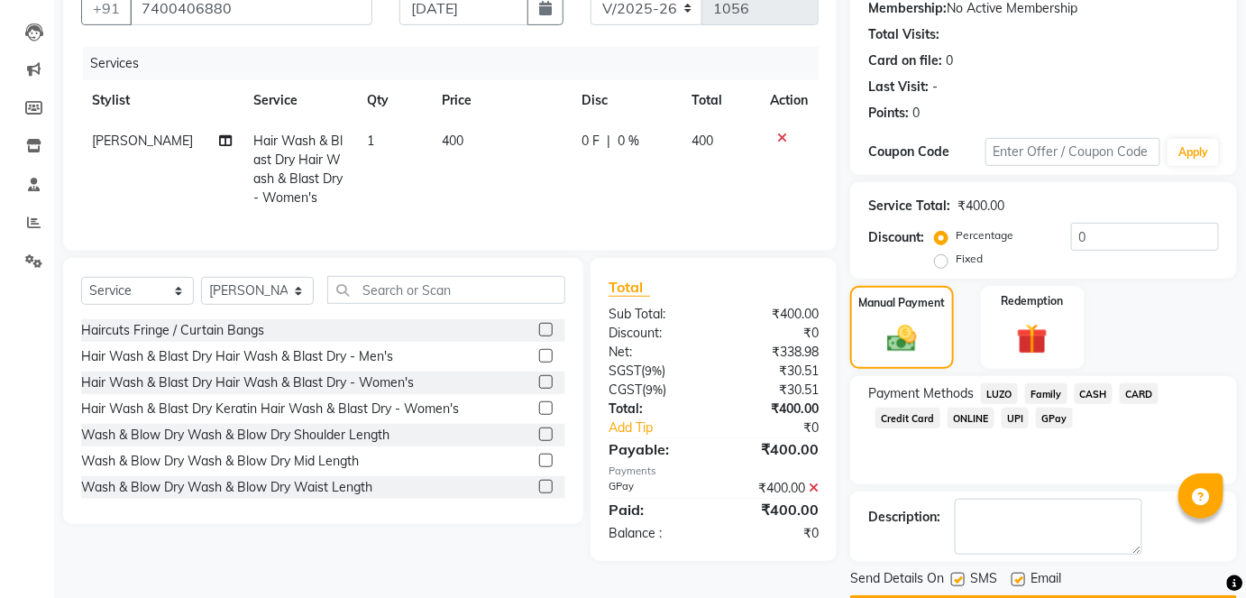
scroll to position [227, 0]
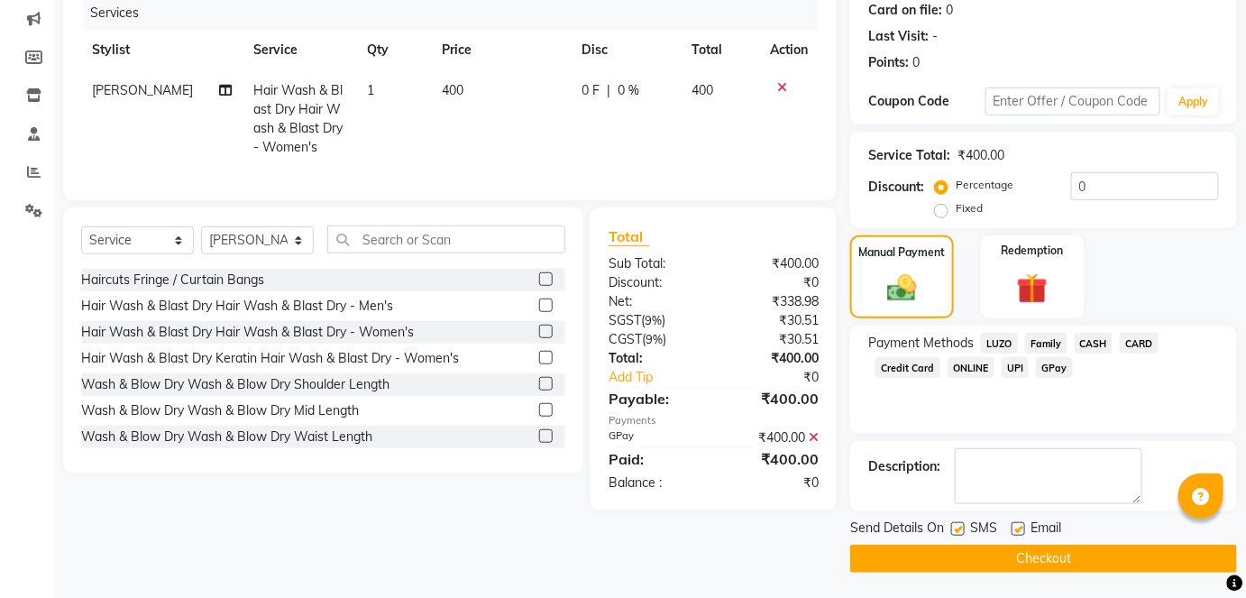
click at [1026, 553] on button "Checkout" at bounding box center [1043, 558] width 387 height 28
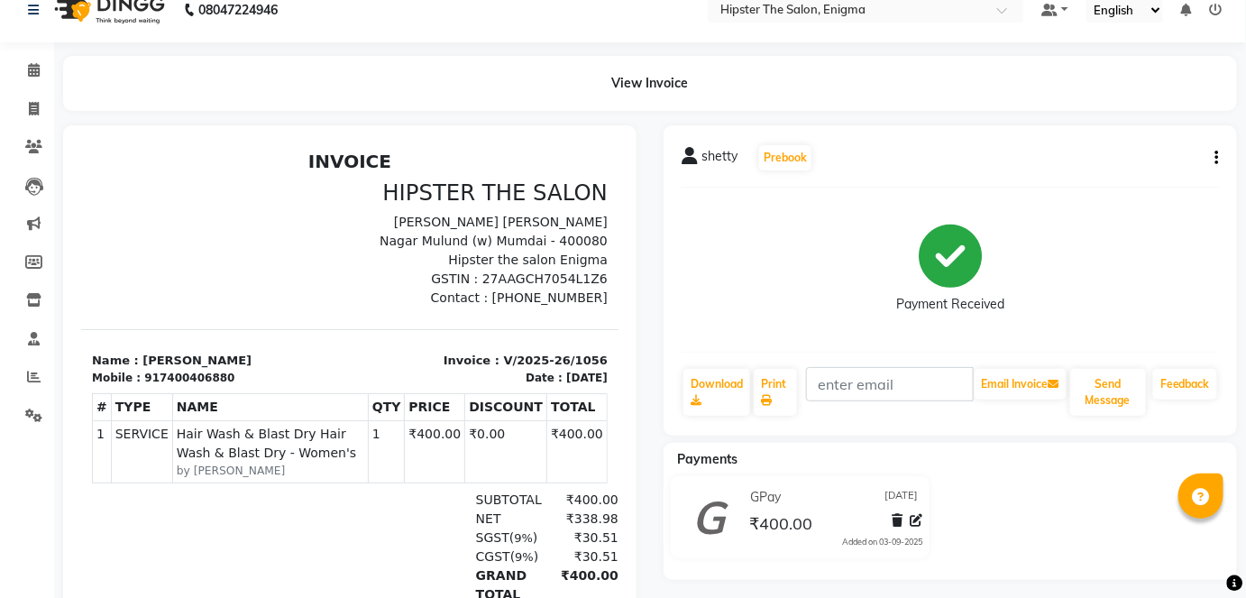
scroll to position [39, 0]
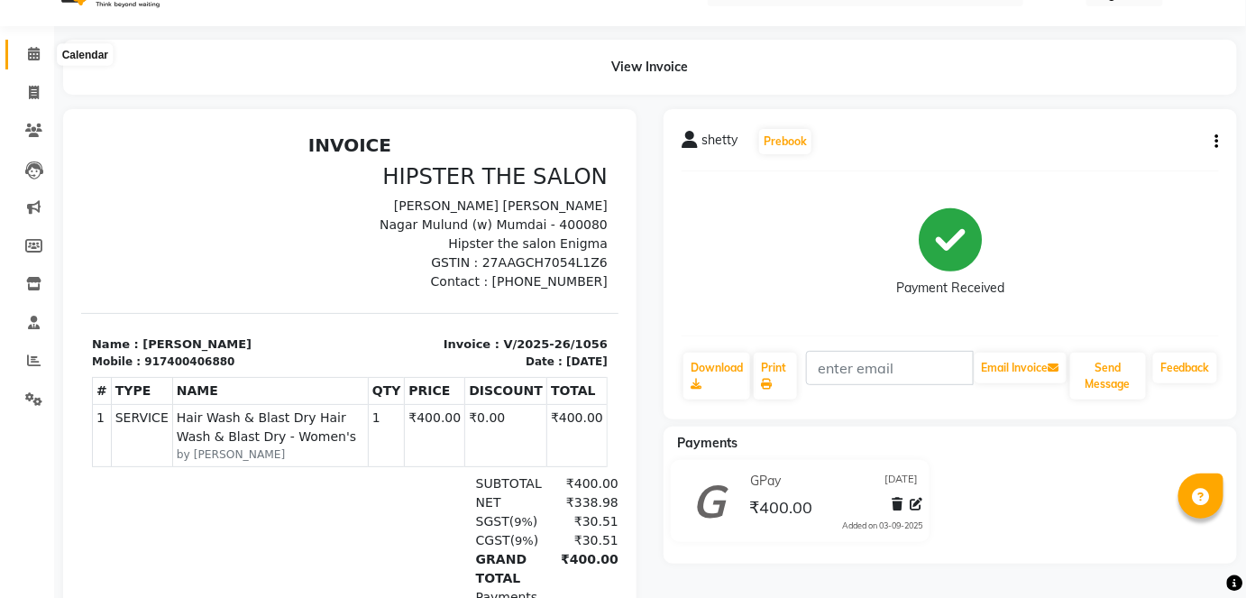
click at [29, 50] on icon at bounding box center [34, 54] width 12 height 14
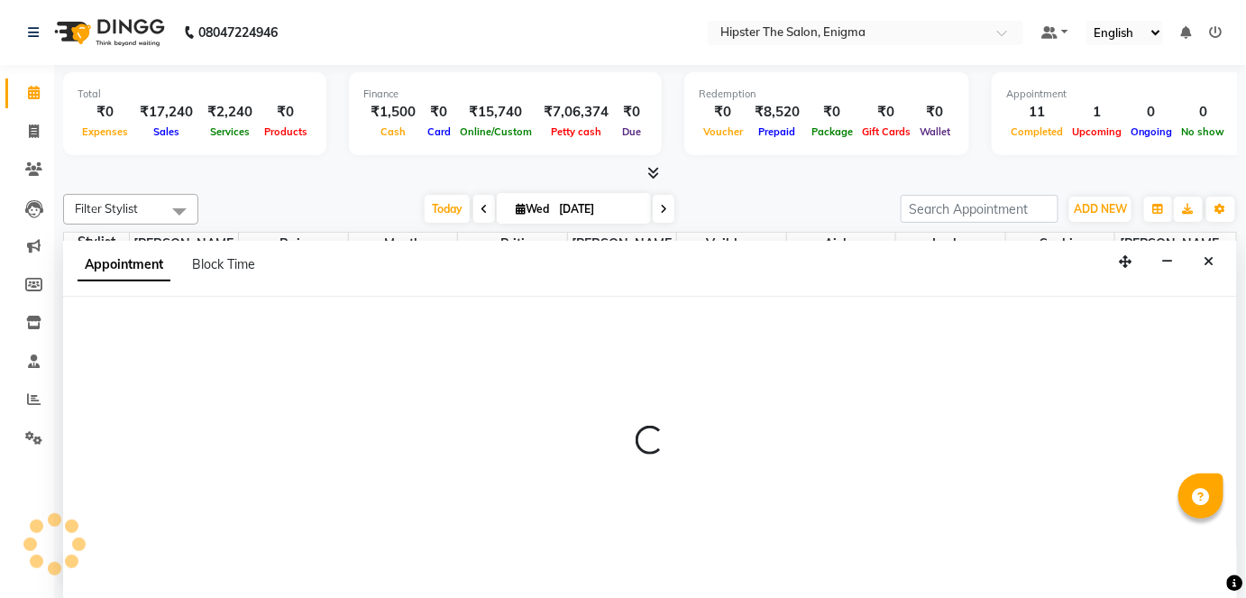
select select "88877"
select select "555"
select select "tentative"
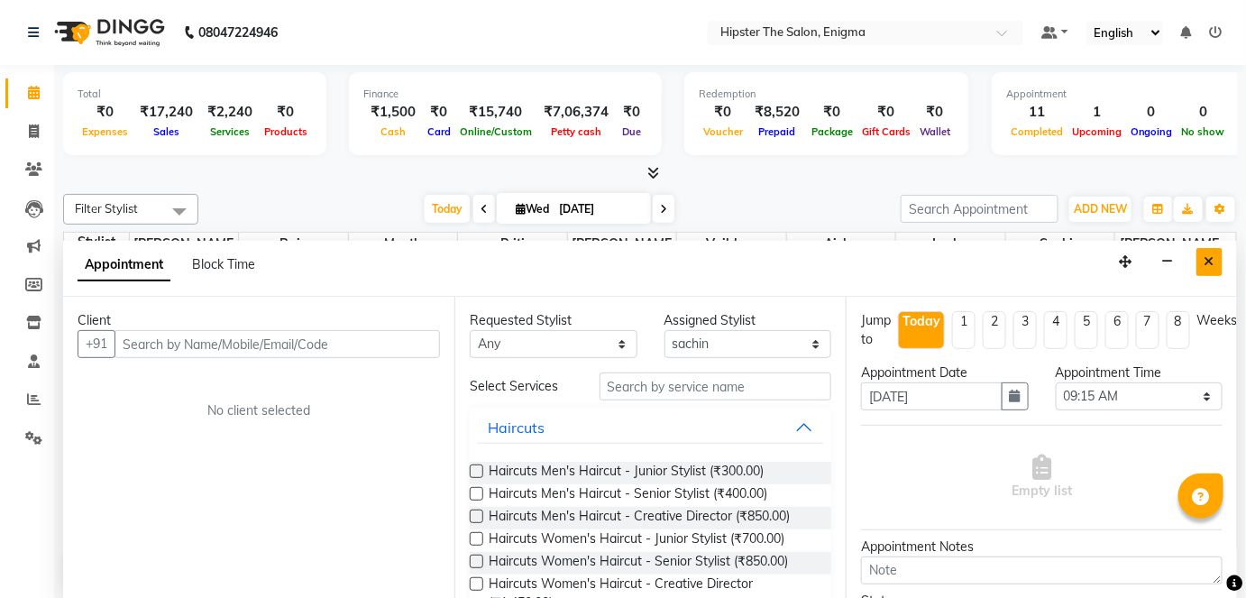
click at [1206, 263] on icon "Close" at bounding box center [1209, 261] width 10 height 13
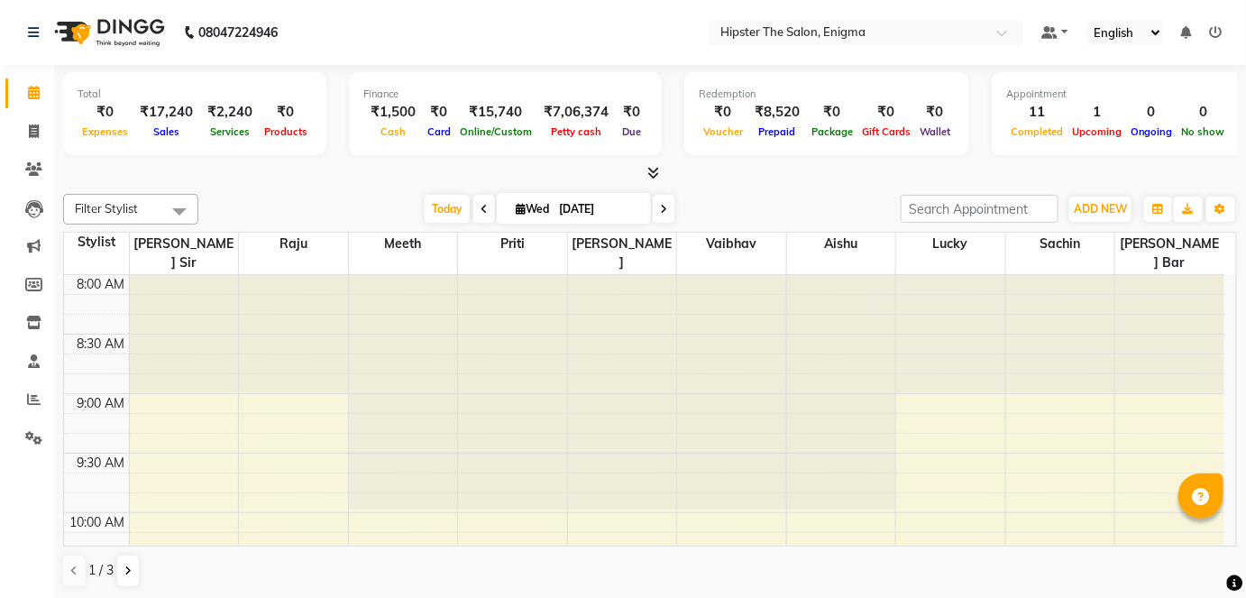
click at [480, 206] on icon at bounding box center [483, 209] width 7 height 11
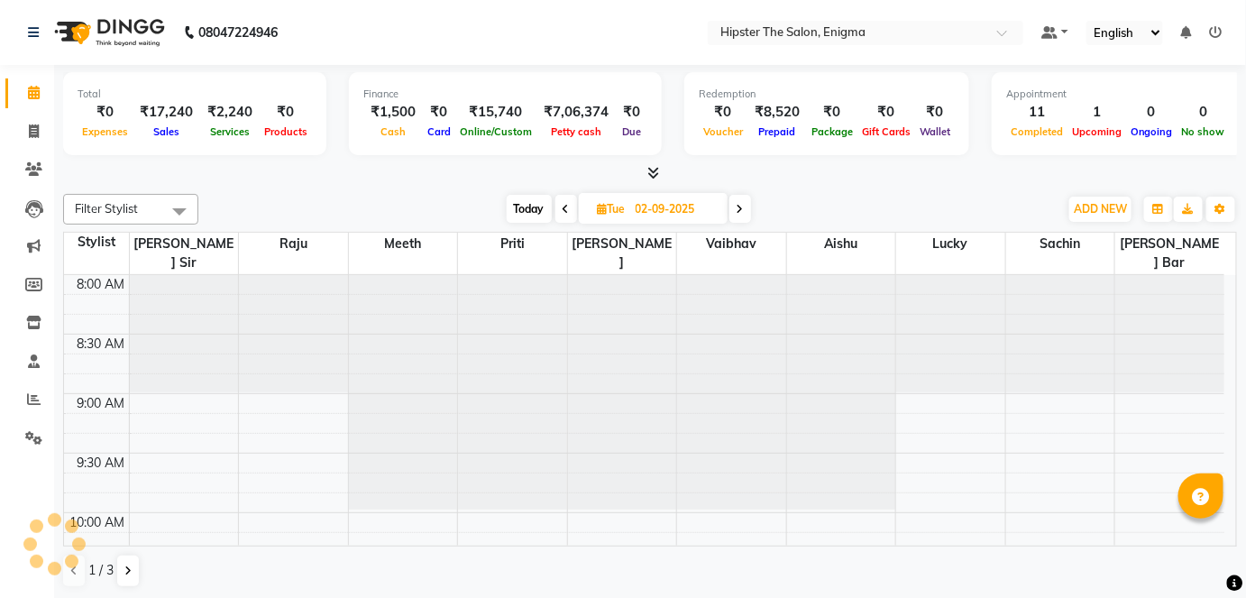
scroll to position [1293, 0]
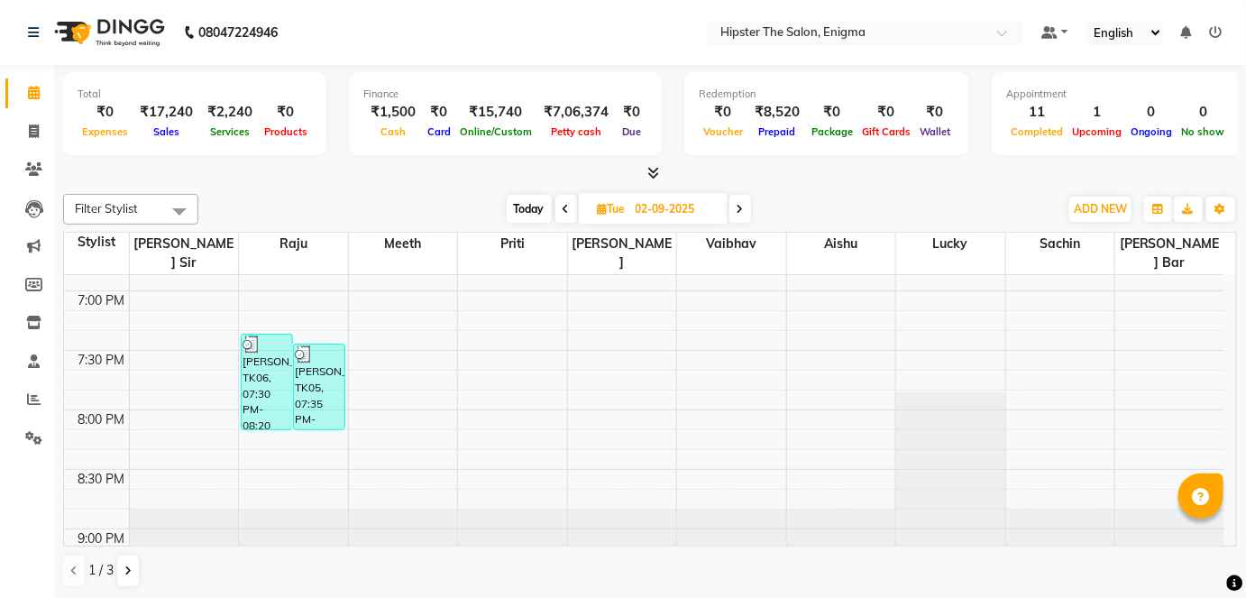
click at [563, 205] on icon at bounding box center [565, 209] width 7 height 11
type input "01-09-2025"
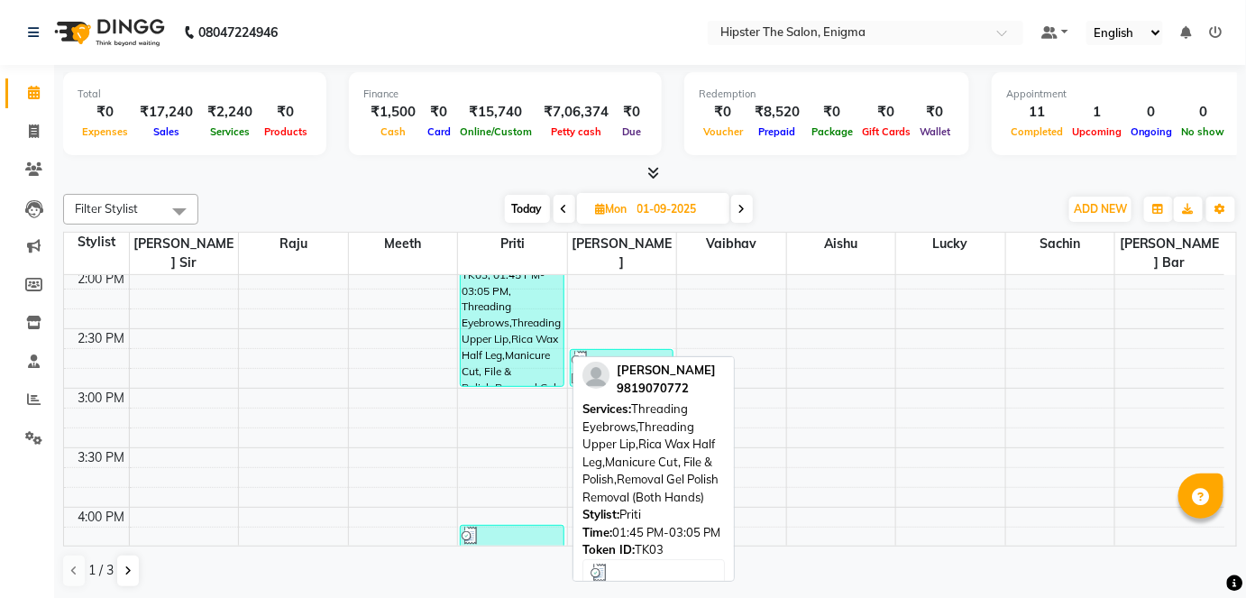
scroll to position [660, 0]
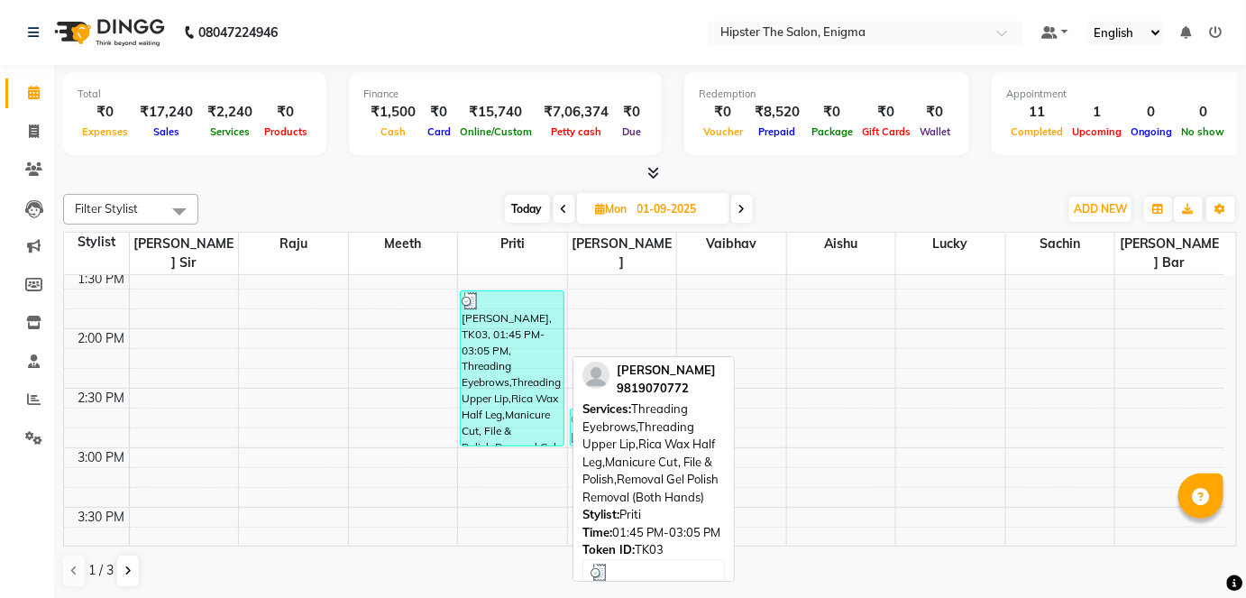
click at [481, 324] on div "[PERSON_NAME], TK03, 01:45 PM-03:05 PM, Threading Eyebrows,Threading Upper Lip,…" at bounding box center [512, 368] width 103 height 154
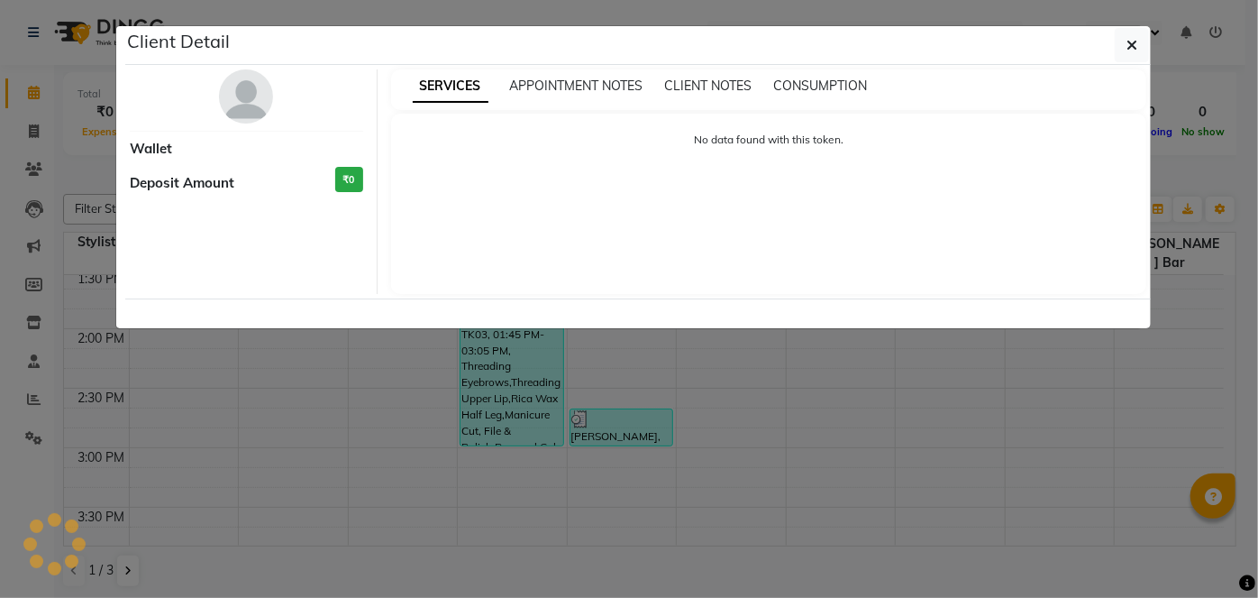
click at [481, 324] on ngb-modal-window "Client Detail Wallet Deposit Amount ₹0 SERVICES APPOINTMENT NOTES CLIENT NOTES …" at bounding box center [629, 299] width 1258 height 598
select select "3"
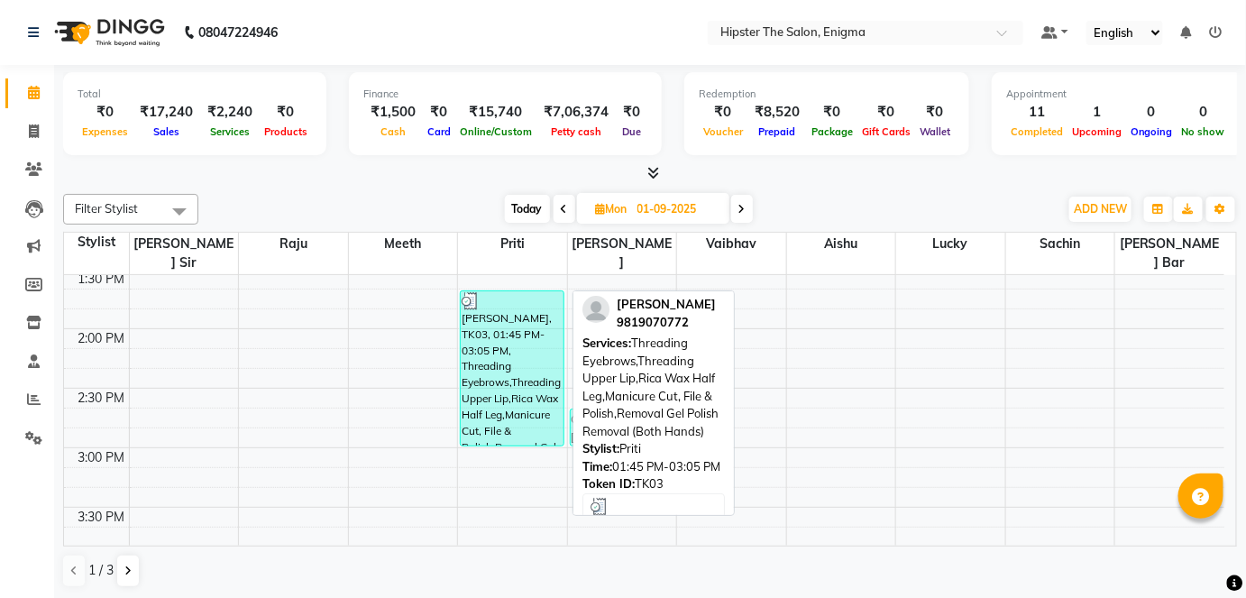
click at [481, 324] on div "[PERSON_NAME], TK03, 01:45 PM-03:05 PM, Threading Eyebrows,Threading Upper Lip,…" at bounding box center [512, 368] width 103 height 154
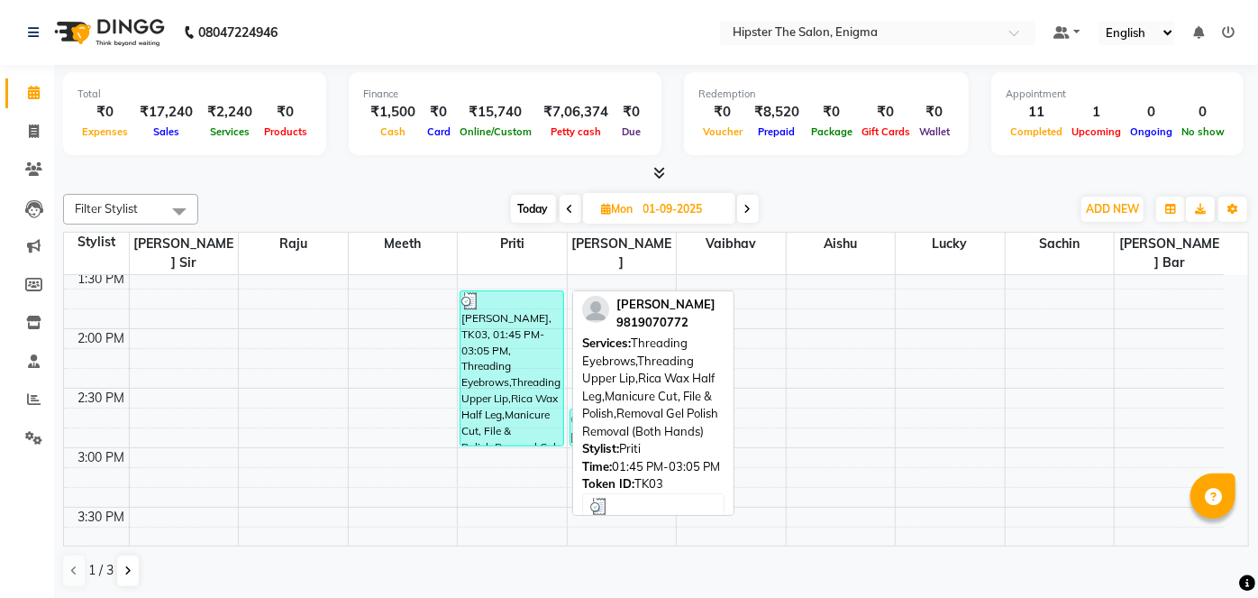
select select "3"
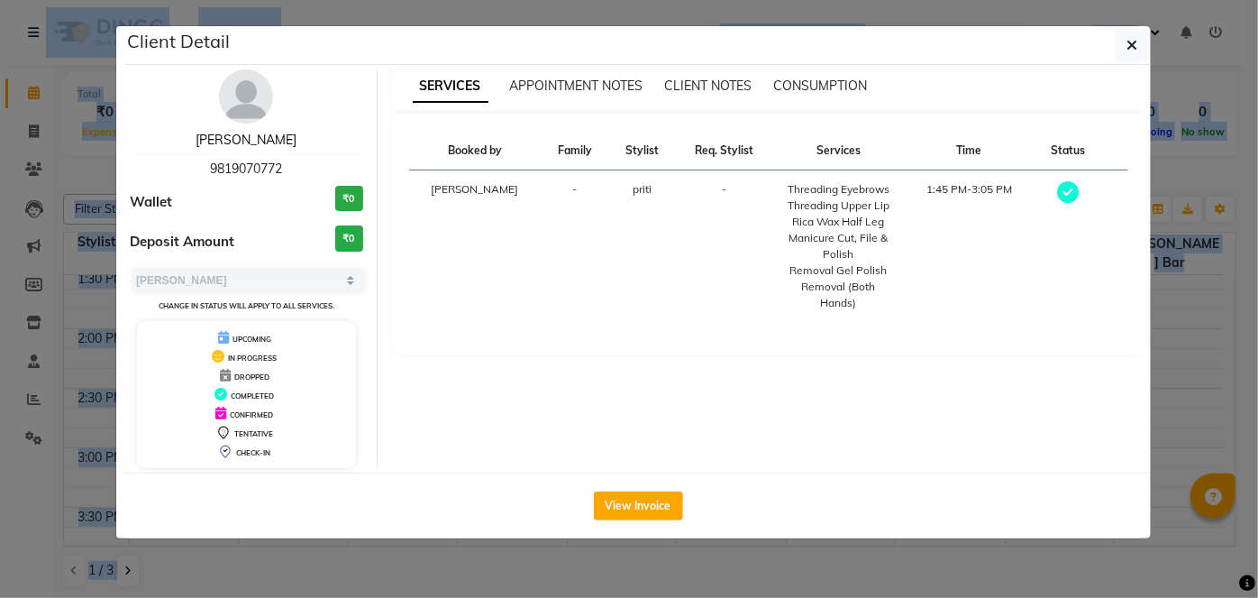
click at [247, 140] on link "[PERSON_NAME]" at bounding box center [246, 140] width 101 height 16
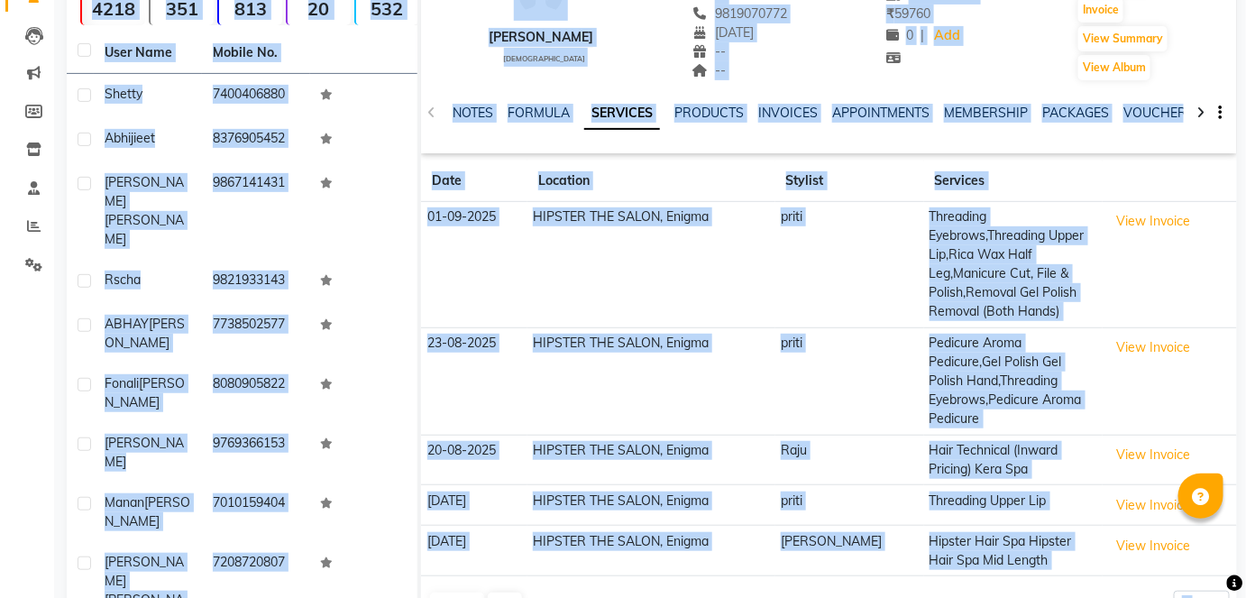
scroll to position [178, 0]
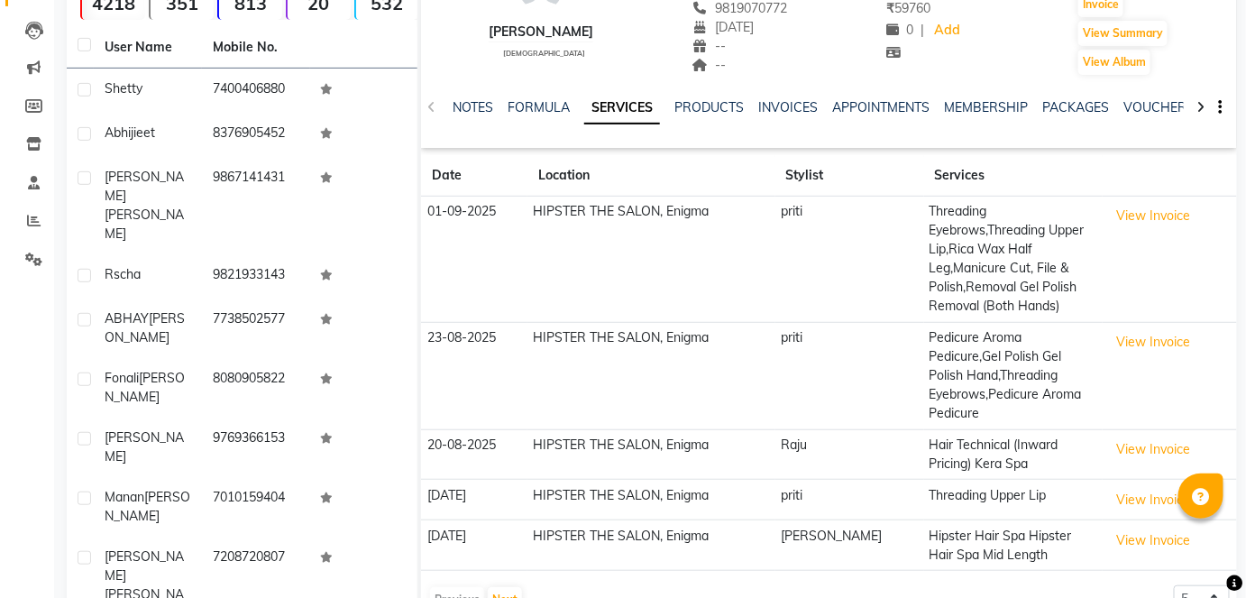
click at [924, 225] on td "Threading Eyebrows,Threading Upper Lip,Rica Wax Half Leg,Manicure Cut, File & P…" at bounding box center [1013, 259] width 178 height 126
click at [924, 176] on th "Services" at bounding box center [1013, 175] width 178 height 41
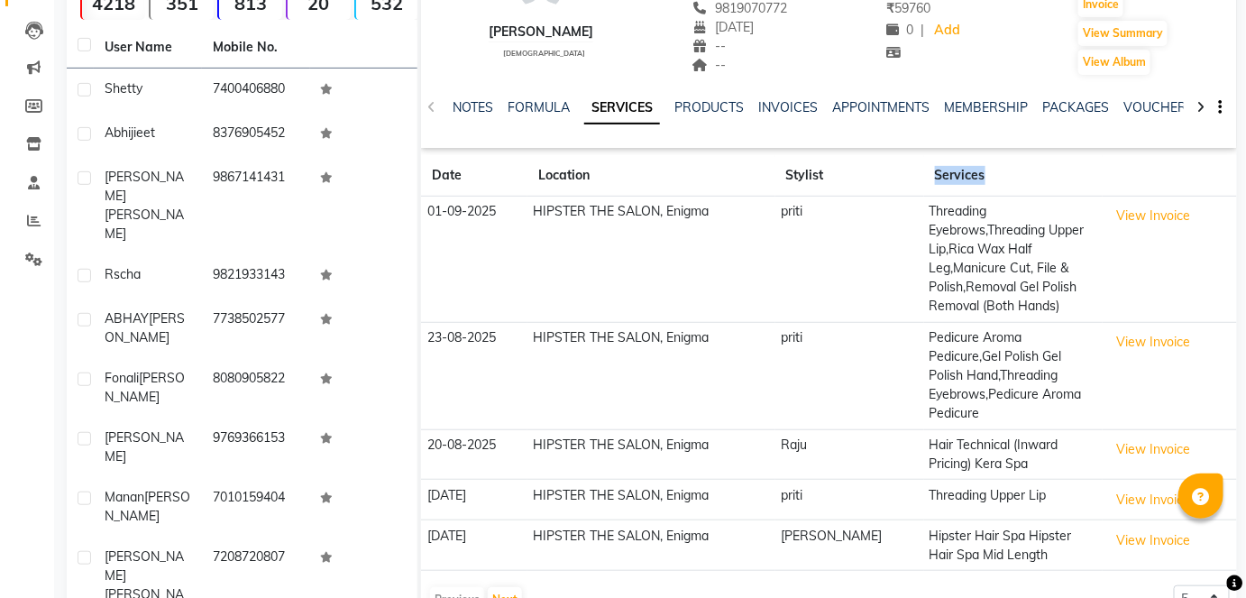
click at [924, 176] on th "Services" at bounding box center [1013, 175] width 178 height 41
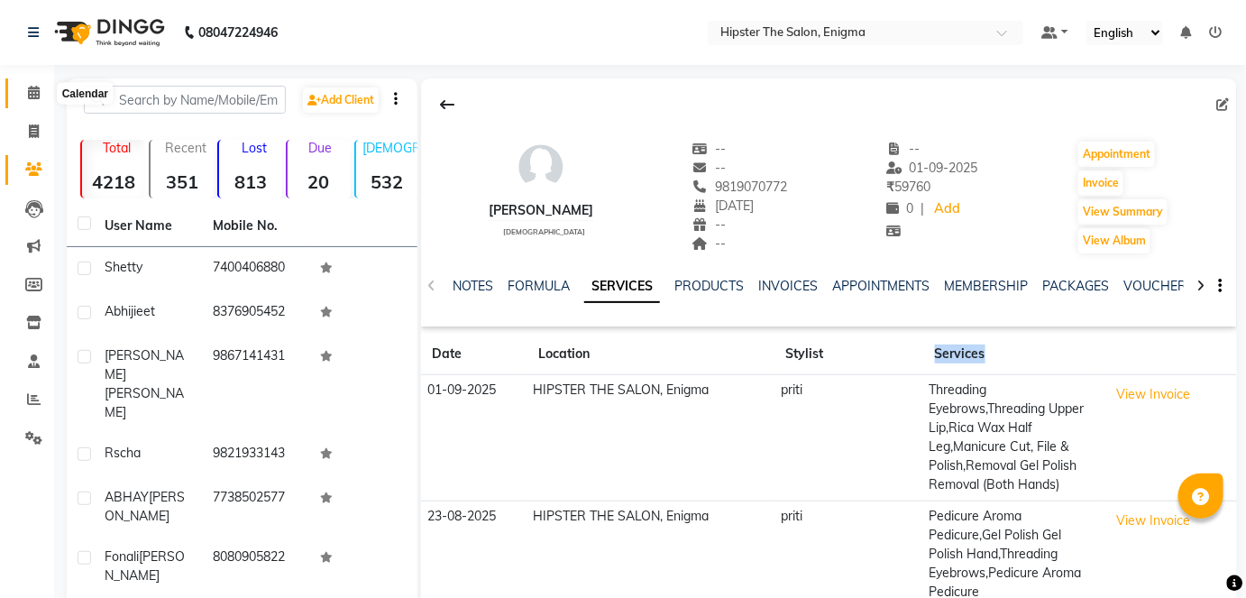
click at [39, 96] on icon at bounding box center [34, 93] width 12 height 14
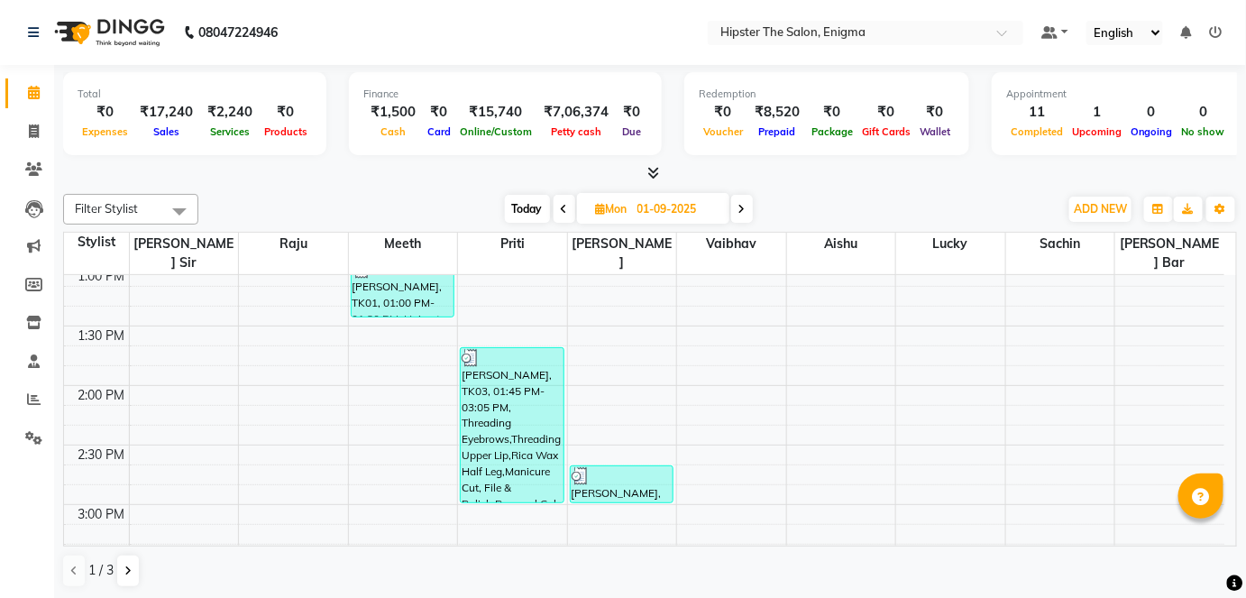
scroll to position [606, 0]
click at [745, 206] on icon at bounding box center [741, 209] width 7 height 11
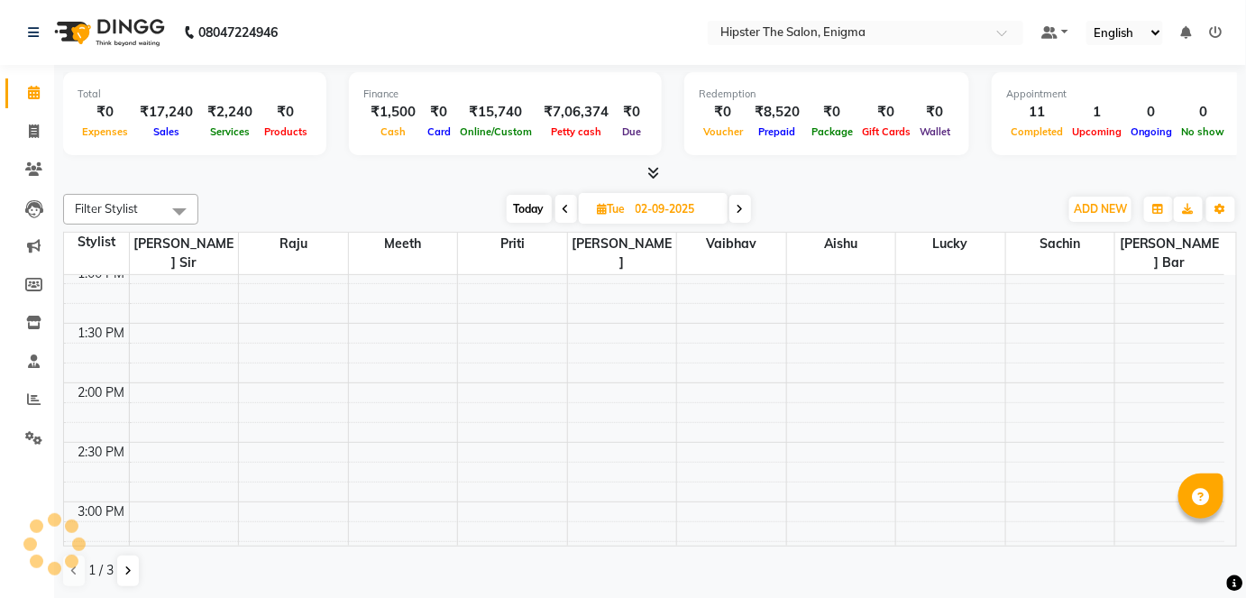
scroll to position [1293, 0]
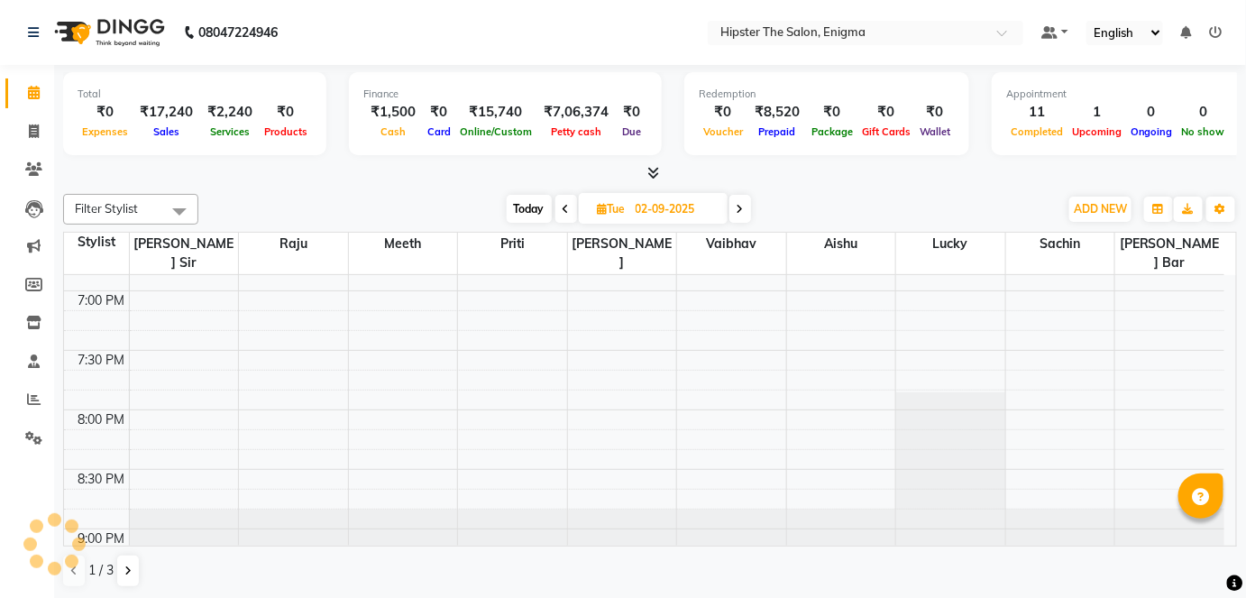
click at [745, 206] on span at bounding box center [740, 209] width 22 height 28
type input "[DATE]"
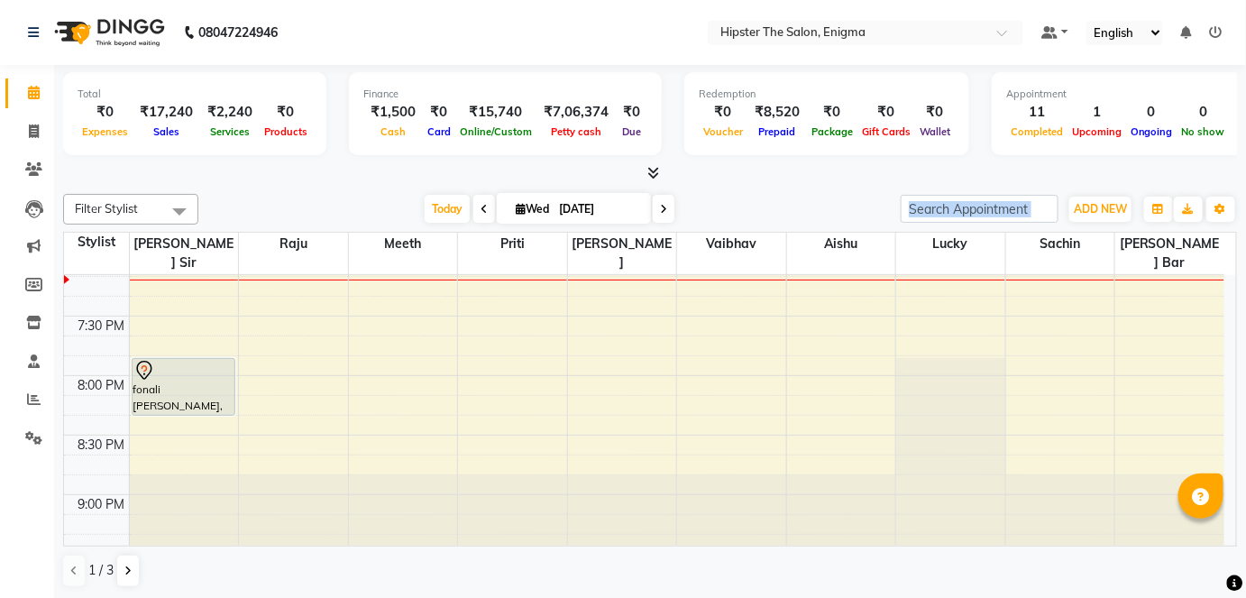
scroll to position [1326, 0]
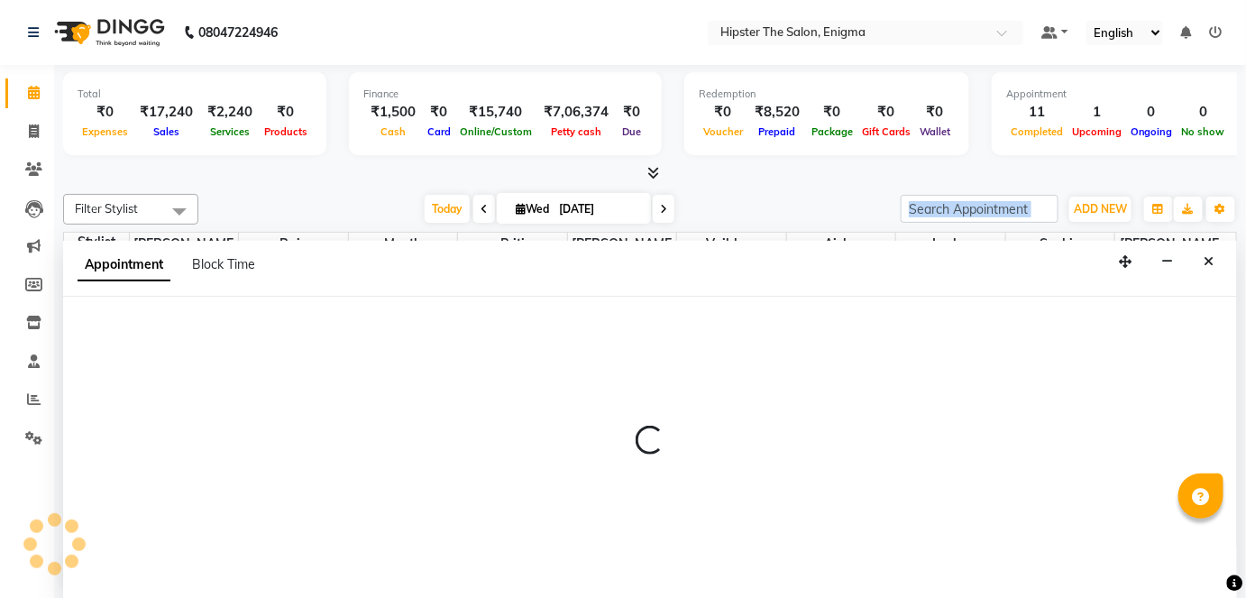
scroll to position [0, 0]
select select "85797"
select select "1185"
select select "tentative"
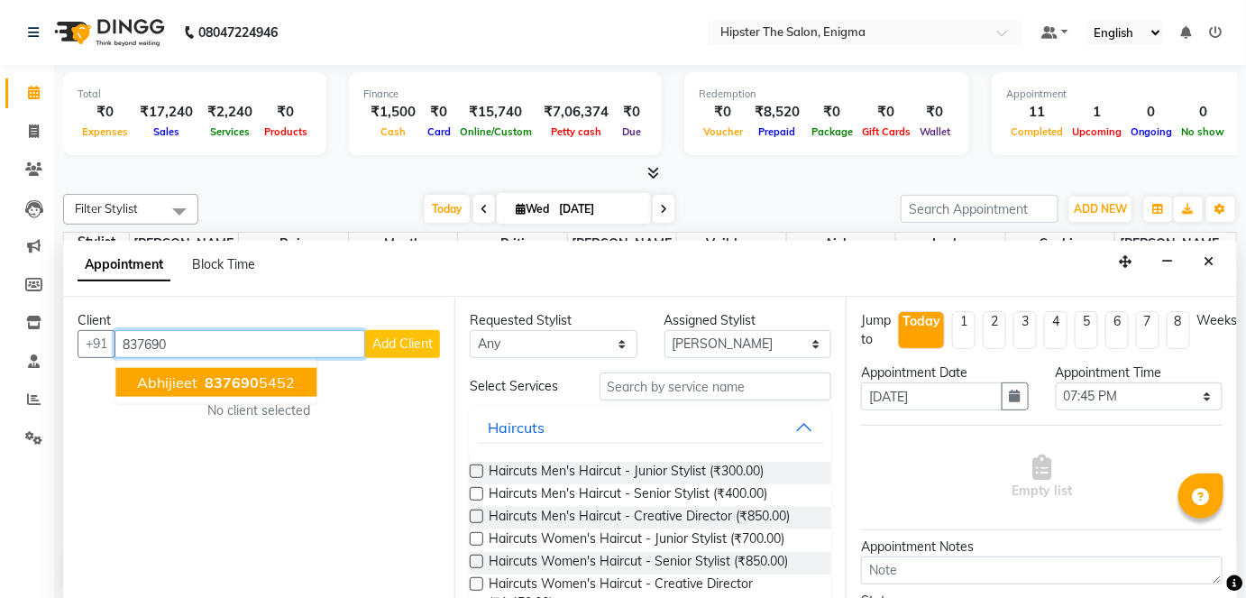
click at [197, 378] on button "Abhijieet 837690 5452" at bounding box center [215, 382] width 201 height 29
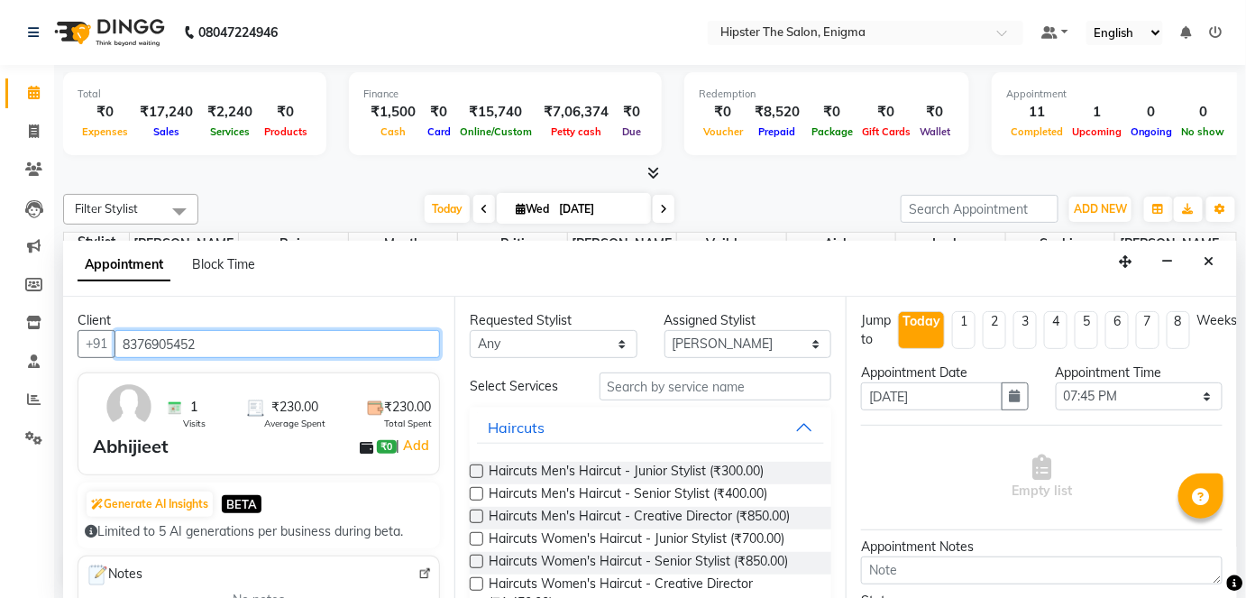
type input "8376905452"
click at [476, 467] on label at bounding box center [477, 471] width 14 height 14
click at [476, 467] on input "checkbox" at bounding box center [476, 473] width 12 height 12
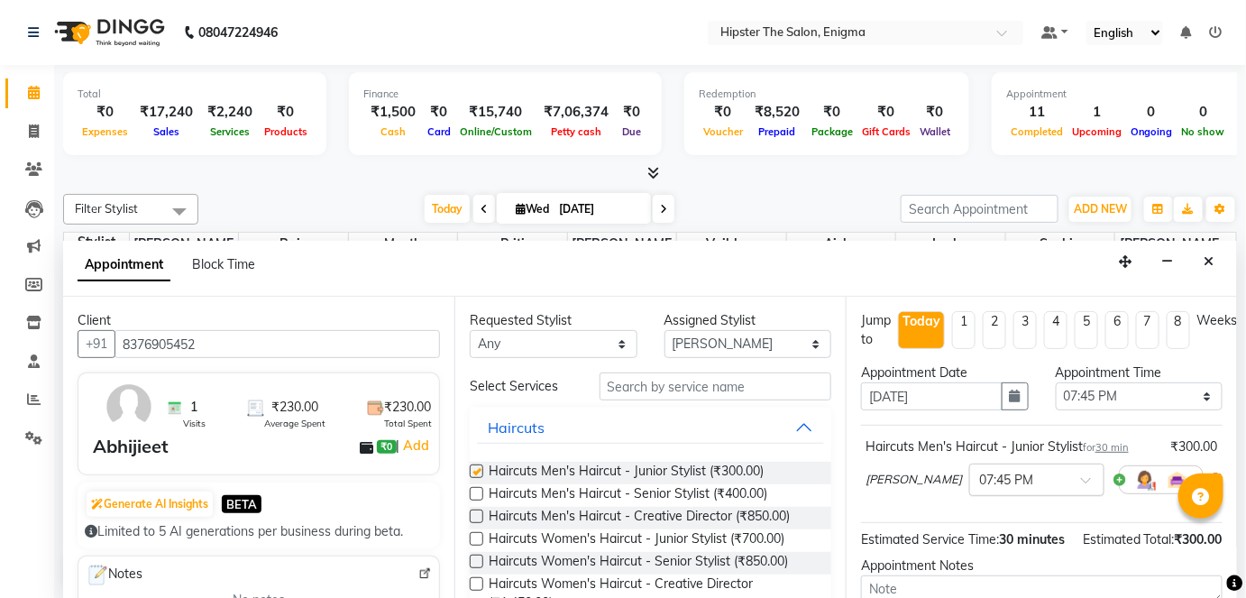
checkbox input "false"
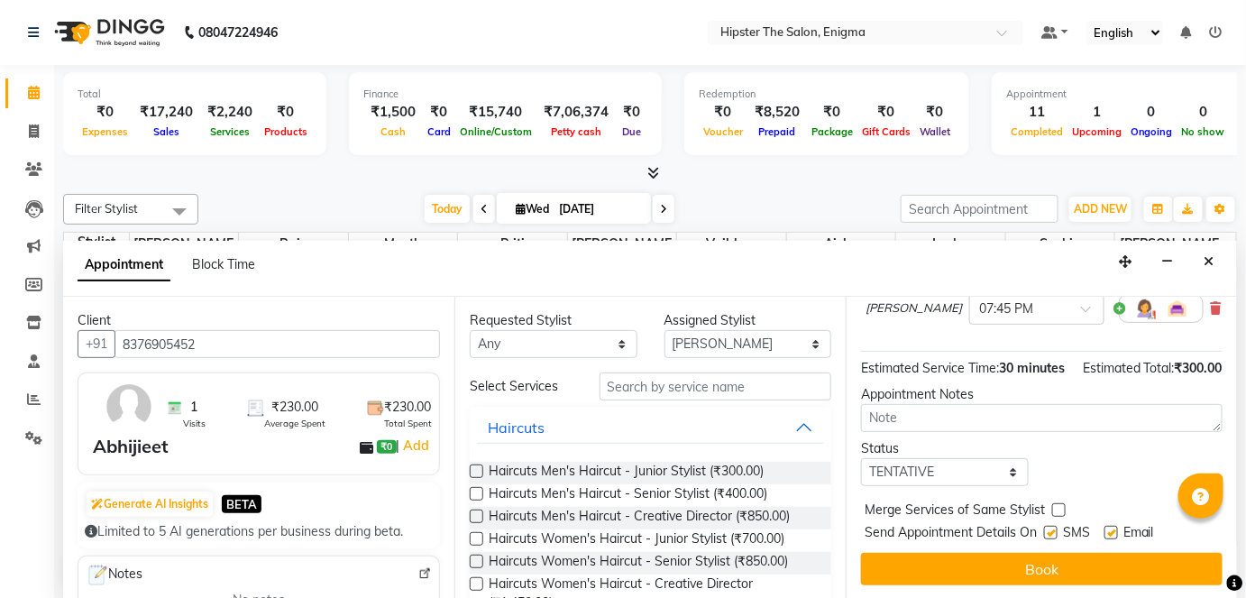
click at [1055, 570] on button "Book" at bounding box center [1041, 569] width 361 height 32
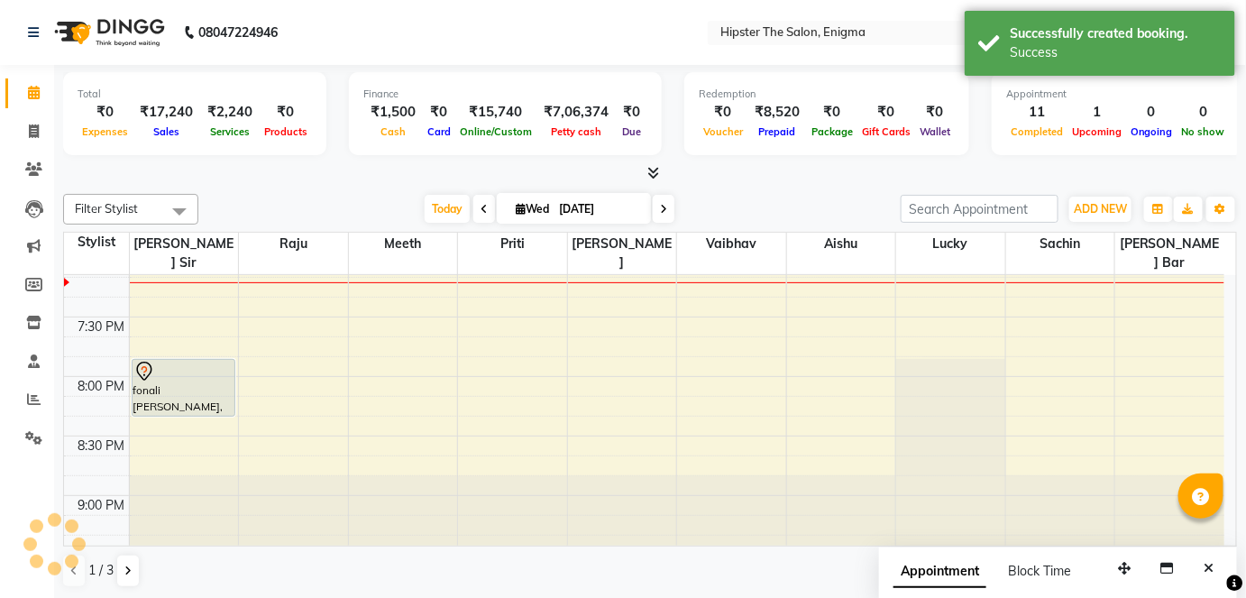
scroll to position [0, 0]
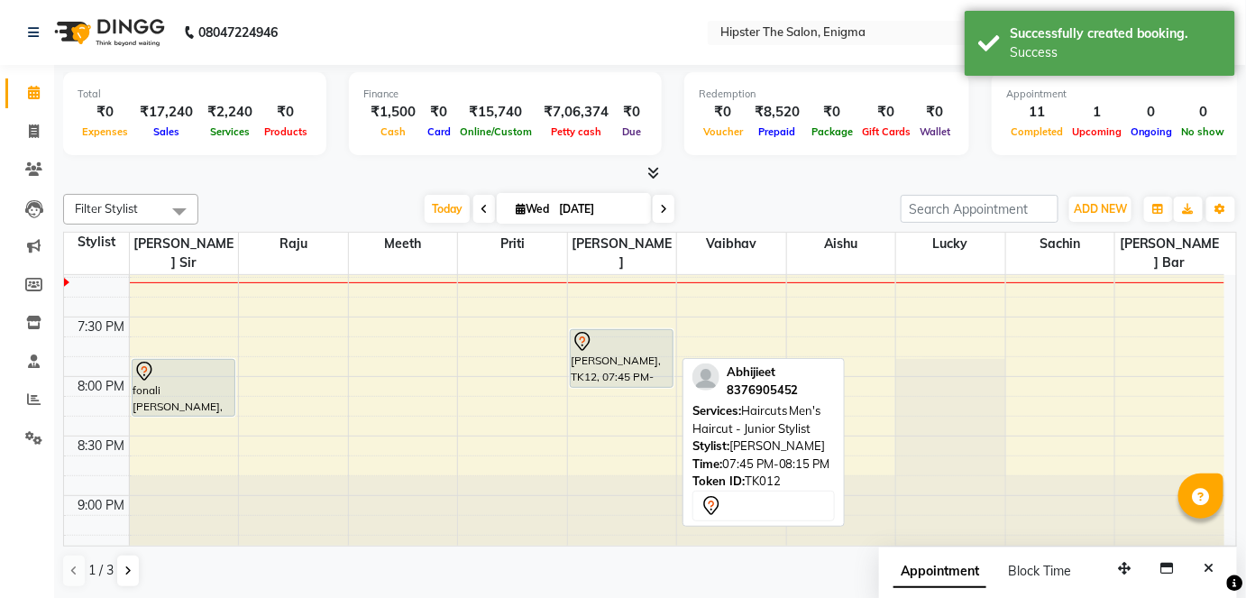
click at [603, 342] on div "[PERSON_NAME], TK12, 07:45 PM-08:15 PM, Haircuts Men's Haircut - Junior Stylist" at bounding box center [622, 358] width 103 height 57
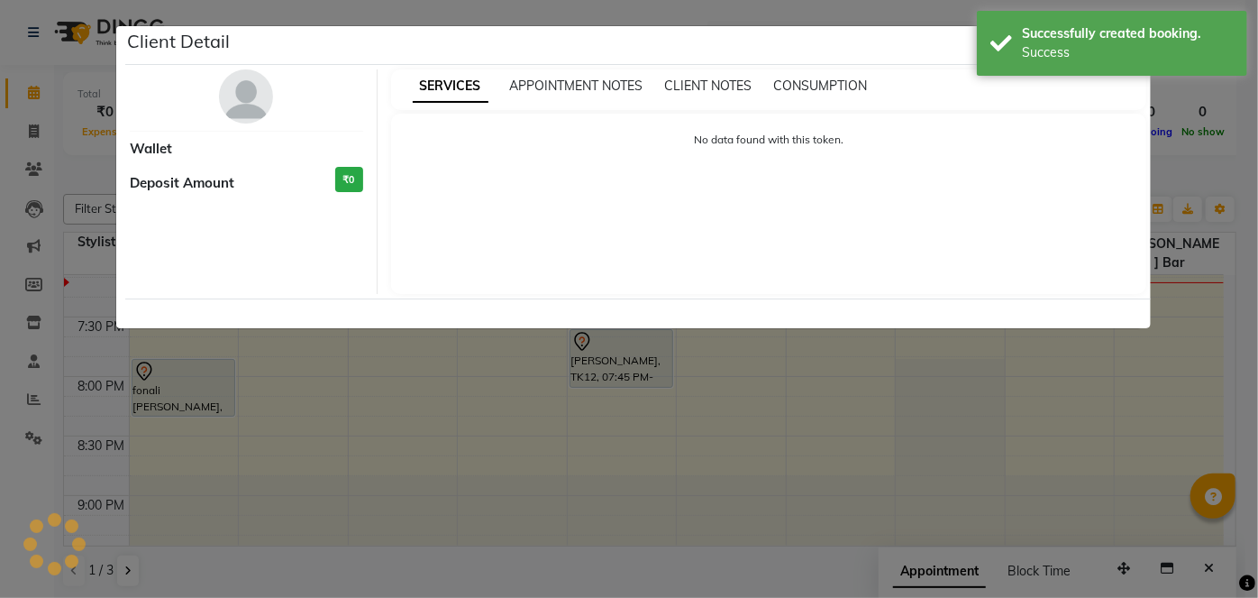
click at [603, 342] on ngb-modal-window "Client Detail Wallet Deposit Amount ₹0 SERVICES APPOINTMENT NOTES CLIENT NOTES …" at bounding box center [629, 299] width 1258 height 598
select select "7"
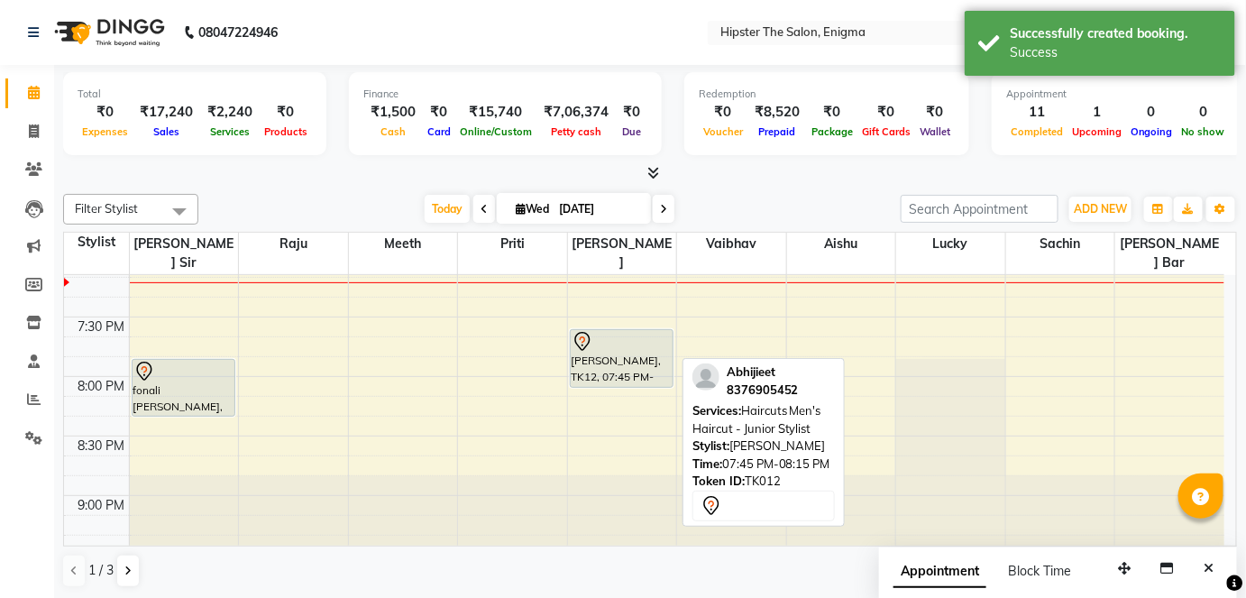
click at [603, 342] on div "[PERSON_NAME], TK12, 07:45 PM-08:15 PM, Haircuts Men's Haircut - Junior Stylist" at bounding box center [622, 358] width 103 height 57
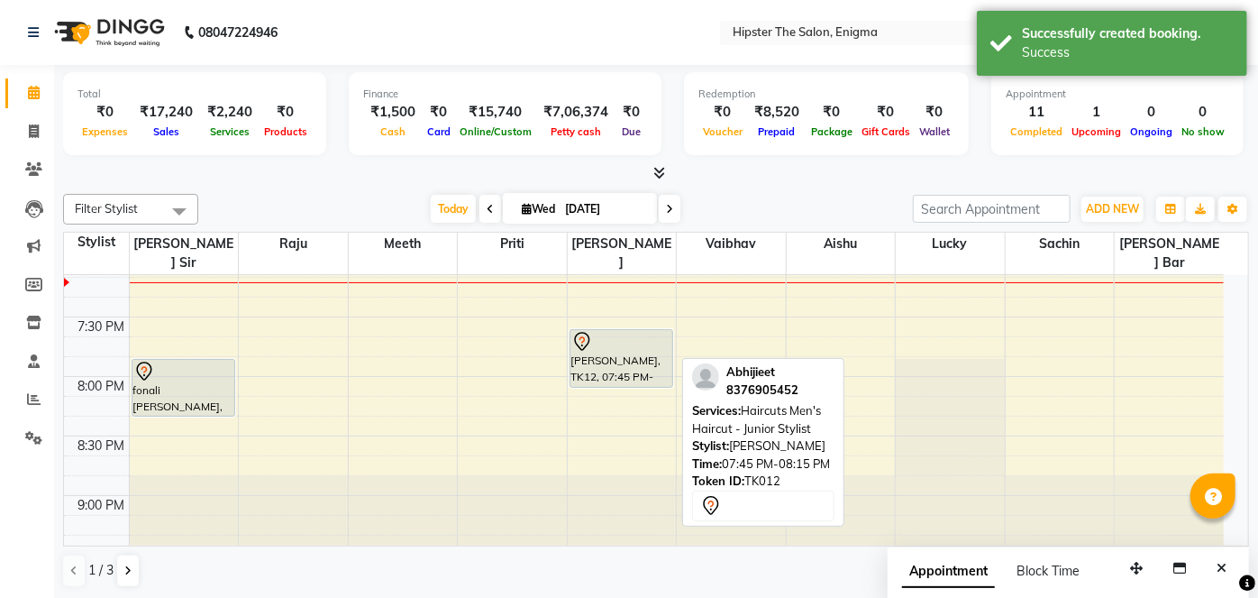
select select "7"
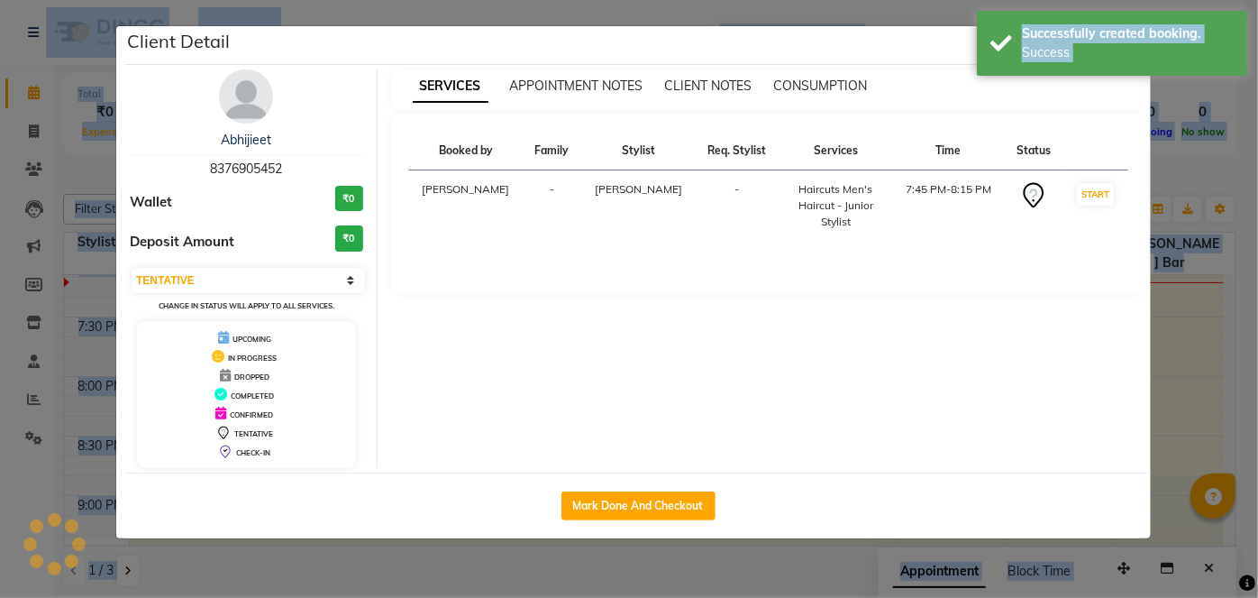
click at [603, 342] on div "SERVICES APPOINTMENT NOTES CLIENT NOTES CONSUMPTION Booked by Family Stylist Re…" at bounding box center [769, 268] width 783 height 398
click at [606, 507] on button "Mark Done And Checkout" at bounding box center [639, 505] width 154 height 29
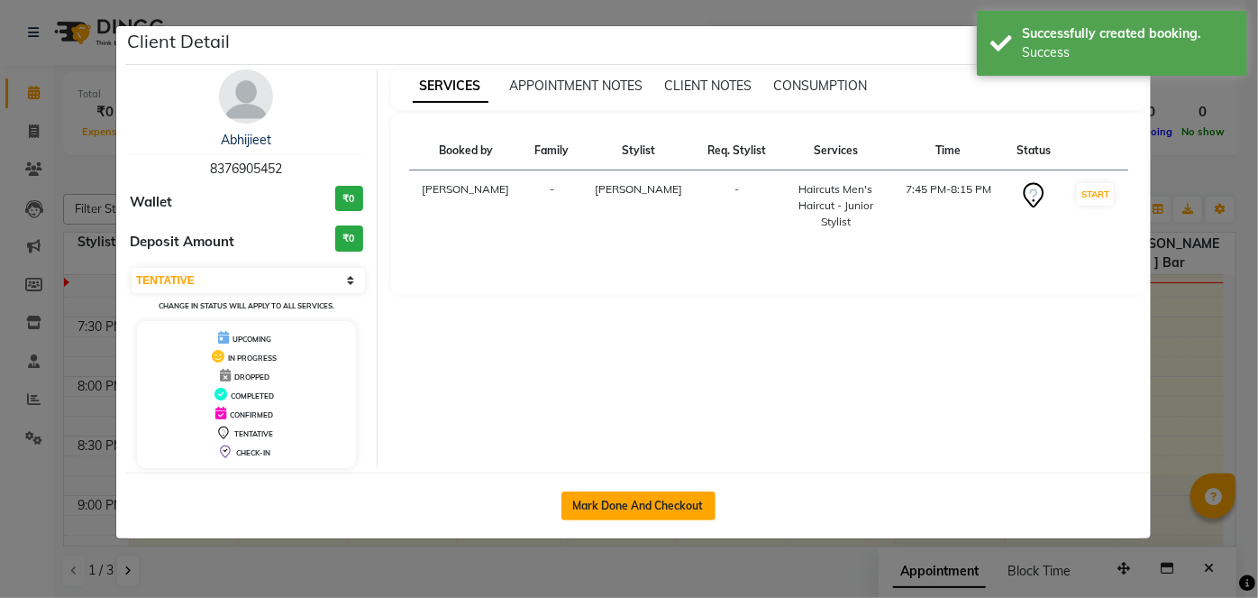
select select "4468"
select select "service"
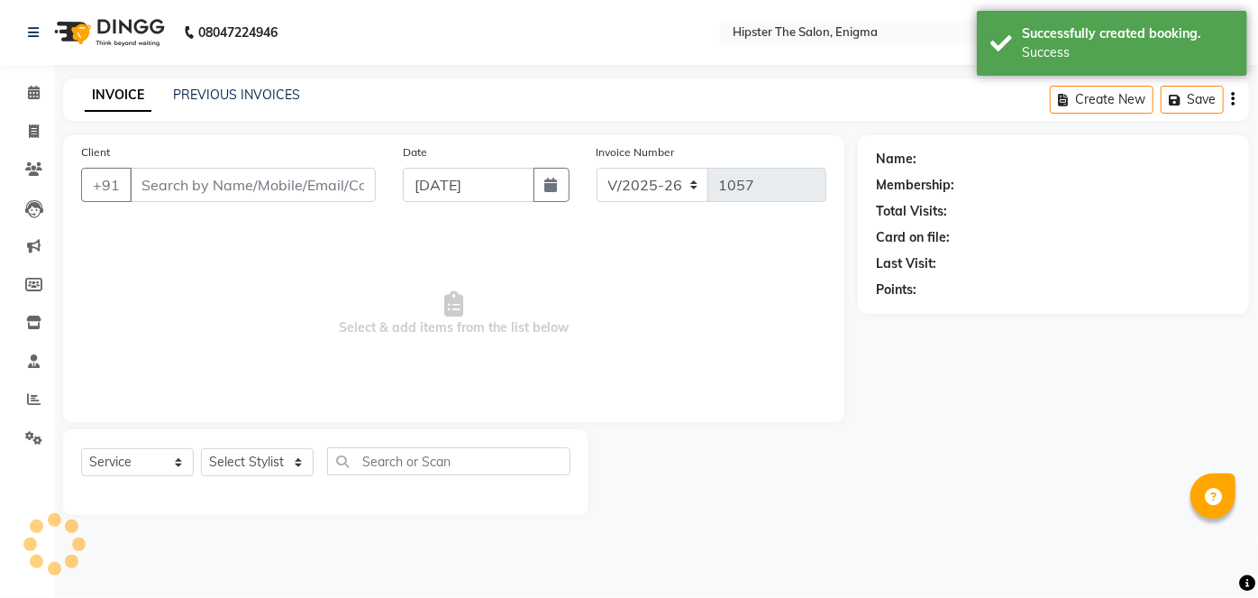
type input "8376905452"
select select "85797"
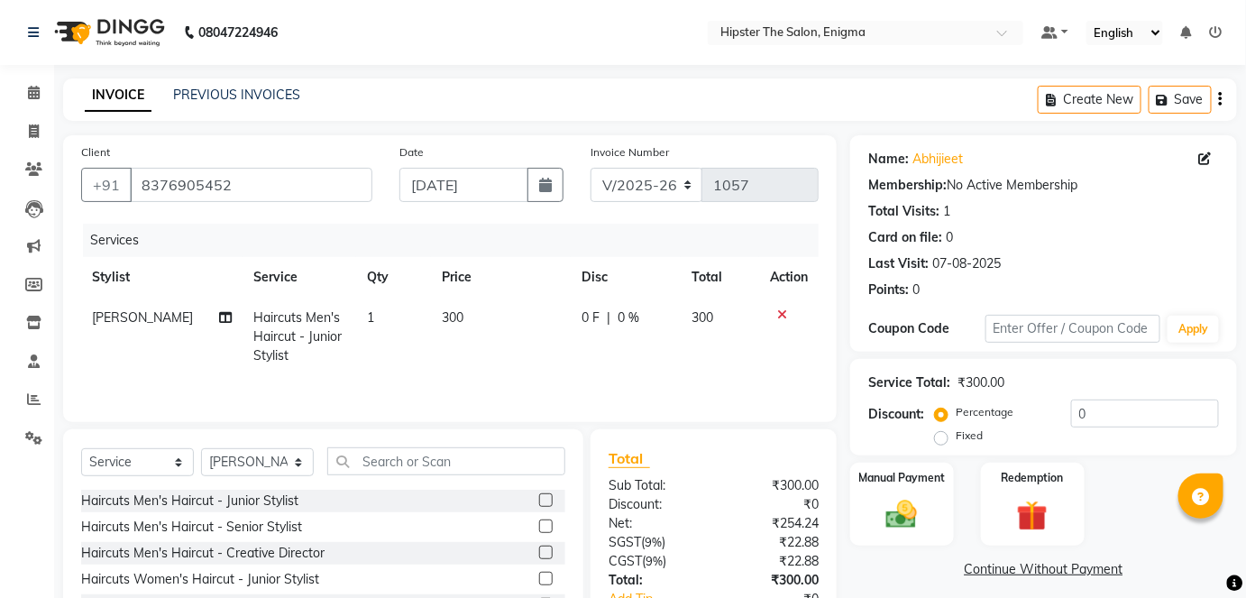
scroll to position [123, 0]
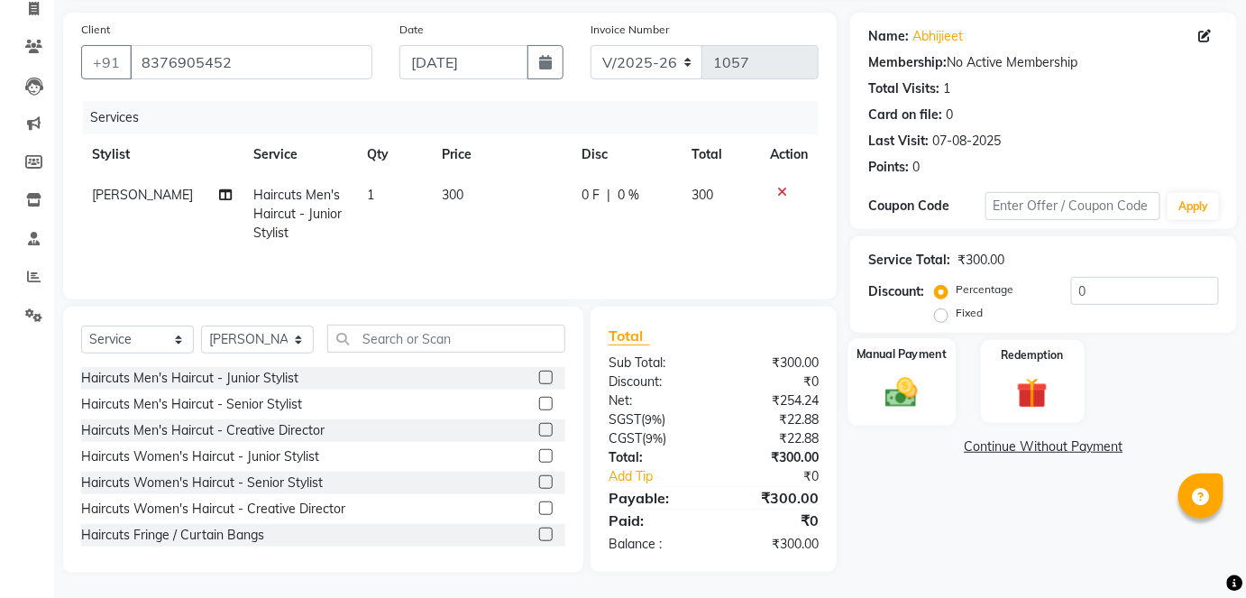
click at [912, 378] on img at bounding box center [901, 391] width 52 height 37
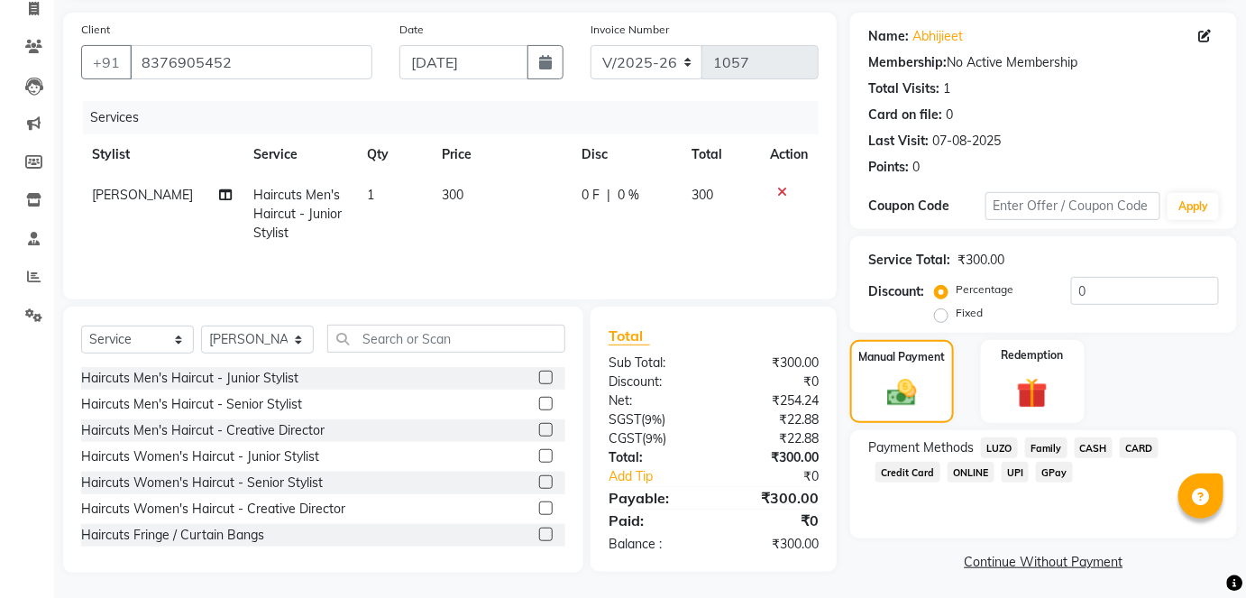
click at [1057, 474] on span "GPay" at bounding box center [1054, 471] width 37 height 21
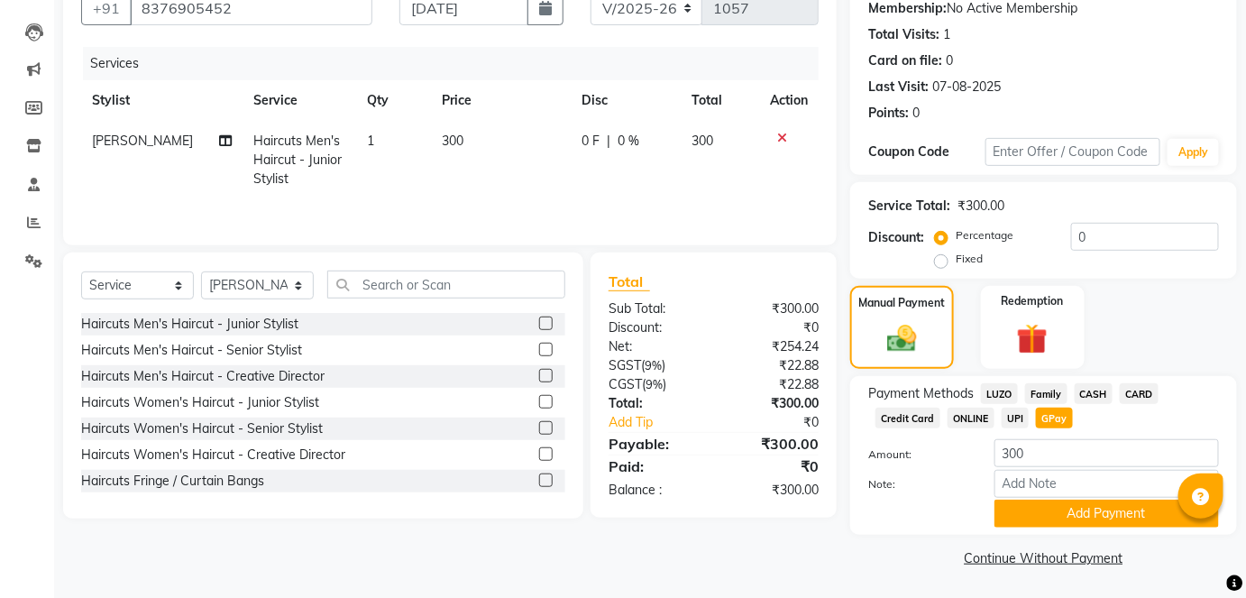
scroll to position [176, 0]
click at [1051, 519] on button "Add Payment" at bounding box center [1106, 514] width 224 height 28
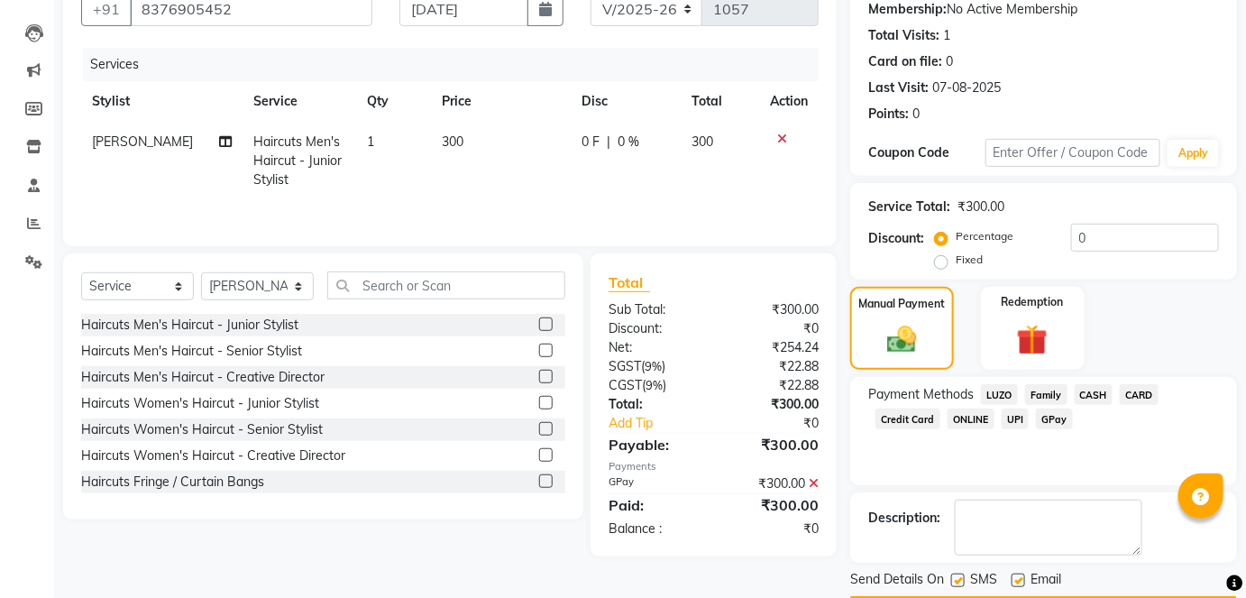
scroll to position [227, 0]
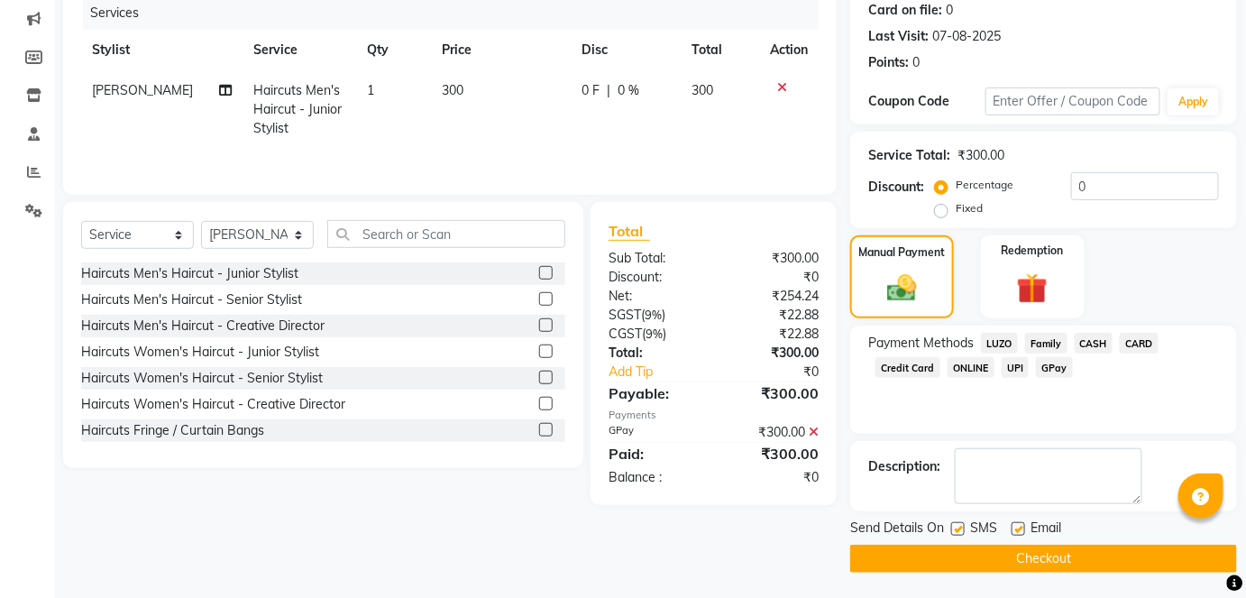
click at [1038, 555] on button "Checkout" at bounding box center [1043, 558] width 387 height 28
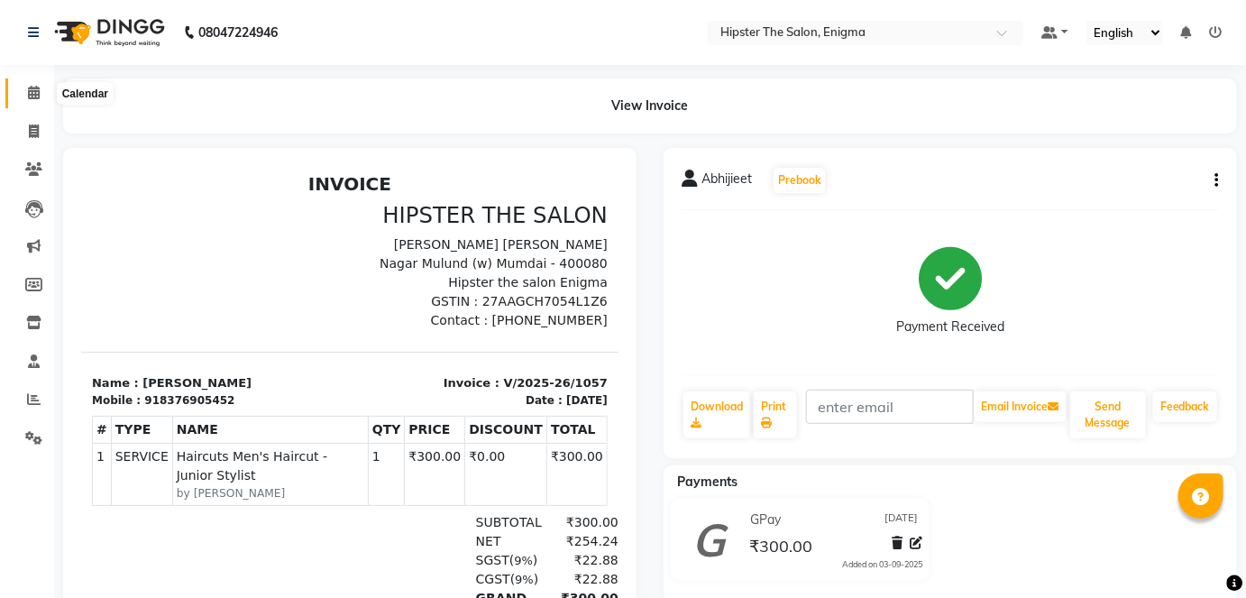
click at [33, 90] on icon at bounding box center [34, 93] width 12 height 14
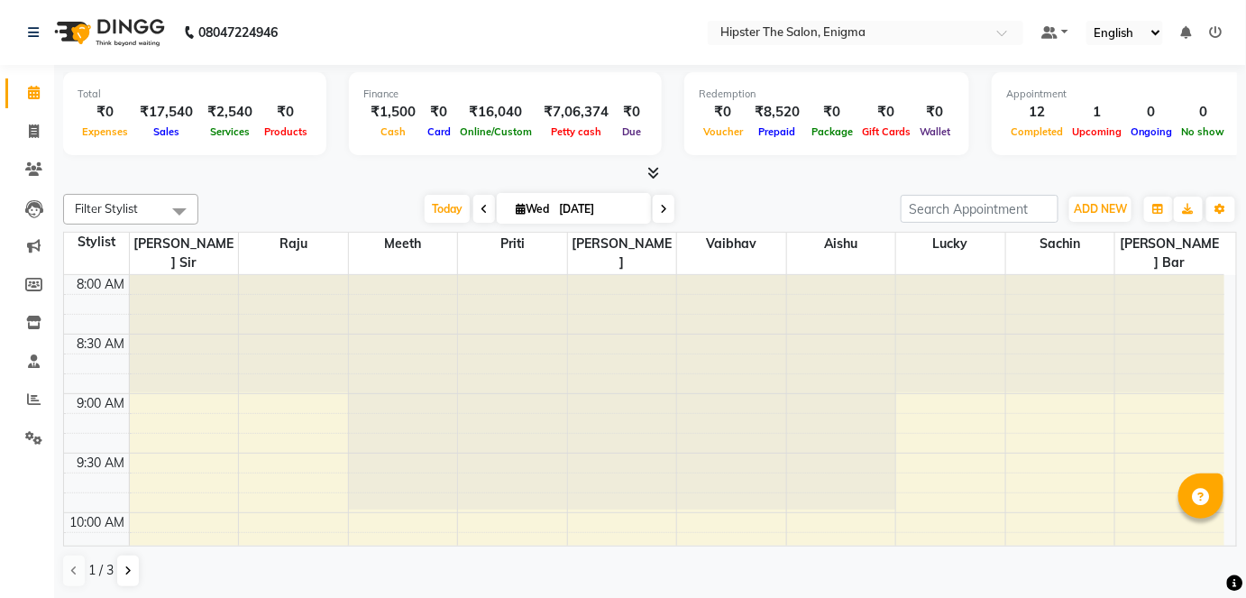
click at [661, 207] on icon at bounding box center [663, 209] width 7 height 11
type input "[DATE]"
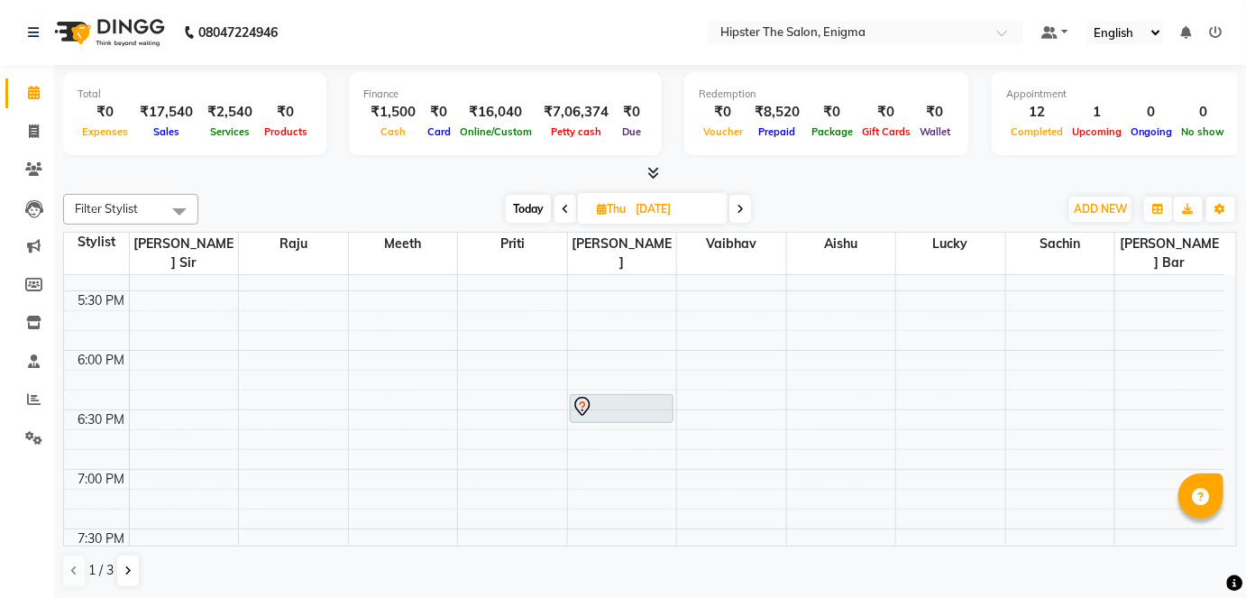
scroll to position [1112, 0]
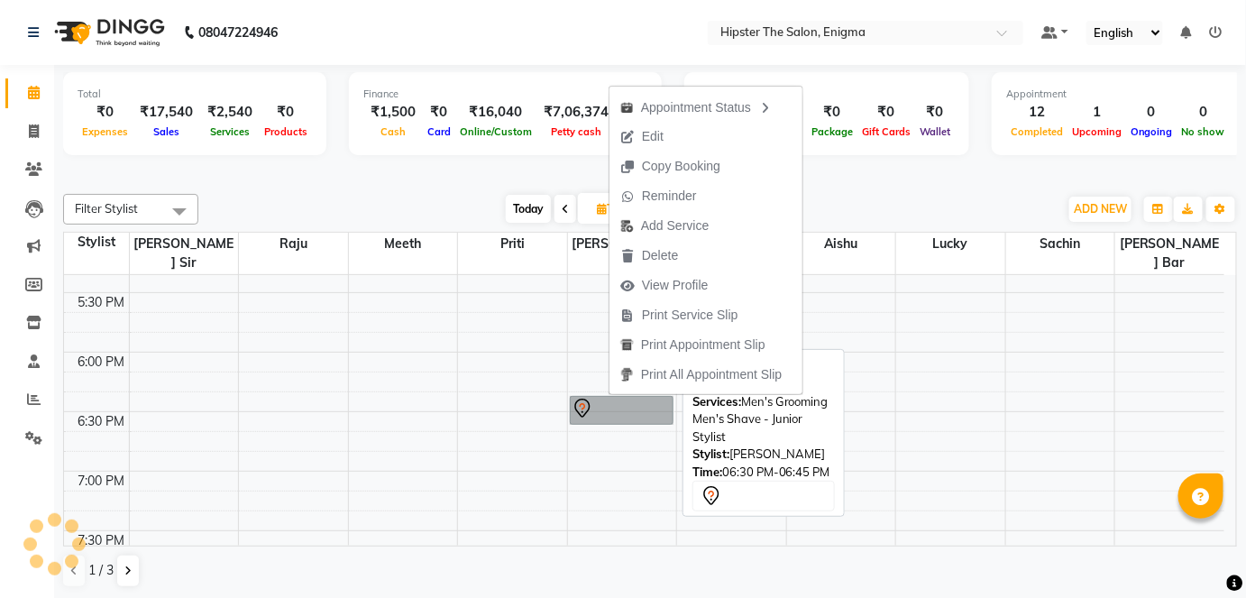
click at [608, 396] on link "[PERSON_NAME], 06:30 PM-06:45 PM, Men's Grooming Men's Shave - Junior Stylist" at bounding box center [622, 410] width 105 height 29
select select "7"
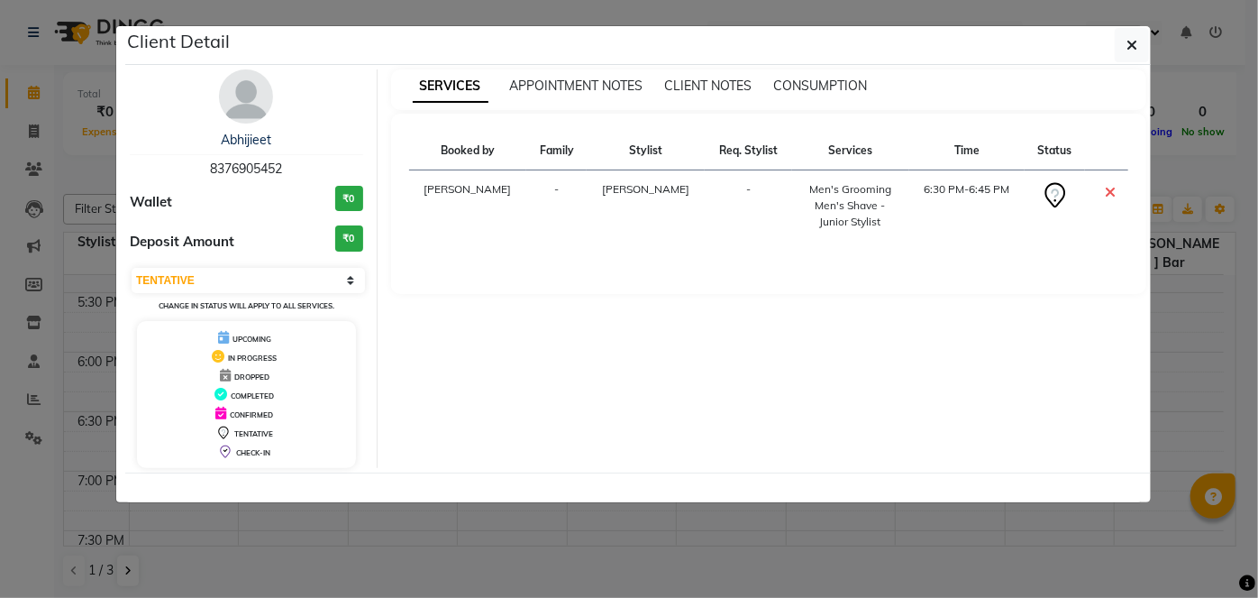
click at [608, 395] on div "SERVICES APPOINTMENT NOTES CLIENT NOTES CONSUMPTION Booked by Family Stylist Re…" at bounding box center [769, 268] width 783 height 398
click at [1130, 44] on icon "button" at bounding box center [1132, 45] width 11 height 14
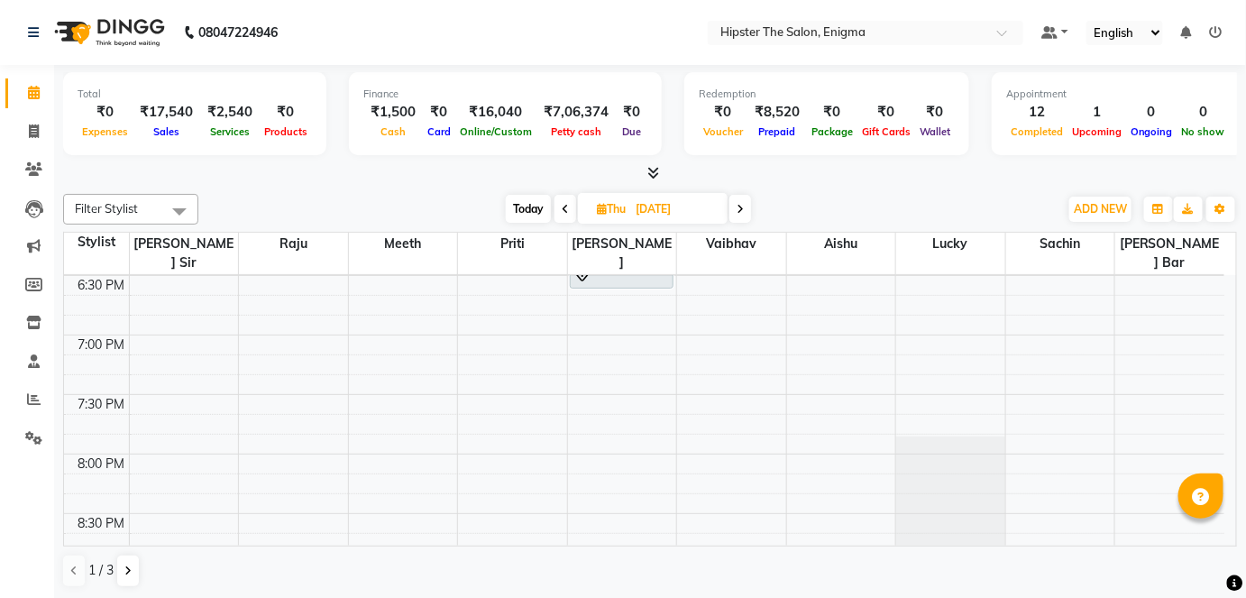
scroll to position [1354, 0]
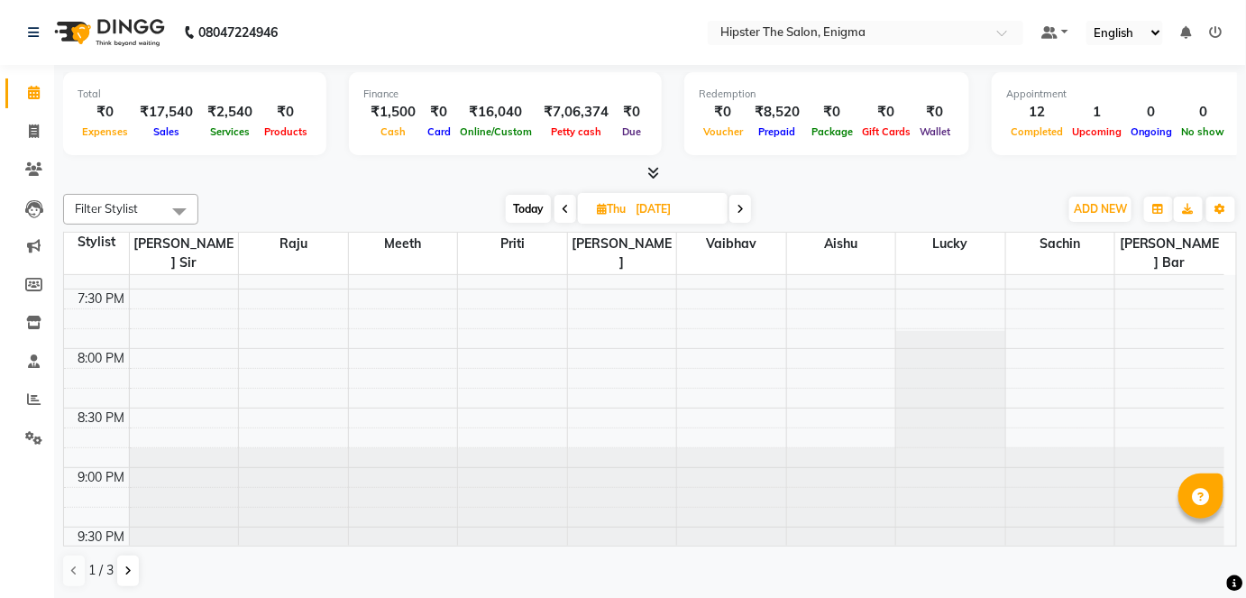
click at [564, 205] on icon at bounding box center [565, 209] width 7 height 11
type input "[DATE]"
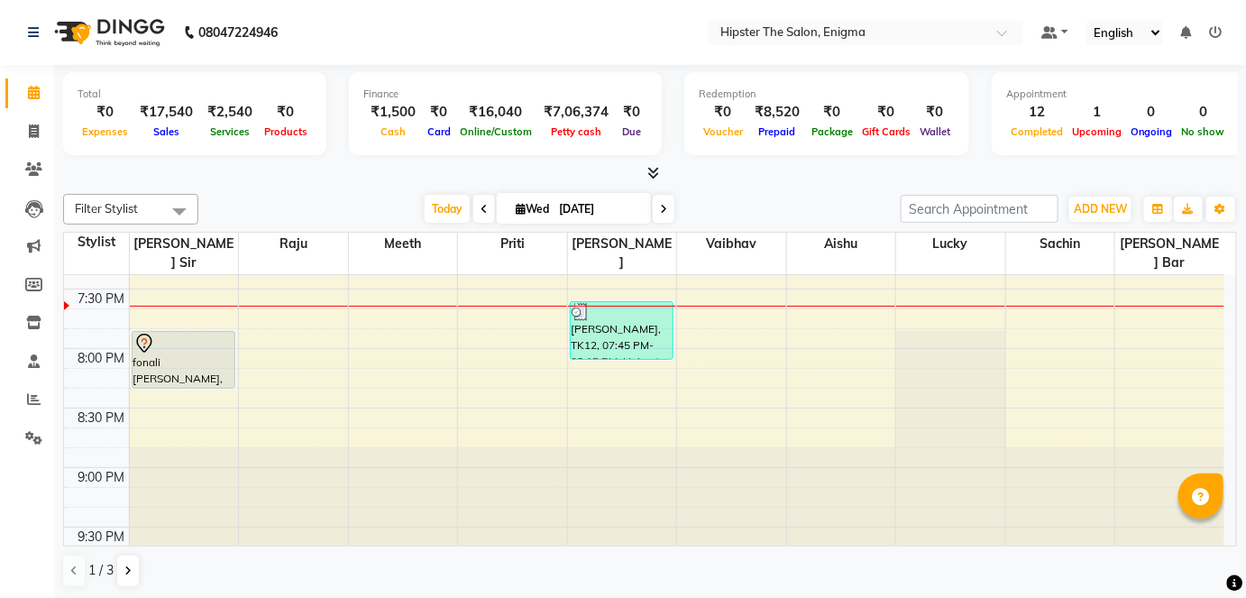
scroll to position [1353, 0]
click at [31, 124] on icon at bounding box center [34, 131] width 10 height 14
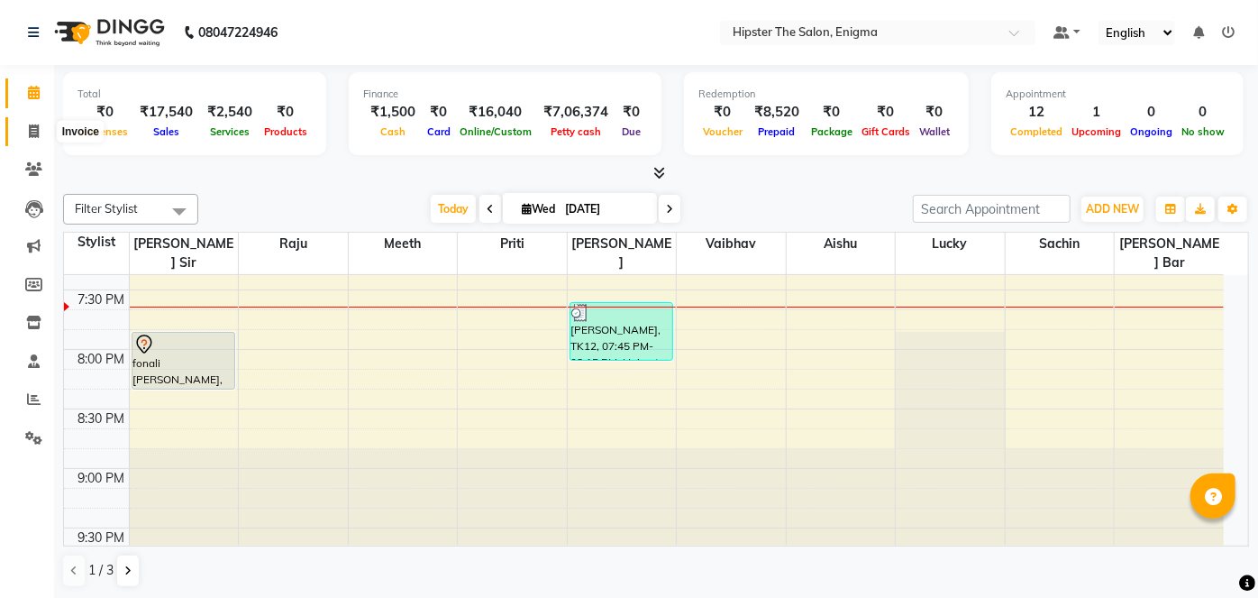
select select "4468"
select select "service"
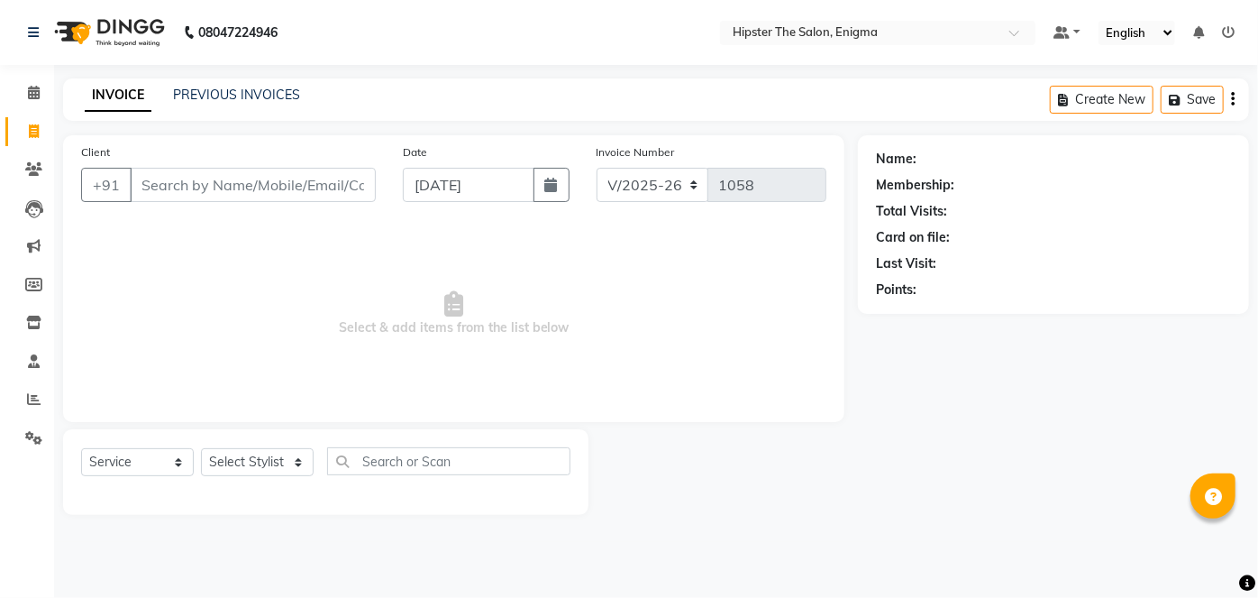
click at [175, 187] on input "Client" at bounding box center [253, 185] width 246 height 34
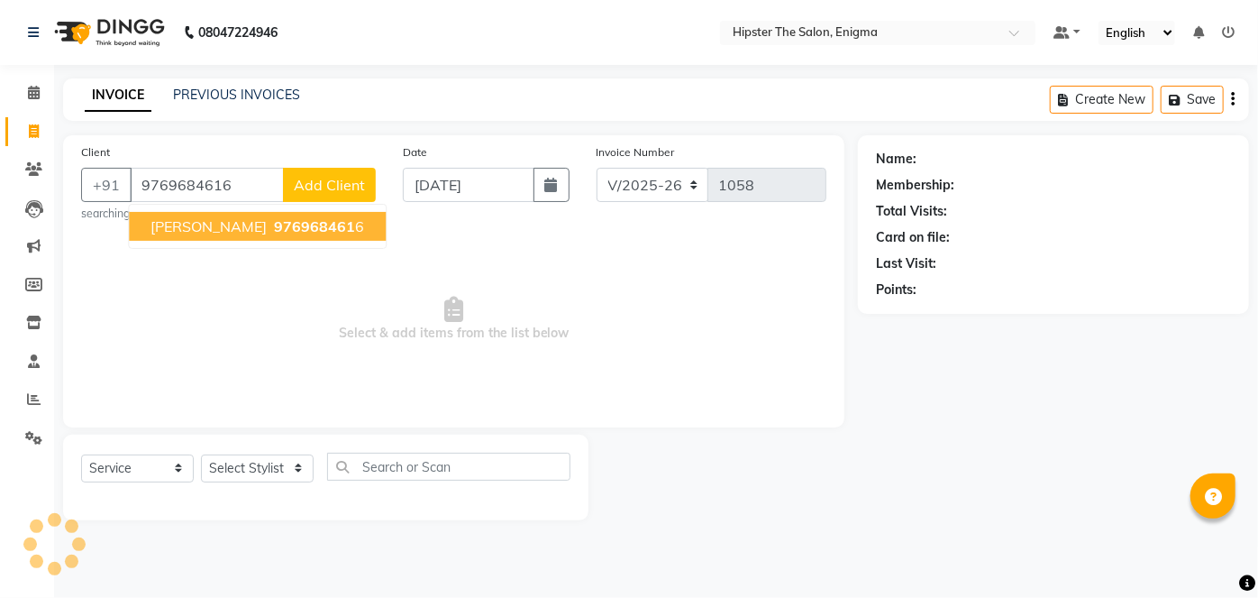
type input "9769684616"
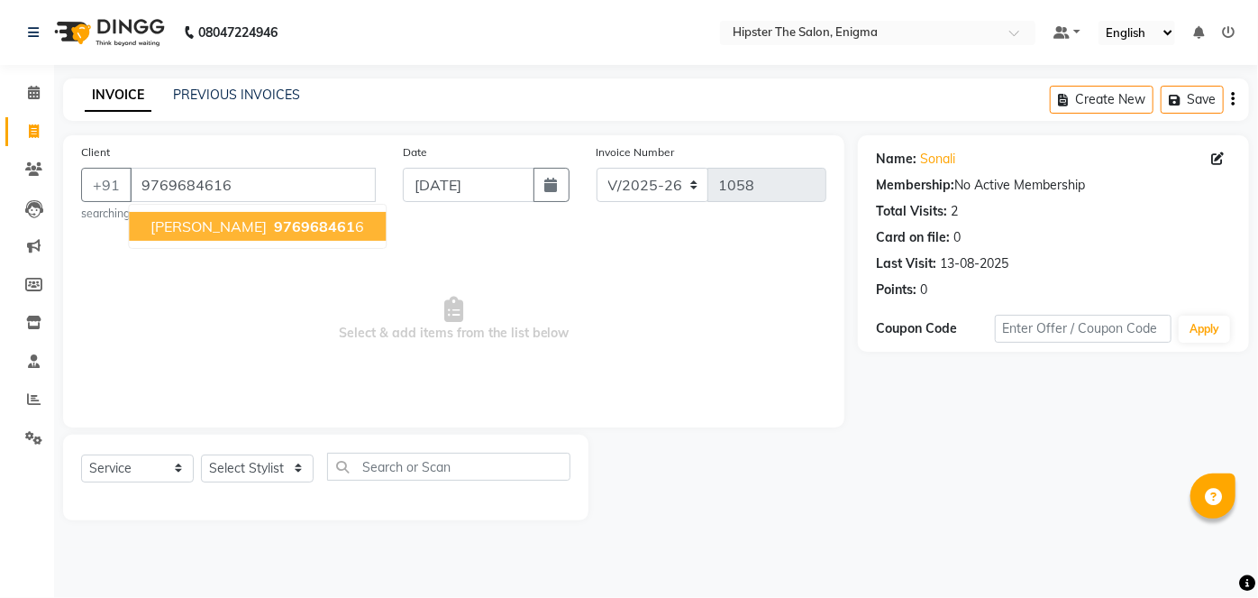
click at [274, 233] on span "976968461" at bounding box center [314, 226] width 81 height 18
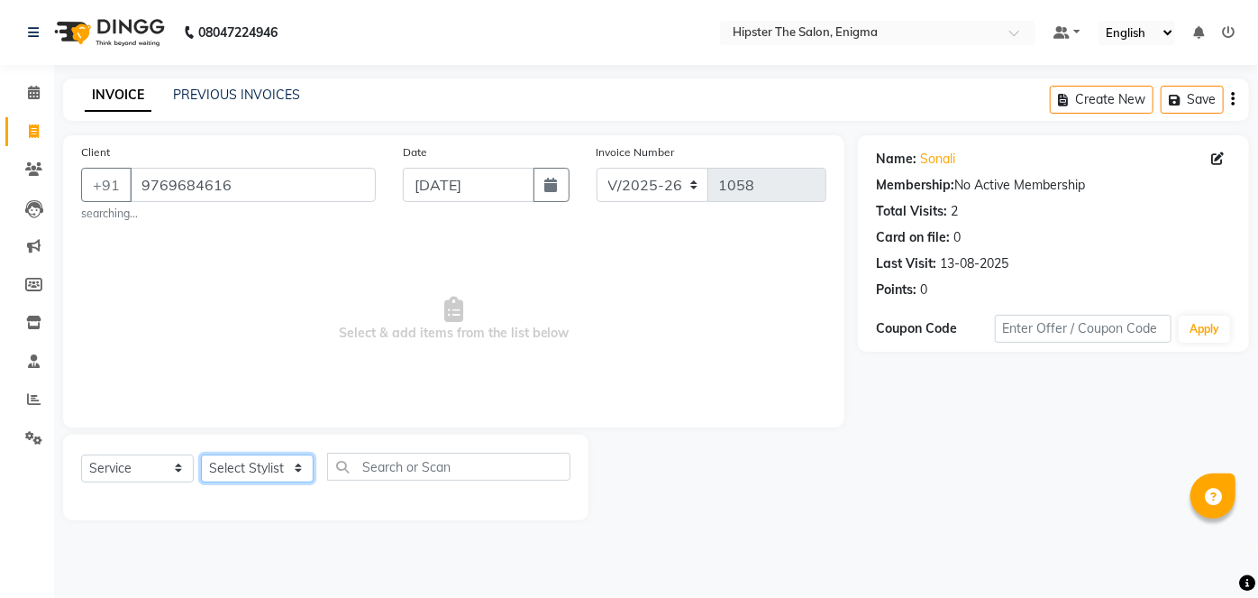
click at [254, 471] on select "Select Stylist [PERSON_NAME] [PERSON_NAME] [PERSON_NAME] [PERSON_NAME] poonam […" at bounding box center [257, 468] width 113 height 28
select select "27612"
click at [201, 454] on select "Select Stylist [PERSON_NAME] [PERSON_NAME] [PERSON_NAME] [PERSON_NAME] poonam […" at bounding box center [257, 468] width 113 height 28
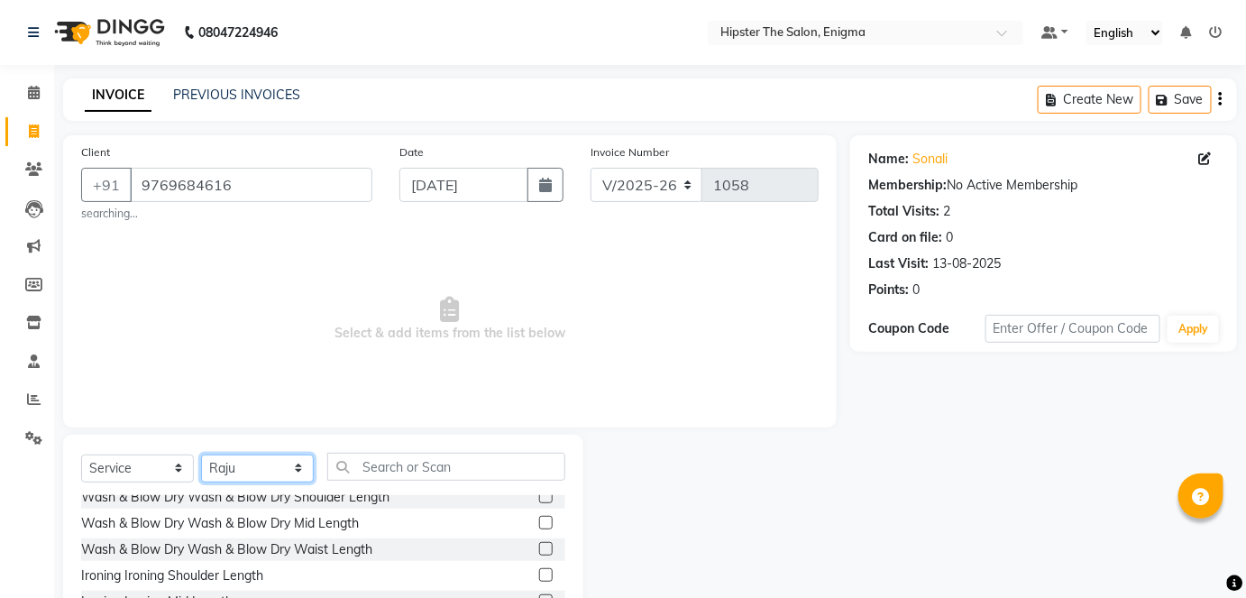
scroll to position [272, 0]
click at [539, 548] on label at bounding box center [546, 547] width 14 height 14
click at [539, 548] on input "checkbox" at bounding box center [545, 548] width 12 height 12
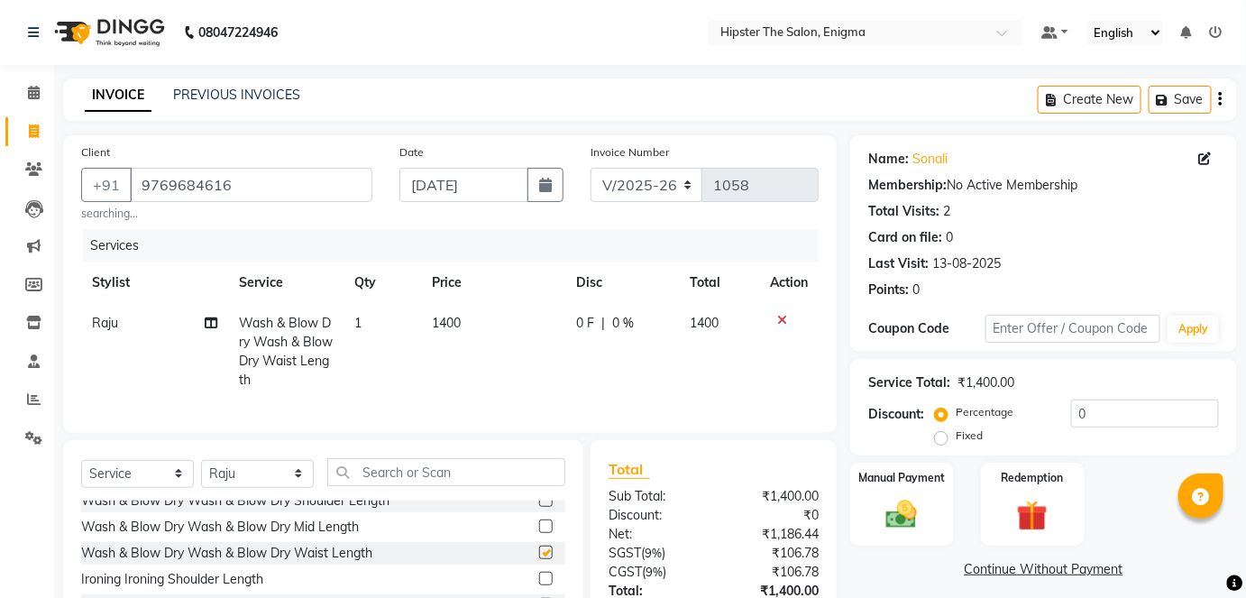
checkbox input "false"
click at [778, 311] on td at bounding box center [788, 351] width 59 height 97
click at [780, 315] on icon at bounding box center [782, 320] width 10 height 13
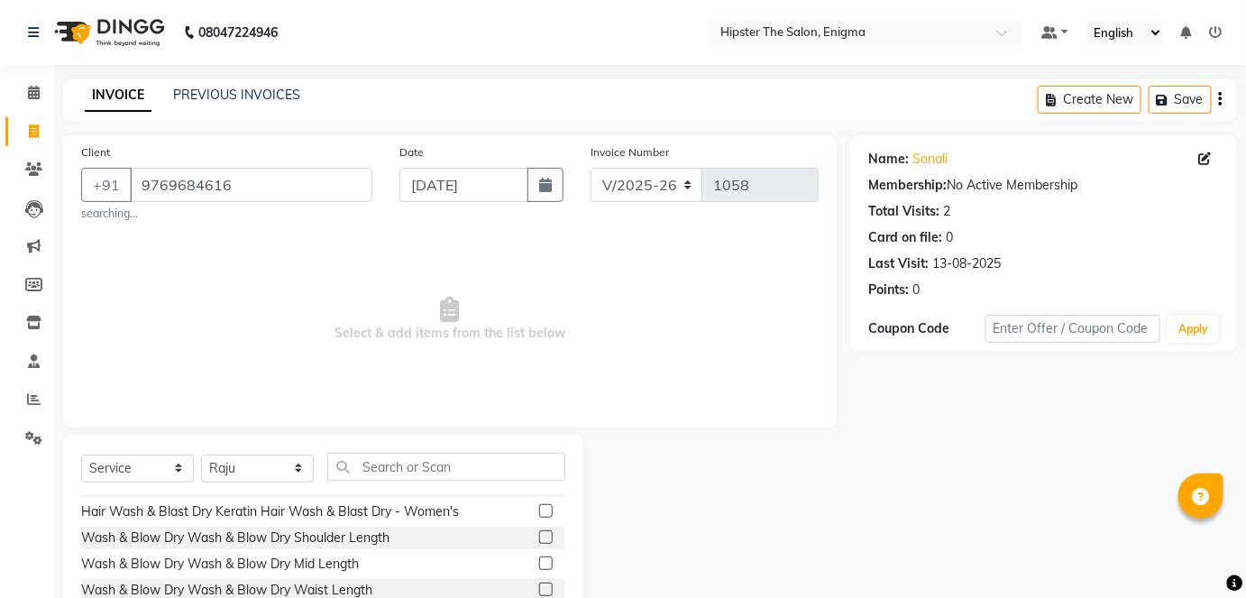
scroll to position [229, 0]
click at [539, 539] on label at bounding box center [546, 538] width 14 height 14
click at [539, 539] on input "checkbox" at bounding box center [545, 539] width 12 height 12
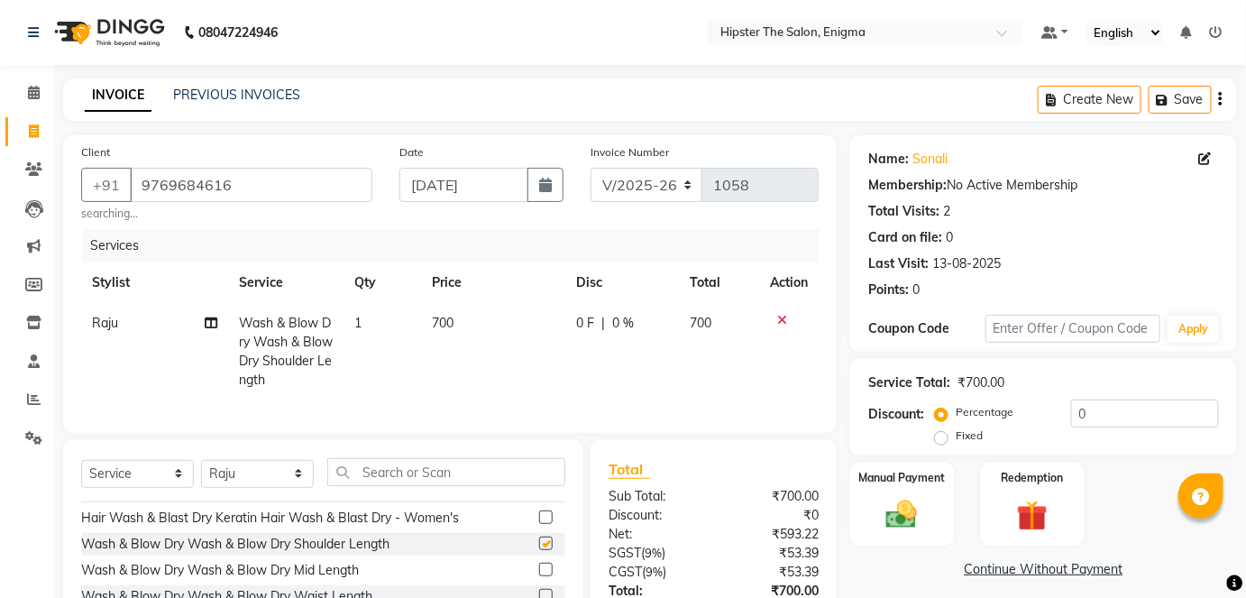
checkbox input "false"
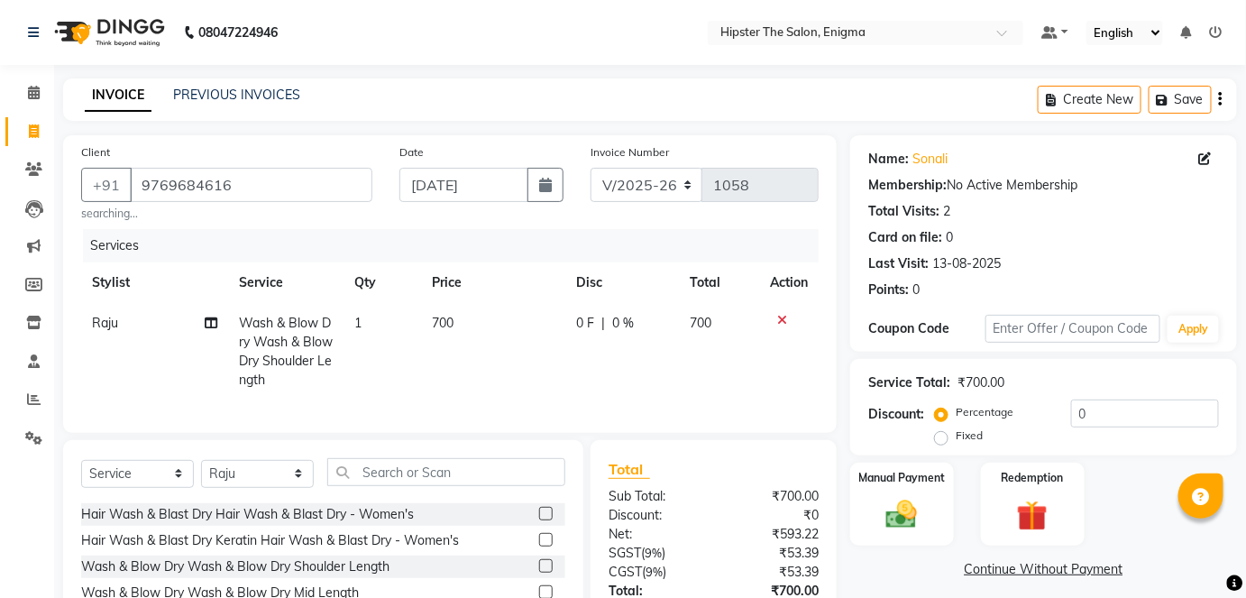
scroll to position [206, 0]
click at [539, 517] on div at bounding box center [552, 514] width 26 height 23
click at [539, 520] on label at bounding box center [546, 514] width 14 height 14
click at [539, 520] on input "checkbox" at bounding box center [545, 514] width 12 height 12
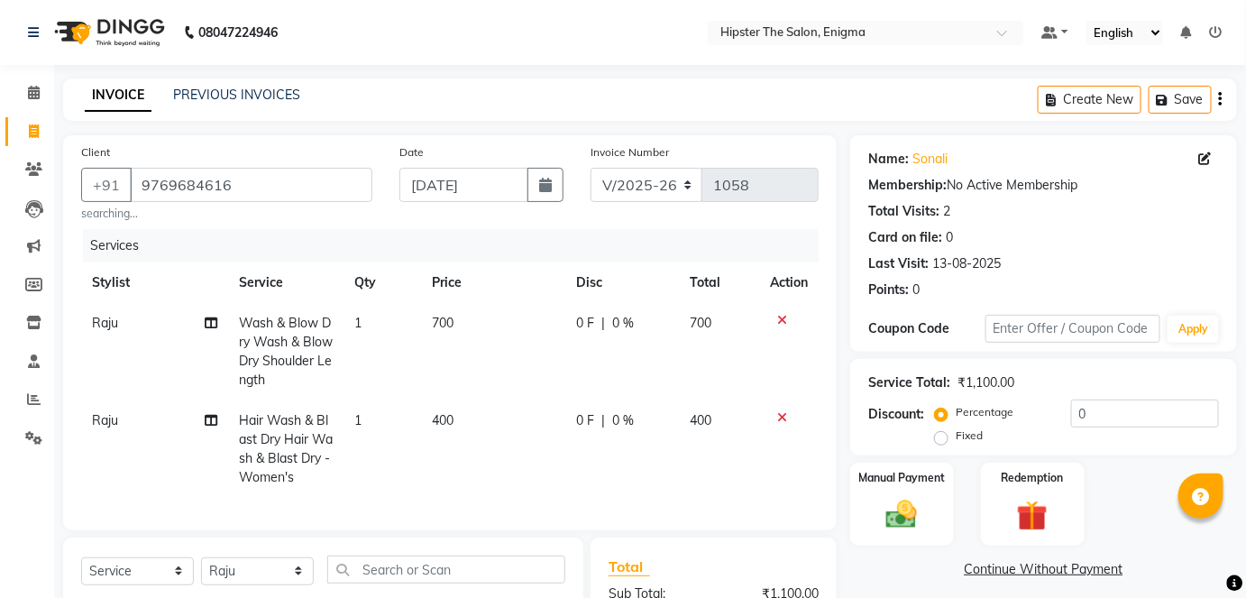
checkbox input "false"
click at [780, 317] on icon at bounding box center [782, 320] width 10 height 13
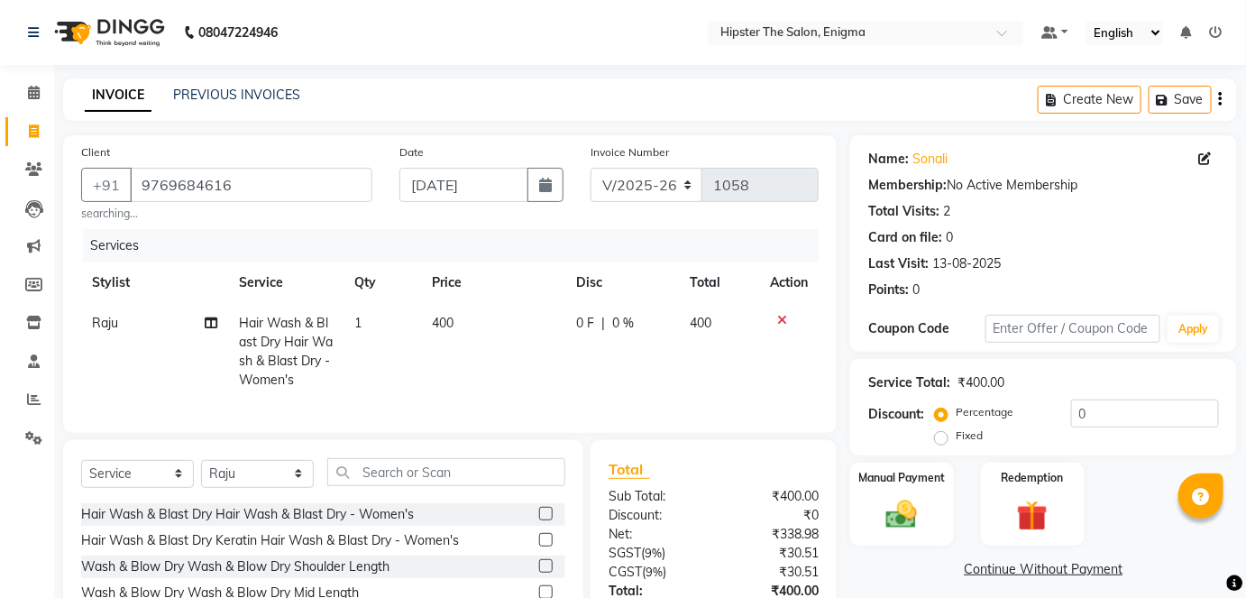
click at [781, 317] on icon at bounding box center [782, 320] width 10 height 13
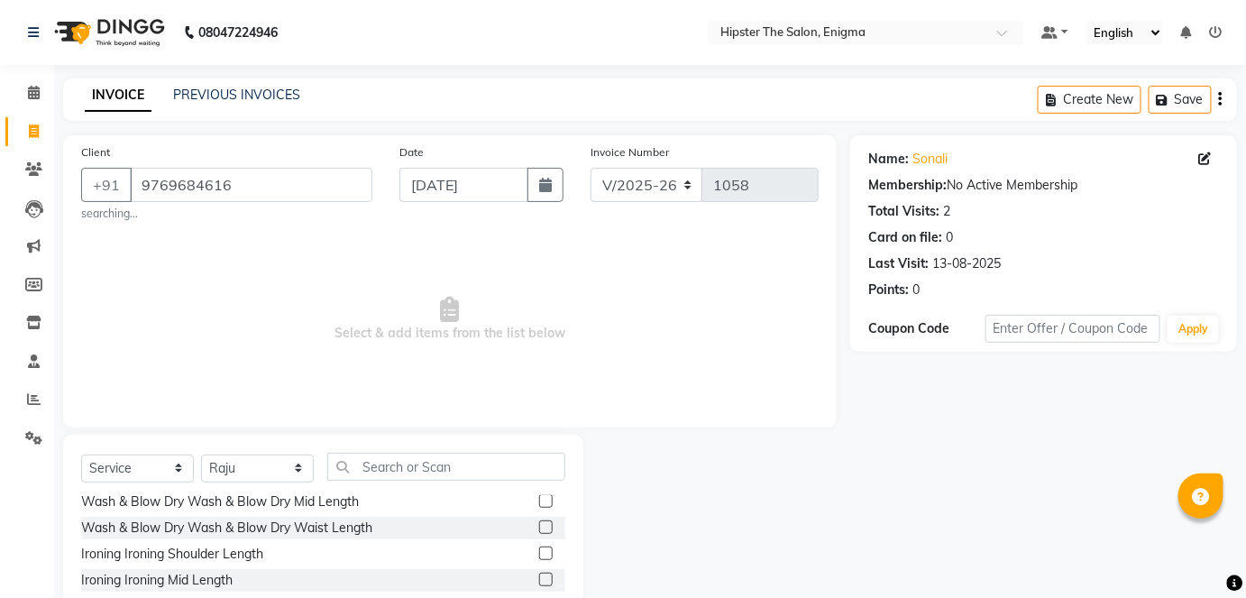
scroll to position [291, 0]
click at [539, 525] on label at bounding box center [546, 528] width 14 height 14
click at [539, 525] on input "checkbox" at bounding box center [545, 529] width 12 height 12
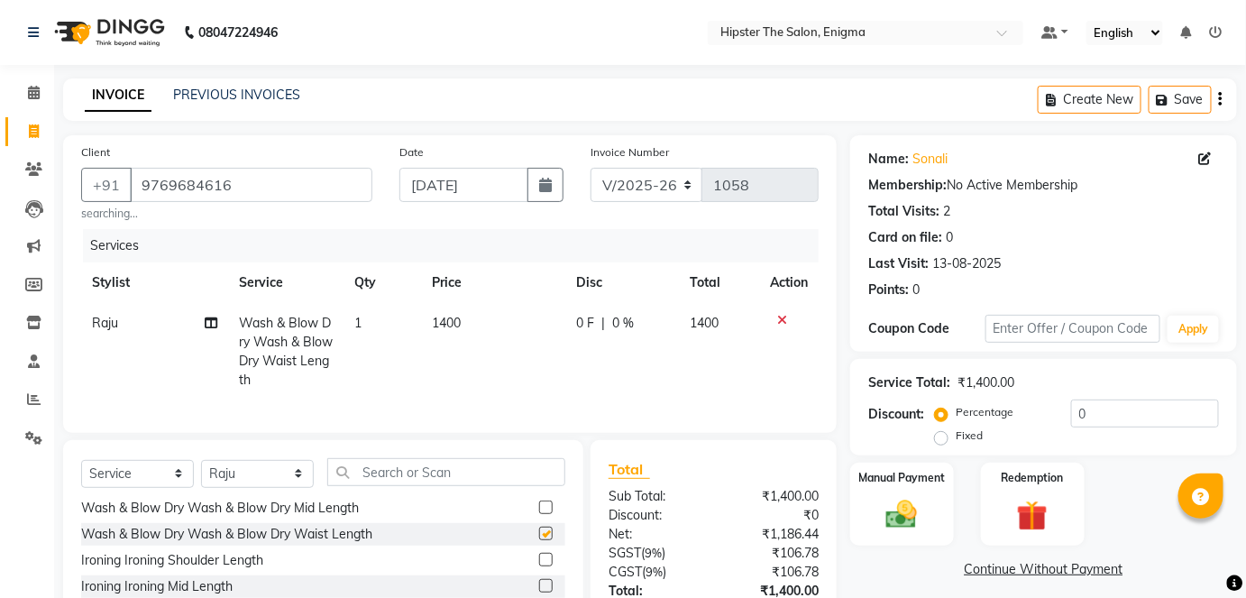
checkbox input "false"
click at [779, 320] on icon at bounding box center [782, 320] width 10 height 13
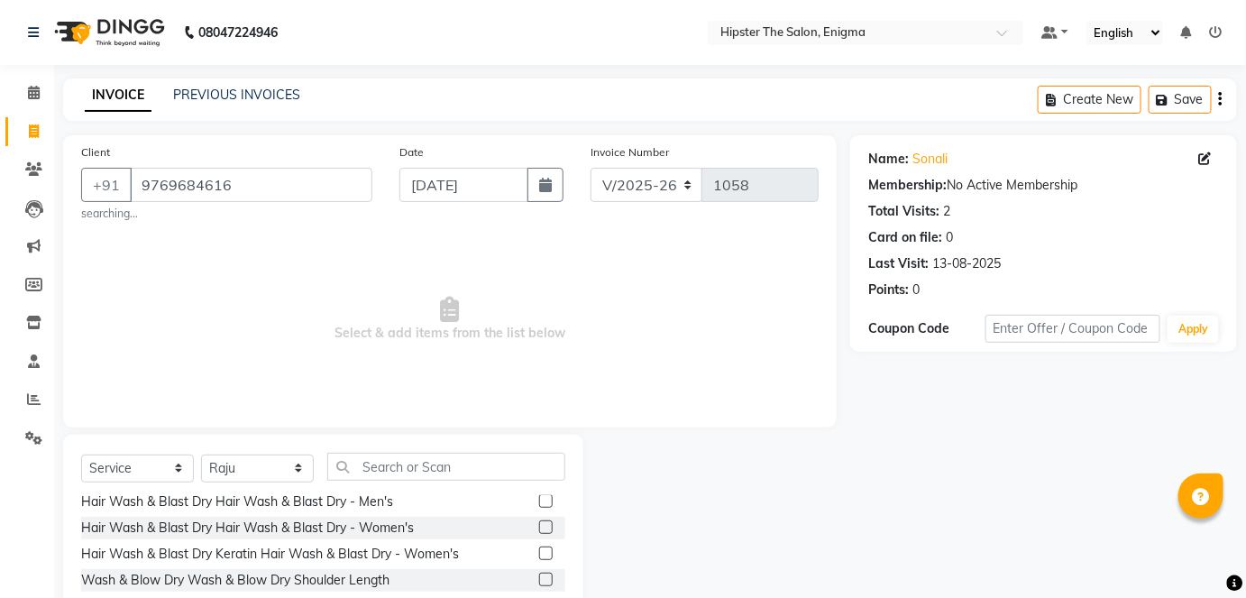
scroll to position [187, 0]
click at [539, 524] on label at bounding box center [546, 528] width 14 height 14
click at [539, 524] on input "checkbox" at bounding box center [545, 529] width 12 height 12
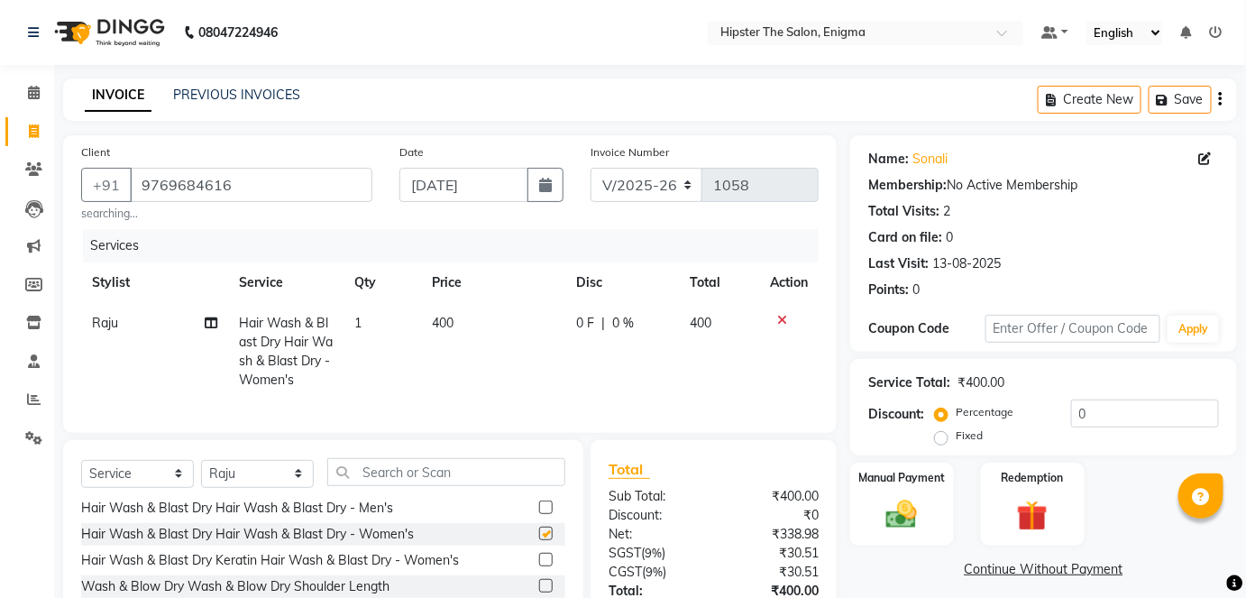
checkbox input "false"
click at [780, 315] on icon at bounding box center [782, 320] width 10 height 13
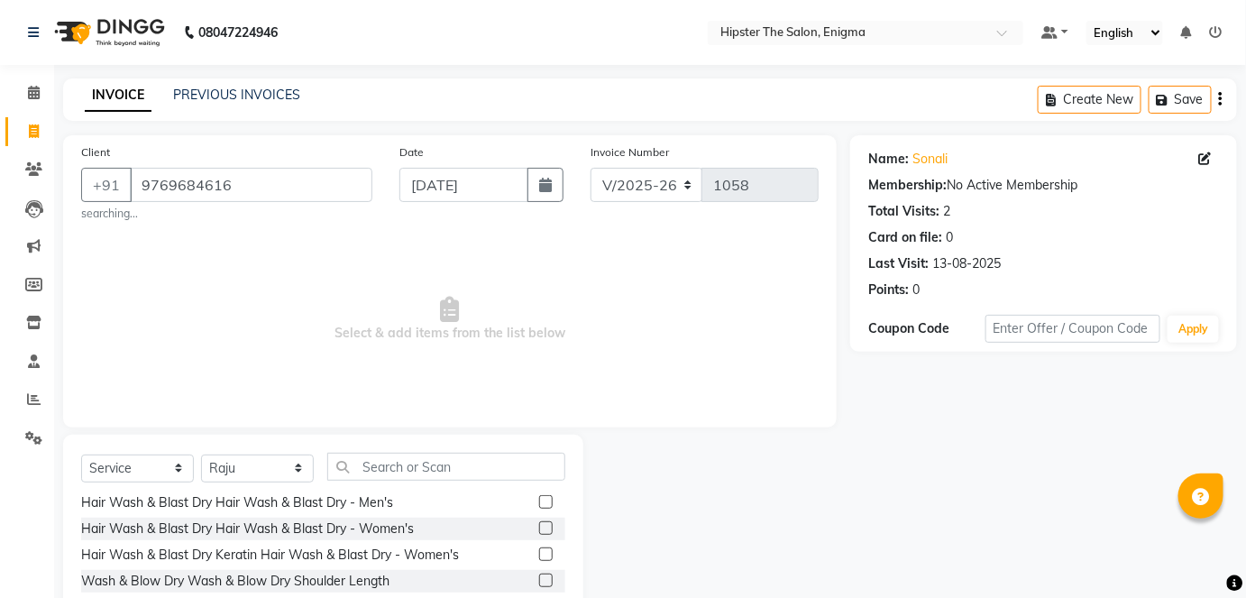
click at [539, 551] on label at bounding box center [546, 554] width 14 height 14
click at [539, 551] on input "checkbox" at bounding box center [545, 555] width 12 height 12
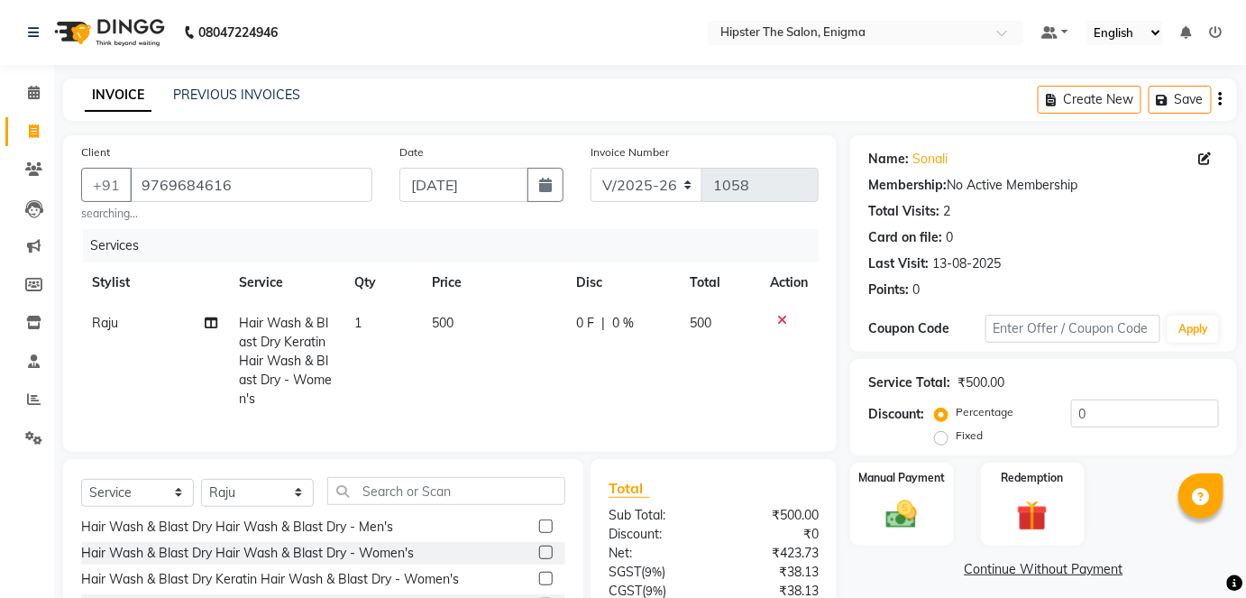
click at [778, 324] on icon at bounding box center [782, 320] width 10 height 13
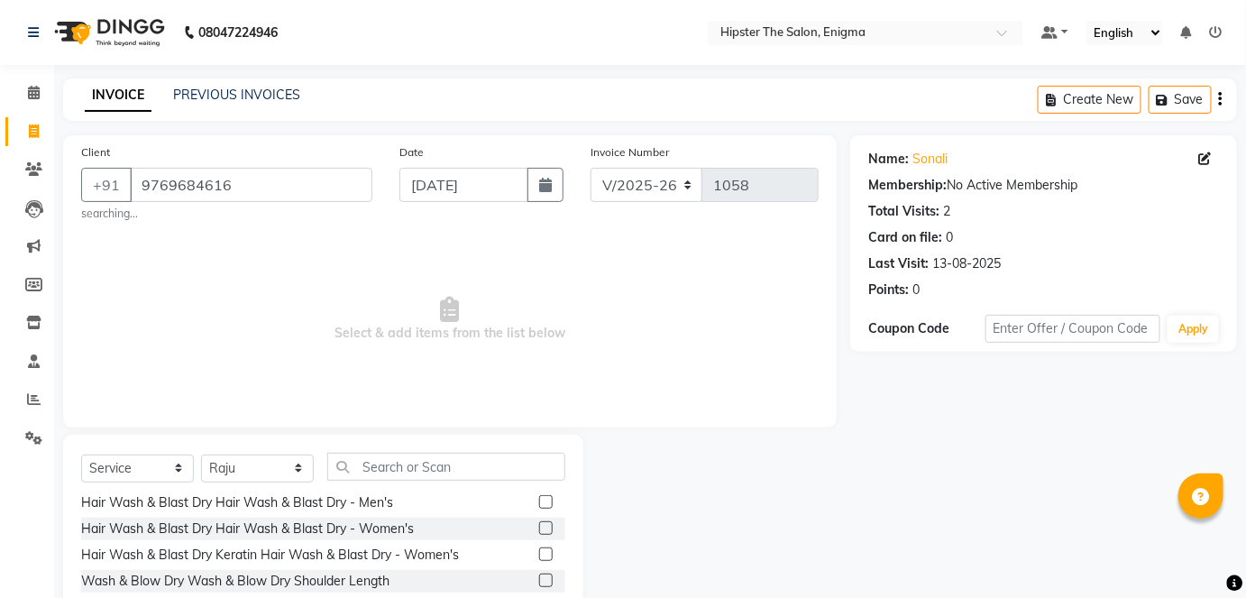
scroll to position [231, 0]
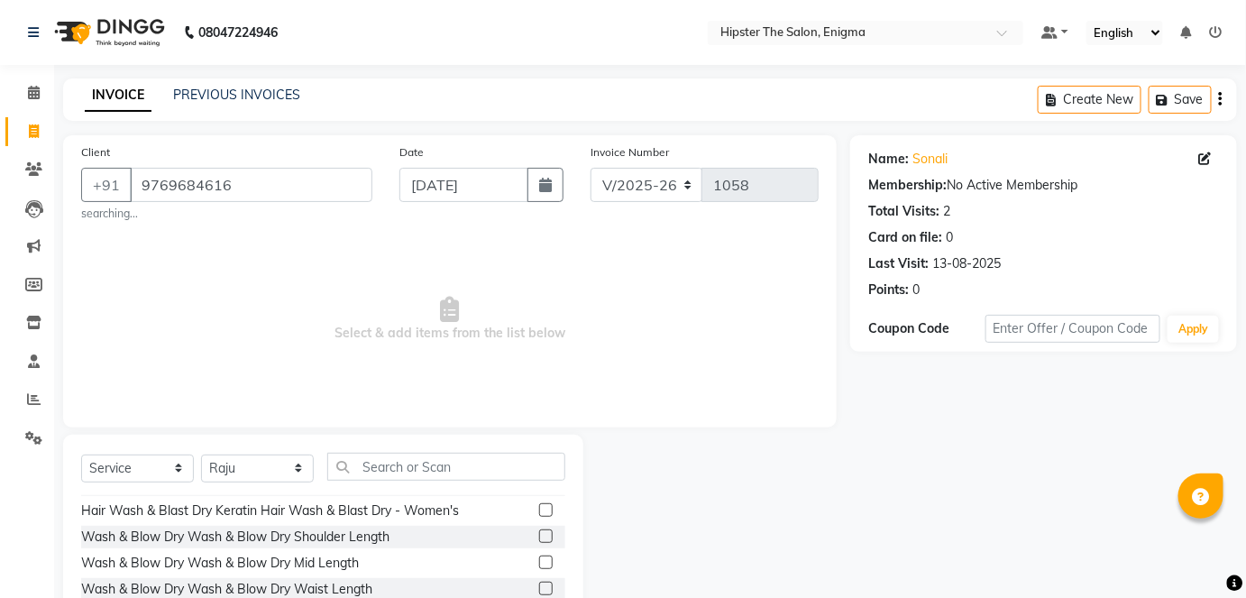
click at [539, 507] on label at bounding box center [546, 510] width 14 height 14
click at [539, 507] on input "checkbox" at bounding box center [545, 511] width 12 height 12
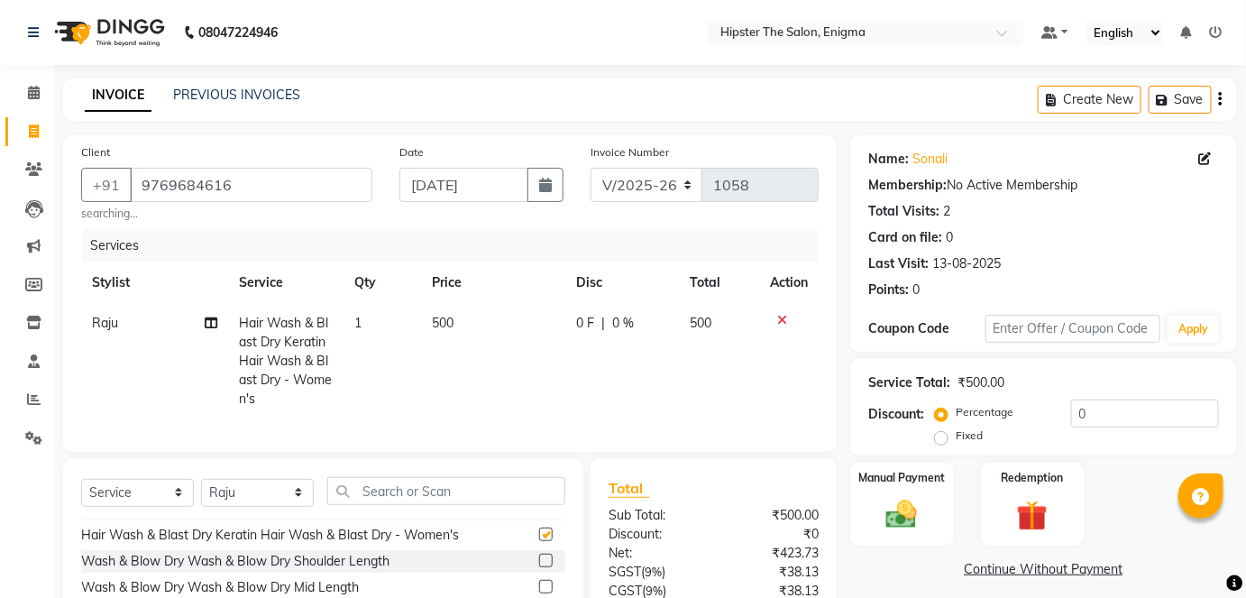
checkbox input "false"
click at [784, 314] on icon at bounding box center [782, 320] width 10 height 13
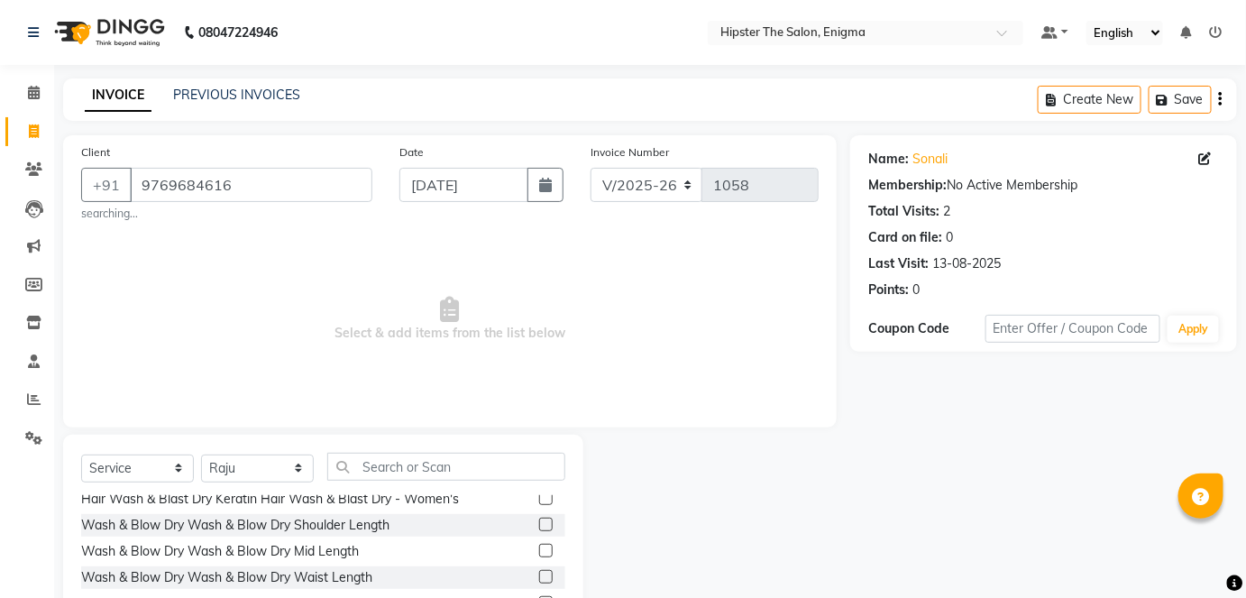
scroll to position [244, 0]
click at [539, 544] on label at bounding box center [546, 549] width 14 height 14
click at [539, 544] on input "checkbox" at bounding box center [545, 550] width 12 height 12
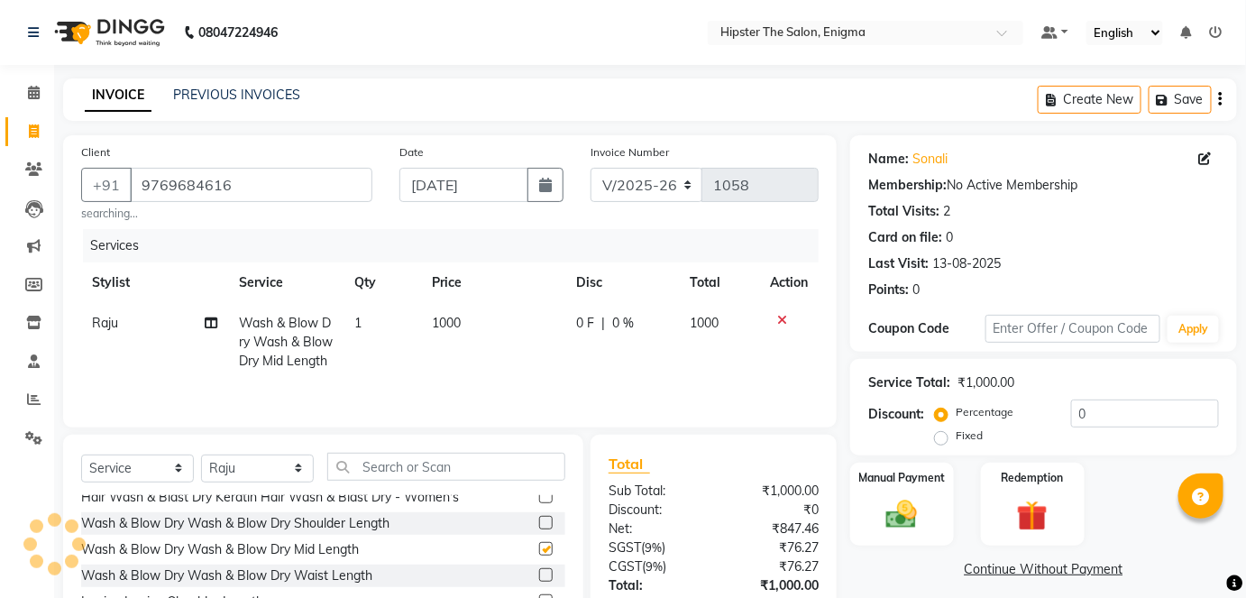
checkbox input "false"
click at [901, 528] on img at bounding box center [901, 514] width 52 height 37
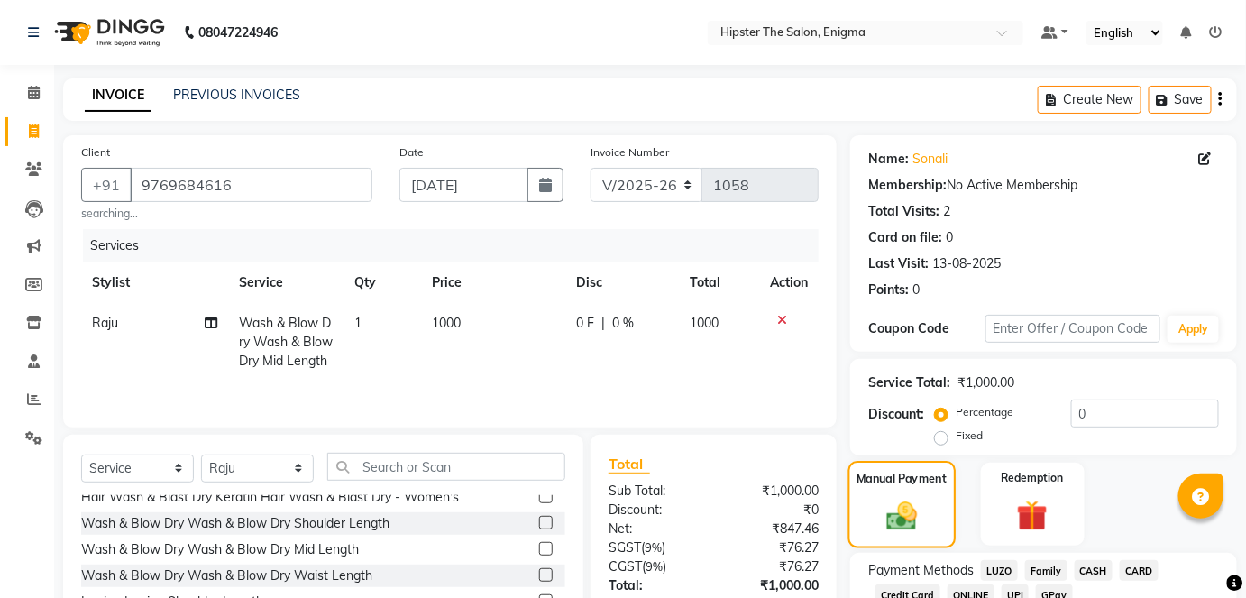
scroll to position [147, 0]
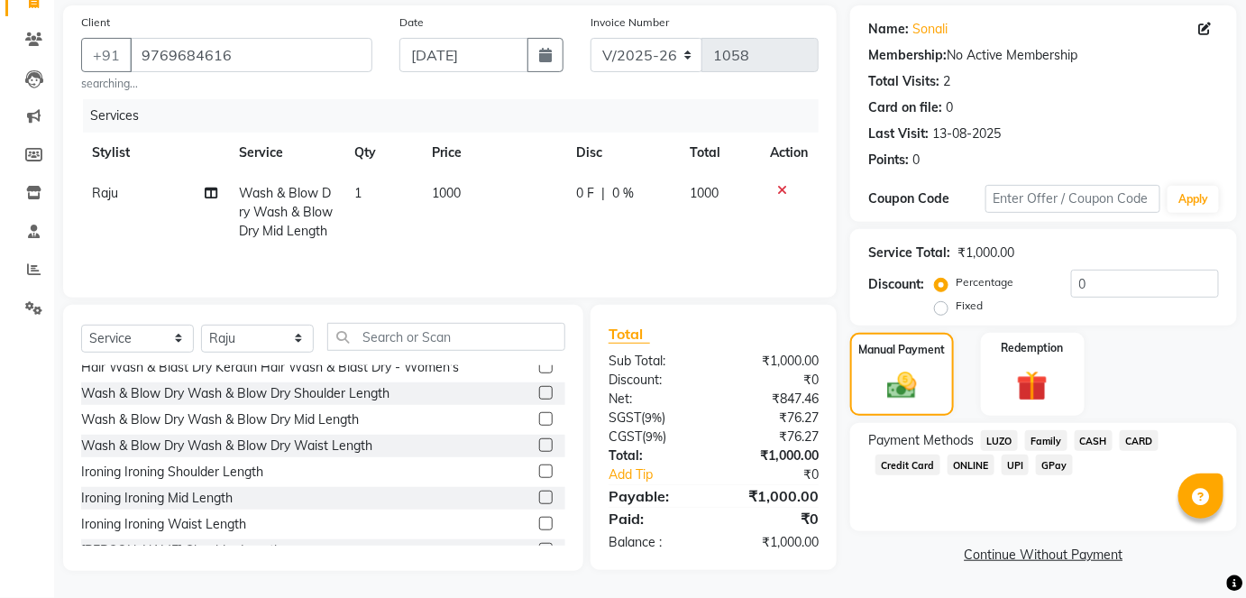
click at [1052, 454] on span "GPay" at bounding box center [1054, 464] width 37 height 21
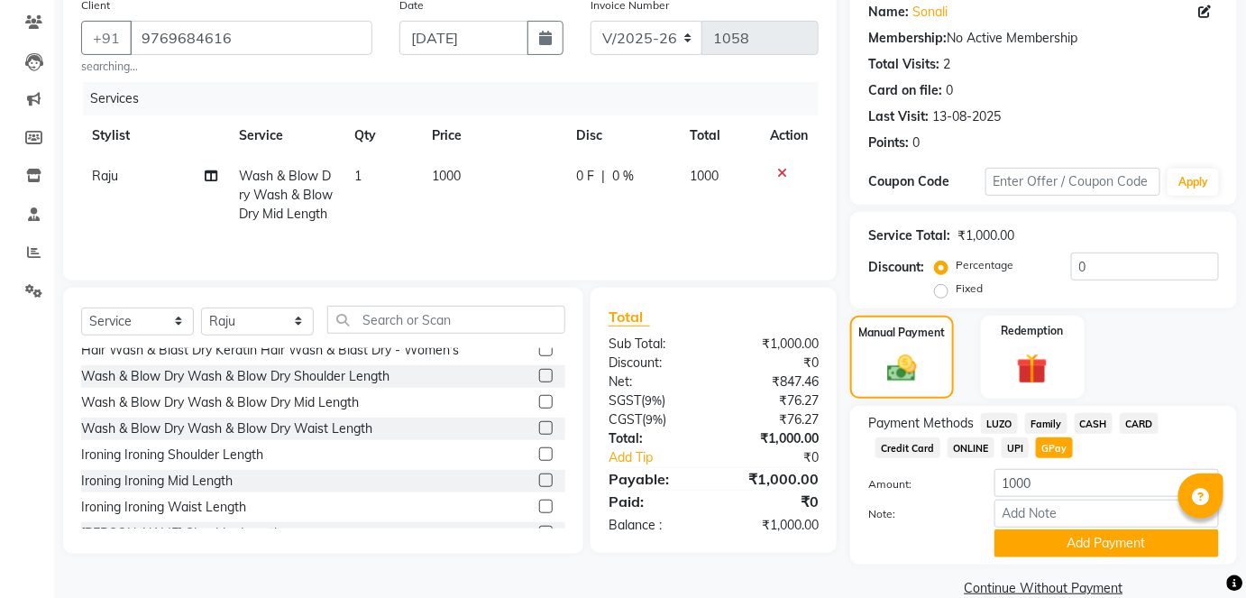
scroll to position [177, 0]
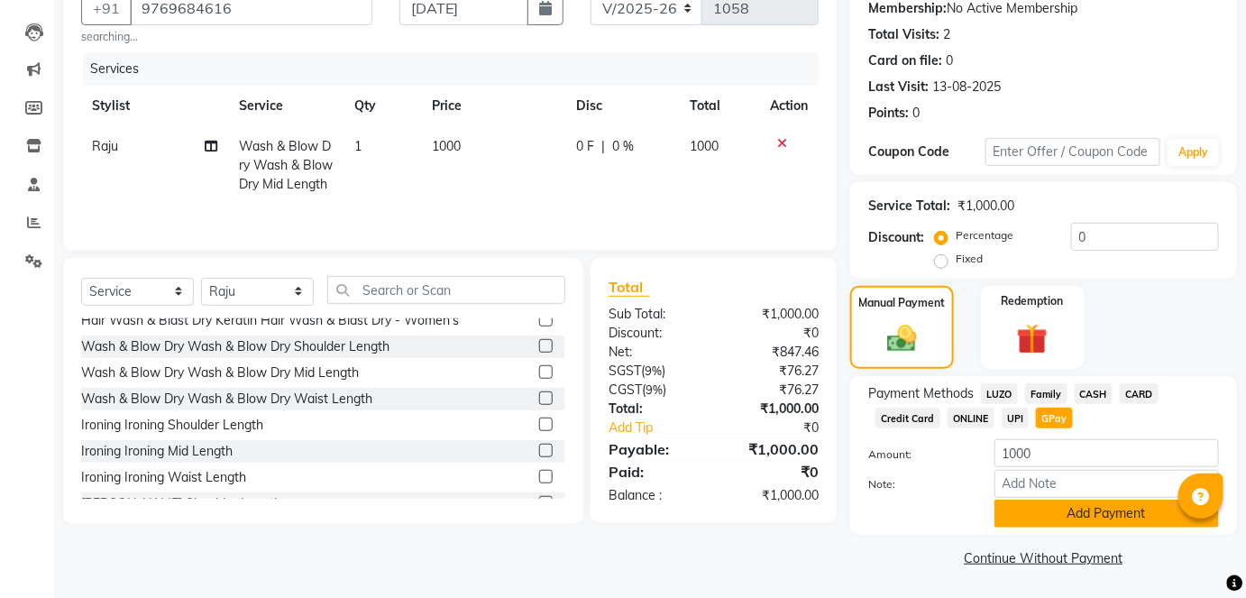
click at [1064, 512] on button "Add Payment" at bounding box center [1106, 513] width 224 height 28
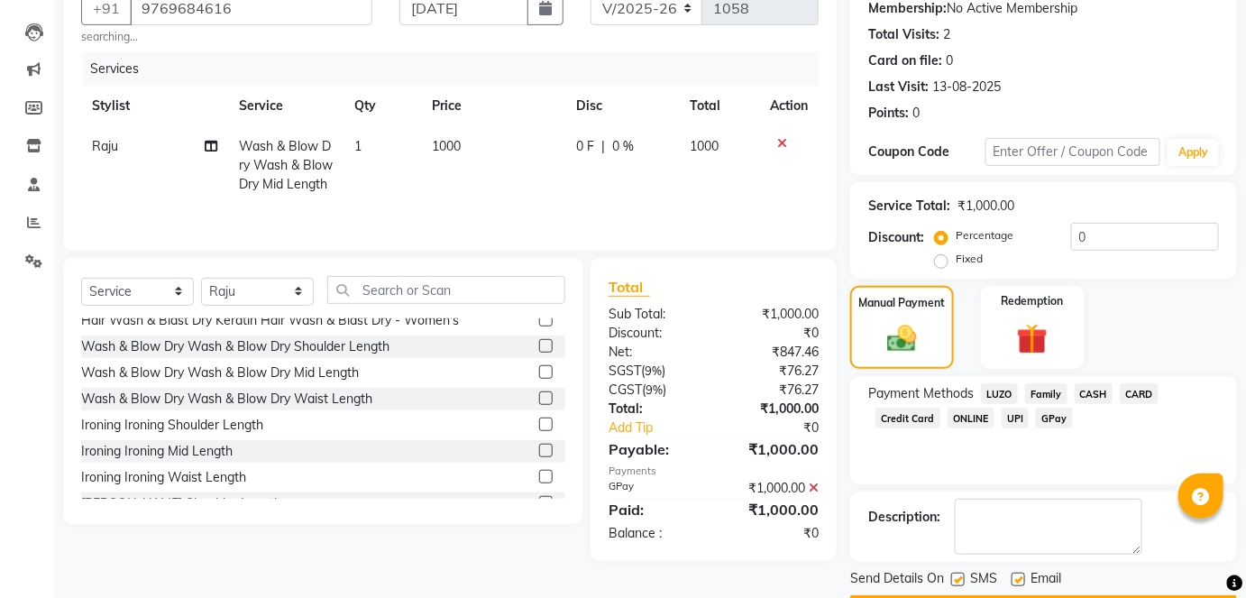
scroll to position [227, 0]
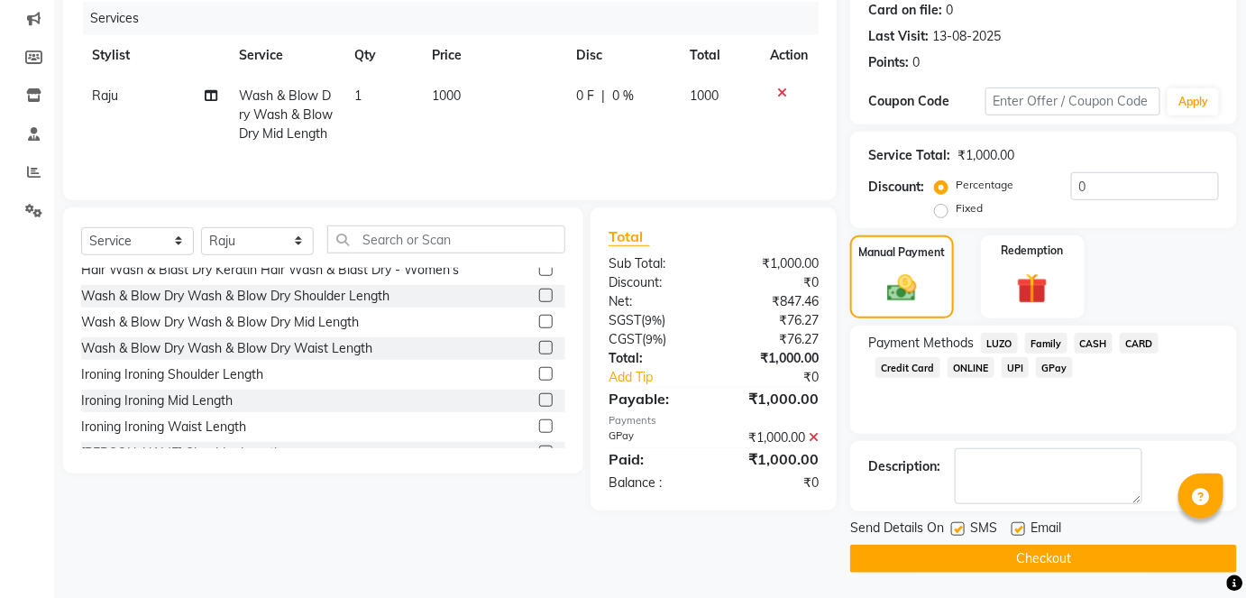
click at [1050, 560] on button "Checkout" at bounding box center [1043, 558] width 387 height 28
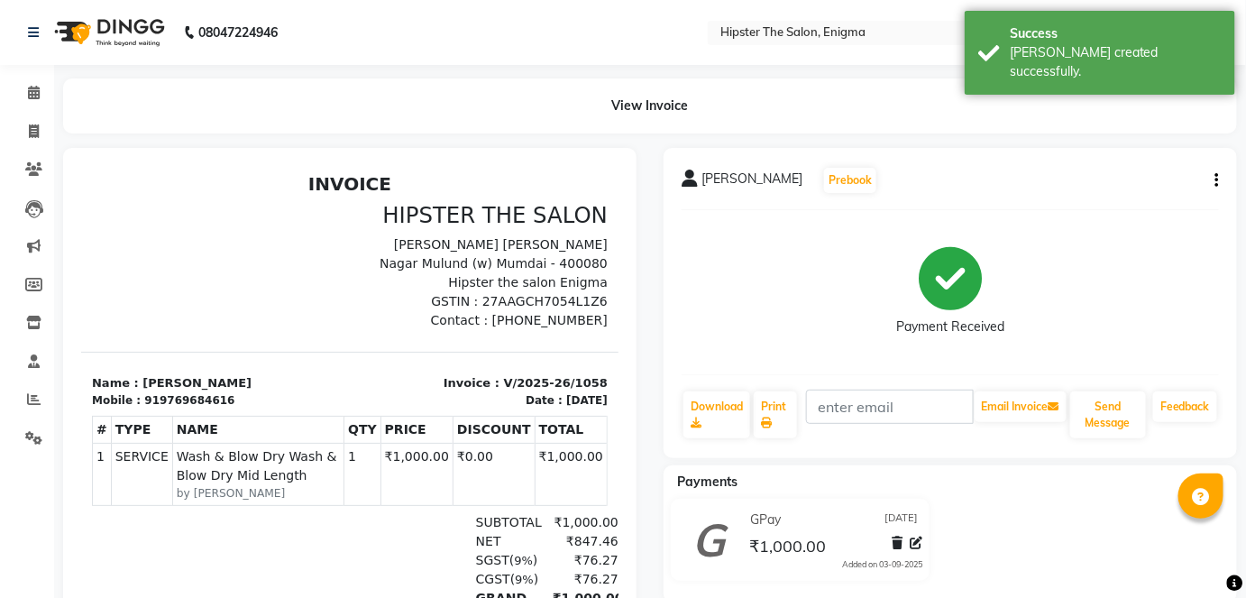
select select "service"
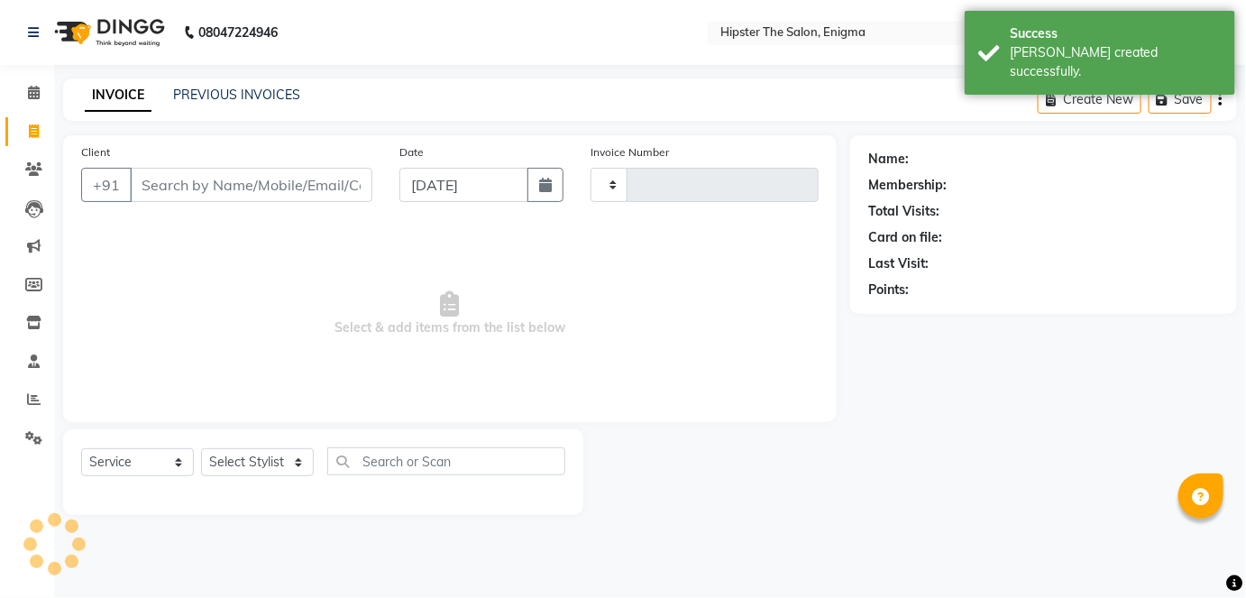
type input "1059"
select select "4468"
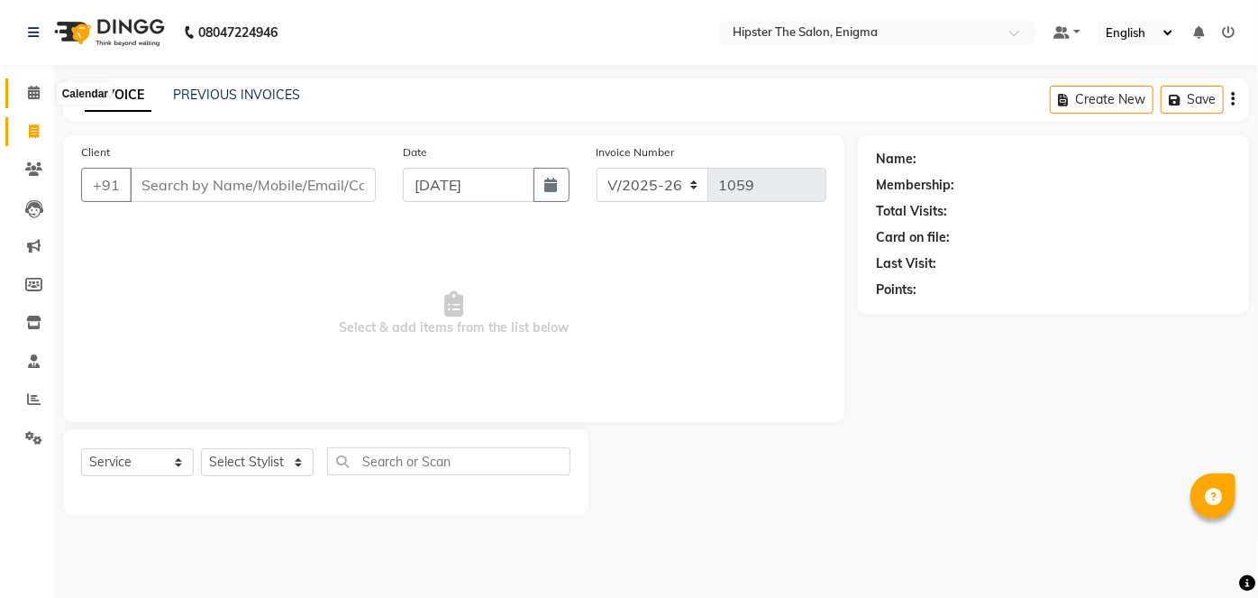
click at [34, 92] on icon at bounding box center [34, 93] width 12 height 14
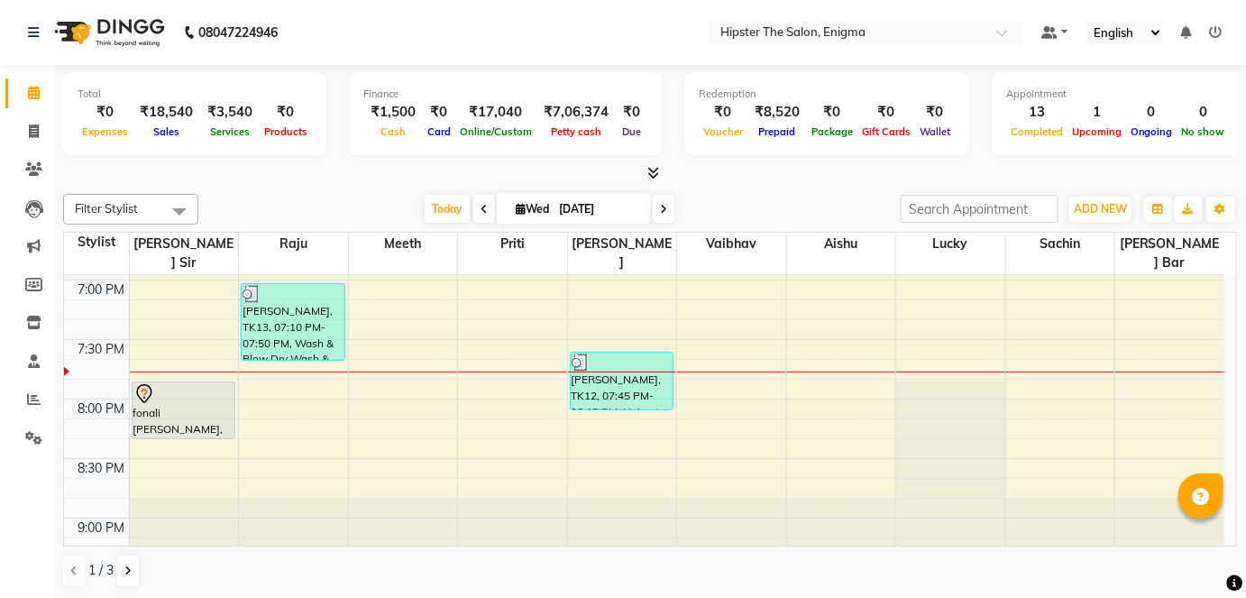
scroll to position [1302, 0]
